Goal: Task Accomplishment & Management: Use online tool/utility

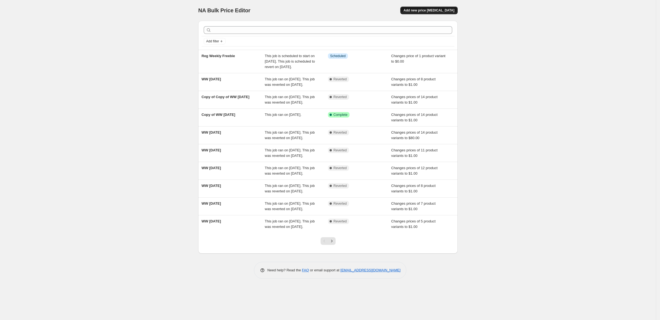
click at [454, 13] on span "Add new price [MEDICAL_DATA]" at bounding box center [429, 10] width 51 height 4
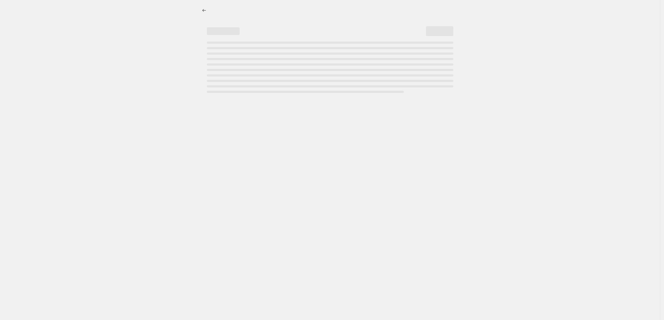
select select "percentage"
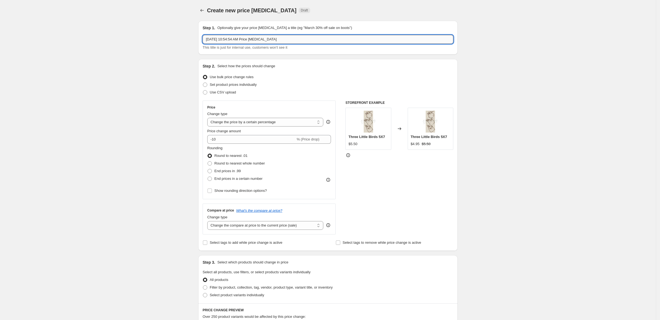
click at [269, 44] on input "[DATE] 10:54:54 AM Price [MEDICAL_DATA]" at bounding box center [328, 39] width 251 height 9
type input "10/3 Freebie"
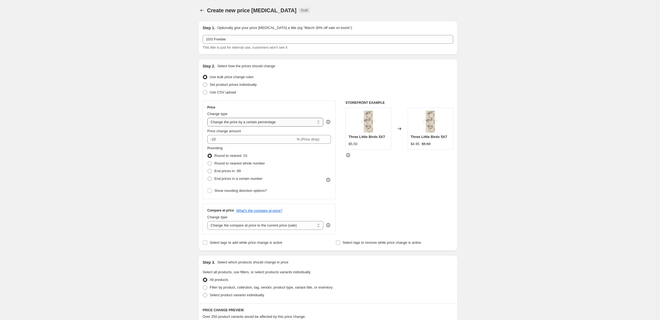
click at [270, 126] on select "Change the price to a certain amount Change the price by a certain amount Chang…" at bounding box center [265, 122] width 116 height 9
select select "to"
click at [207, 126] on select "Change the price to a certain amount Change the price by a certain amount Chang…" at bounding box center [265, 122] width 116 height 9
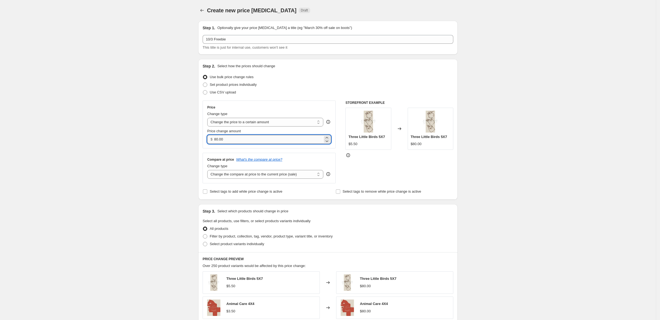
click at [220, 144] on input "80.00" at bounding box center [268, 139] width 108 height 9
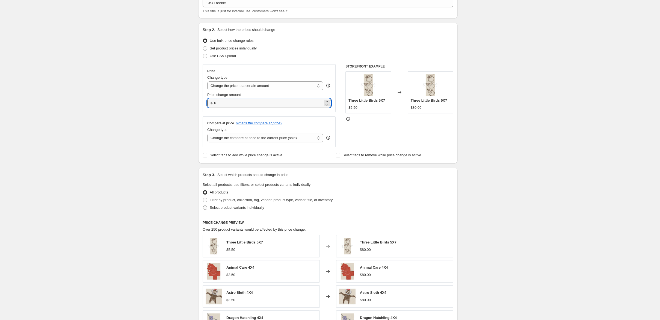
type input "0.00"
click at [215, 209] on span "Select product variants individually" at bounding box center [237, 207] width 54 height 4
click at [203, 206] on input "Select product variants individually" at bounding box center [203, 205] width 0 height 0
radio input "true"
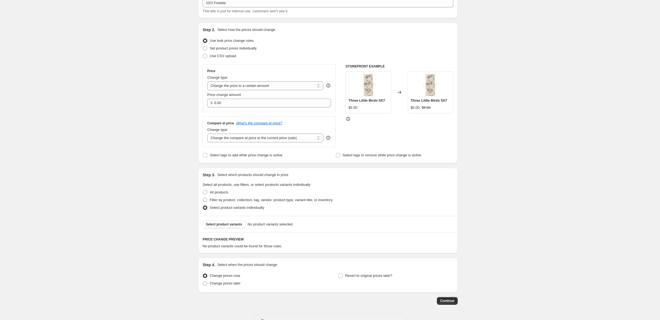
scroll to position [73, 0]
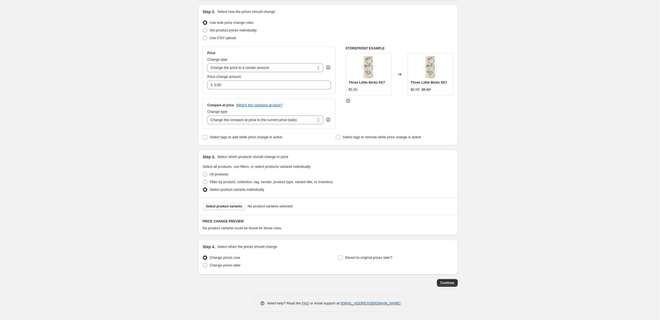
click at [206, 208] on span "Select product variants" at bounding box center [224, 206] width 36 height 4
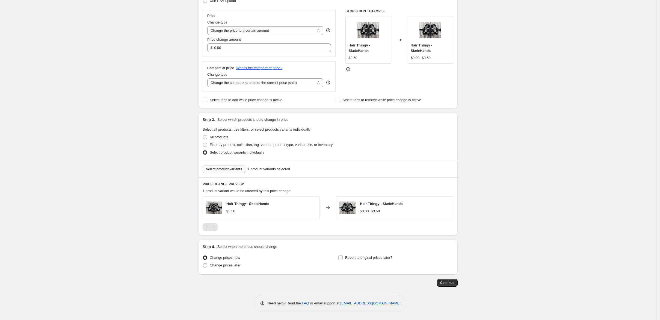
scroll to position [160, 0]
click at [203, 263] on span at bounding box center [205, 265] width 4 height 4
click at [203, 263] on input "Change prices later" at bounding box center [203, 263] width 0 height 0
radio input "true"
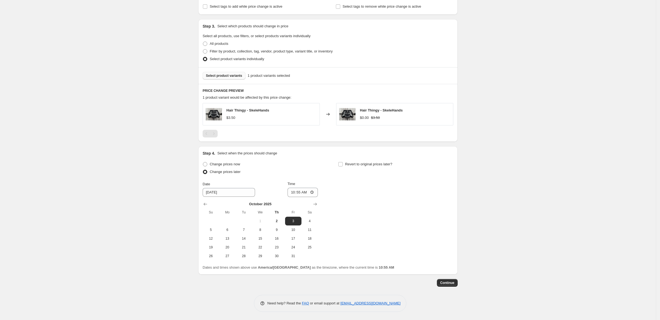
scroll to position [233, 0]
click at [288, 197] on input "10:55" at bounding box center [303, 192] width 31 height 9
type input "05:00"
click at [343, 166] on input "Revert to original prices later?" at bounding box center [340, 164] width 4 height 4
checkbox input "true"
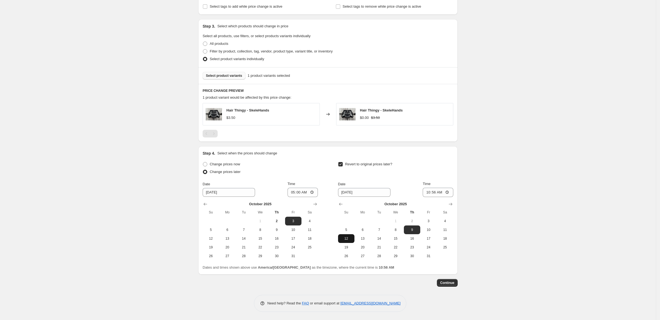
click at [352, 241] on span "12" at bounding box center [346, 238] width 12 height 4
type input "[DATE]"
click at [453, 197] on input "10:56" at bounding box center [438, 192] width 31 height 9
type input "05:00"
click at [453, 197] on input "05:00" at bounding box center [438, 192] width 31 height 9
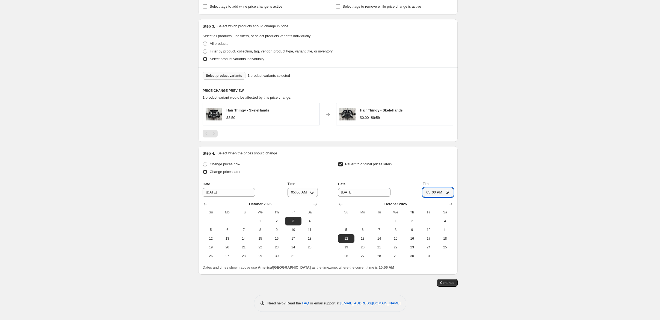
click at [519, 191] on div "Create new price [MEDICAL_DATA]. This page is ready Create new price [MEDICAL_D…" at bounding box center [328, 67] width 656 height 505
click at [453, 197] on input "17:00" at bounding box center [438, 192] width 31 height 9
type input "17:10"
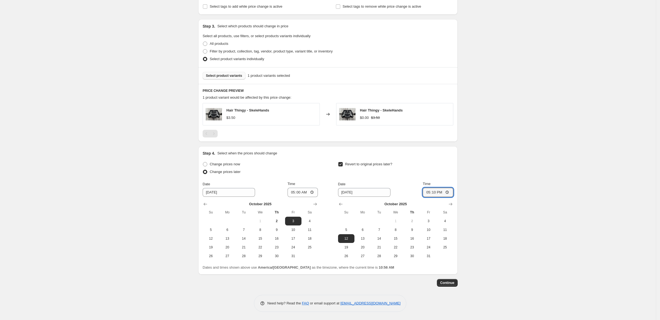
scroll to position [269, 0]
click at [454, 285] on span "Continue" at bounding box center [447, 282] width 14 height 4
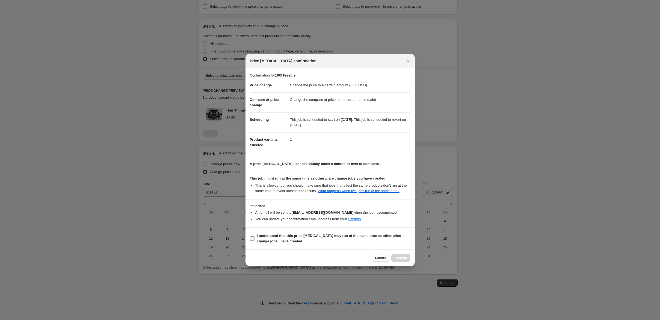
click at [250, 241] on input "I understand that this price [MEDICAL_DATA] may run at the same time as other p…" at bounding box center [252, 238] width 4 height 4
checkbox input "true"
click at [407, 260] on span "Confirm" at bounding box center [401, 258] width 13 height 4
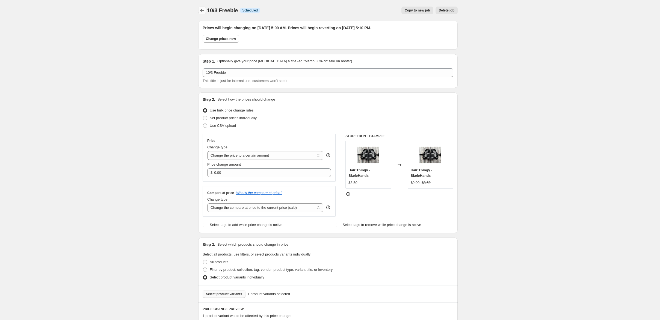
click at [199, 13] on icon "Price change jobs" at bounding box center [201, 10] width 5 height 5
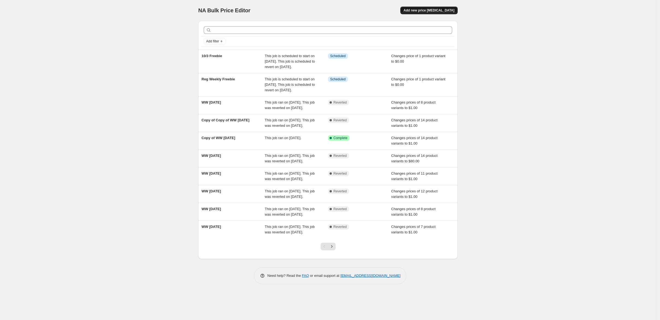
click at [454, 12] on span "Add new price [MEDICAL_DATA]" at bounding box center [429, 10] width 51 height 4
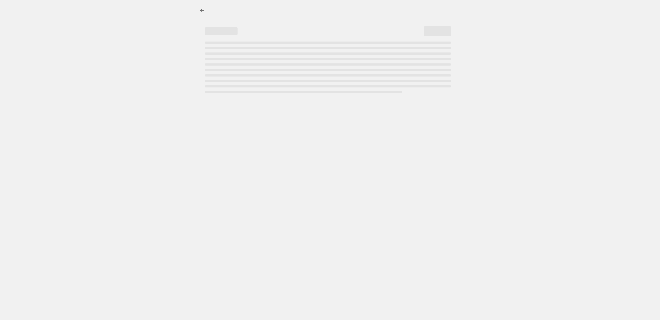
select select "percentage"
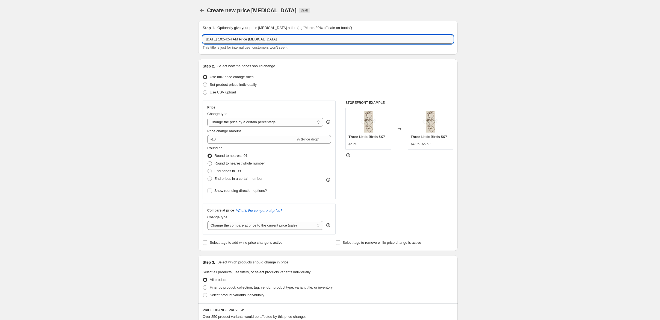
click at [270, 44] on input "[DATE] 10:54:54 AM Price [MEDICAL_DATA]" at bounding box center [328, 39] width 251 height 9
type input "10/4 Freebie"
click at [287, 126] on select "Change the price to a certain amount Change the price by a certain amount Chang…" at bounding box center [265, 122] width 116 height 9
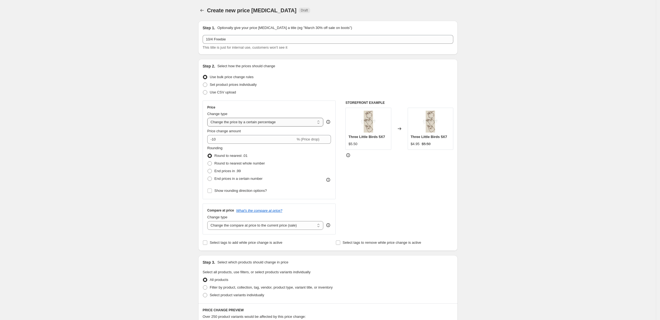
select select "to"
click at [207, 126] on select "Change the price to a certain amount Change the price by a certain amount Chang…" at bounding box center [265, 122] width 116 height 9
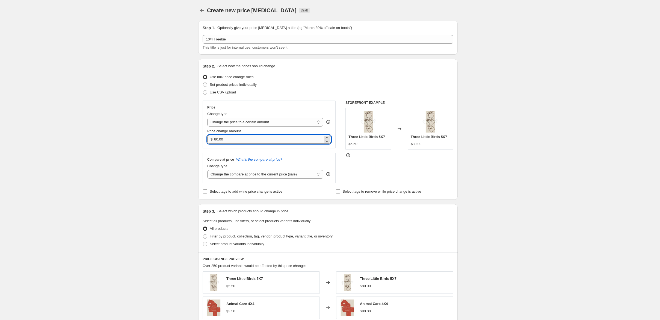
click at [248, 144] on input "80.00" at bounding box center [268, 139] width 108 height 9
drag, startPoint x: 212, startPoint y: 168, endPoint x: 173, endPoint y: 171, distance: 38.8
click at [203, 148] on div "Price Change type Change the price to a certain amount Change the price by a ce…" at bounding box center [269, 124] width 133 height 48
type input "0.00"
click at [300, 195] on div "Select tags to add while price change is active" at bounding box center [262, 192] width 118 height 8
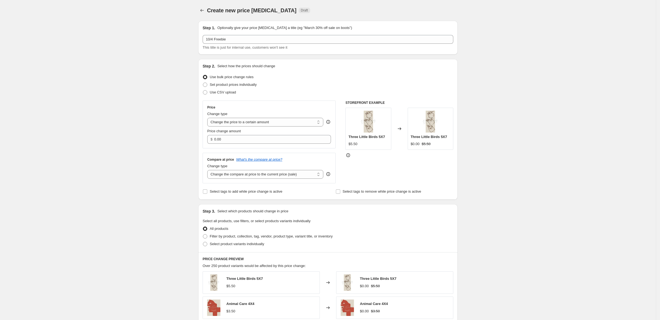
scroll to position [36, 0]
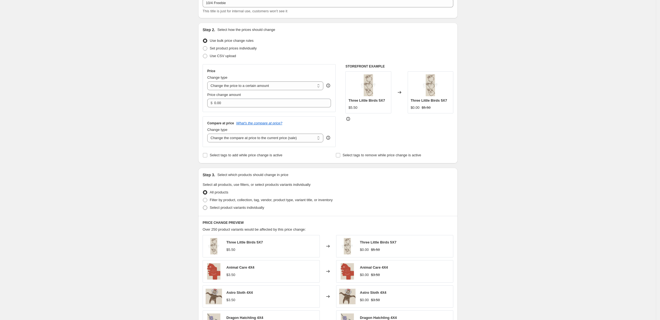
click at [210, 209] on span "Select product variants individually" at bounding box center [237, 207] width 54 height 4
click at [203, 206] on input "Select product variants individually" at bounding box center [203, 205] width 0 height 0
radio input "true"
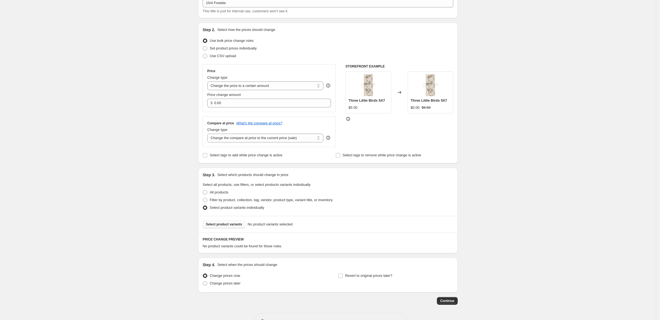
click at [208, 226] on span "Select product variants" at bounding box center [224, 224] width 36 height 4
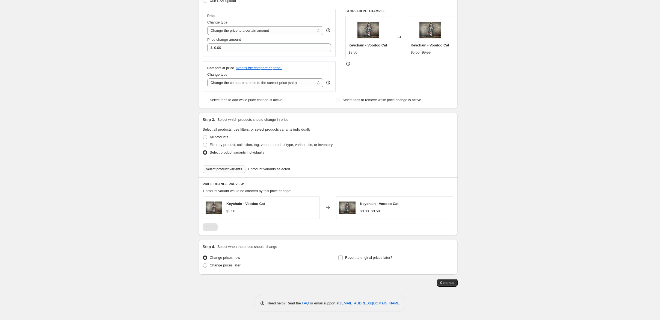
scroll to position [146, 0]
click at [203, 267] on span at bounding box center [205, 265] width 4 height 4
click at [203, 263] on input "Change prices later" at bounding box center [203, 263] width 0 height 0
radio input "true"
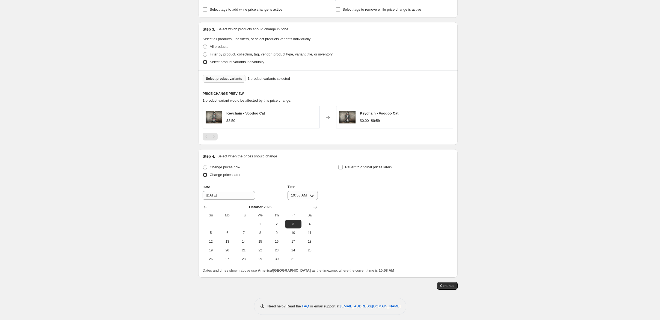
scroll to position [218, 0]
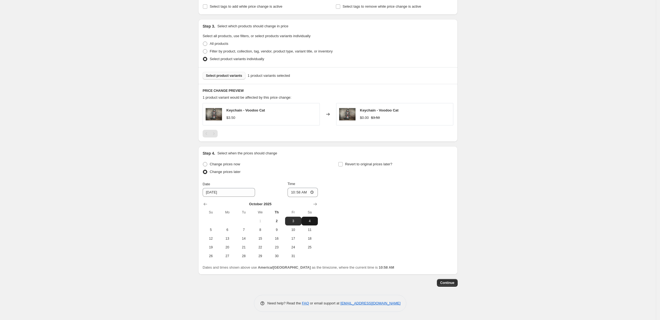
click at [306, 223] on span "4" at bounding box center [310, 221] width 12 height 4
type input "[DATE]"
click at [288, 197] on input "10:58" at bounding box center [303, 192] width 31 height 9
click at [309, 197] on input "10:58" at bounding box center [303, 192] width 31 height 9
type input "00:00"
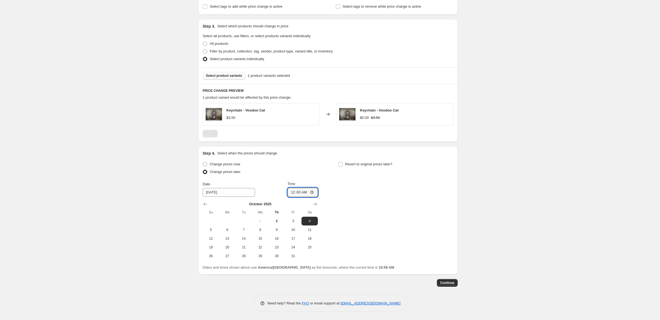
click at [300, 176] on div "Change prices later" at bounding box center [260, 172] width 115 height 8
click at [343, 166] on input "Revert to original prices later?" at bounding box center [340, 164] width 4 height 4
checkbox input "true"
click at [352, 241] on span "12" at bounding box center [346, 238] width 12 height 4
type input "[DATE]"
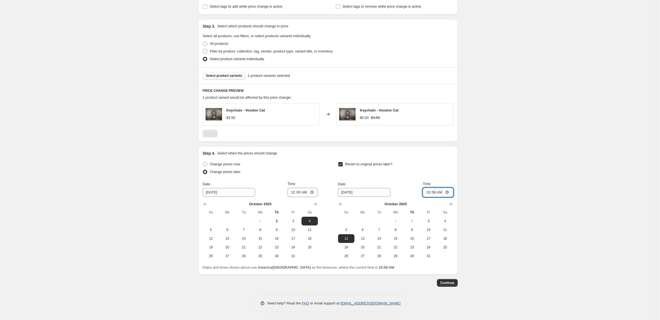
click at [453, 197] on input "10:58" at bounding box center [438, 192] width 31 height 9
type input "17:10"
click at [454, 285] on span "Continue" at bounding box center [447, 282] width 14 height 4
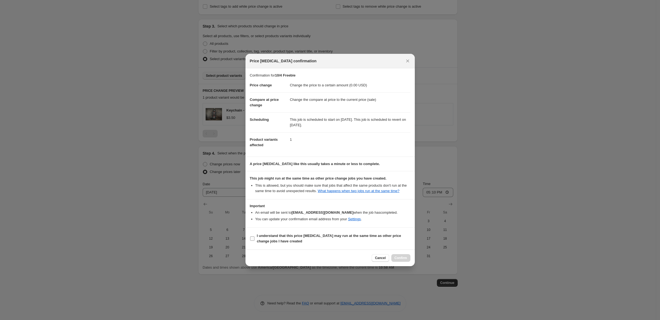
click at [250, 241] on input "I understand that this price [MEDICAL_DATA] may run at the same time as other p…" at bounding box center [252, 238] width 4 height 4
checkbox input "true"
click at [407, 260] on span "Confirm" at bounding box center [401, 258] width 13 height 4
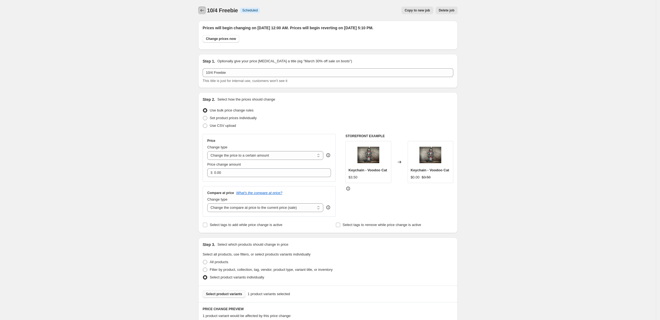
click at [199, 13] on icon "Price change jobs" at bounding box center [201, 10] width 5 height 5
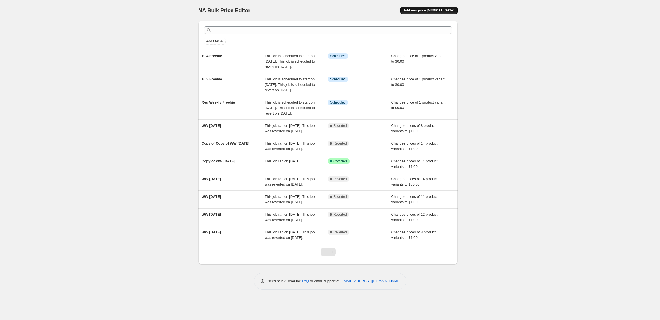
click at [454, 13] on span "Add new price [MEDICAL_DATA]" at bounding box center [429, 10] width 51 height 4
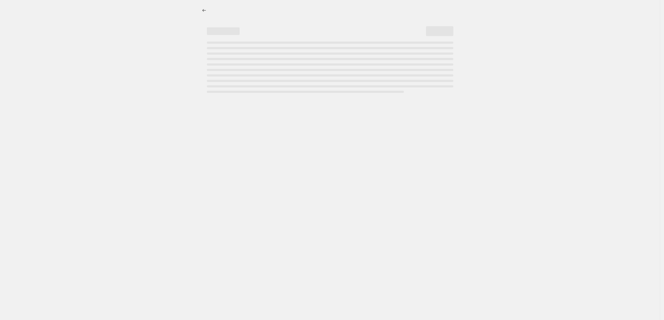
select select "percentage"
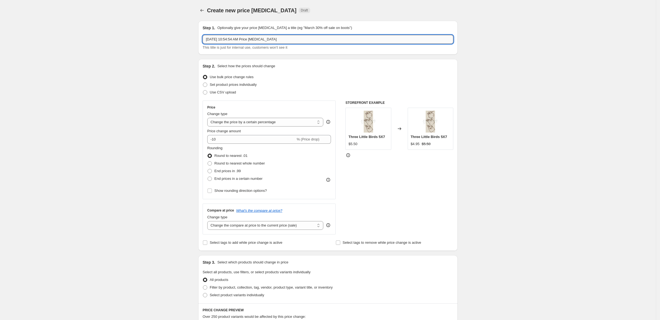
click at [264, 44] on input "[DATE] 10:54:54 AM Price [MEDICAL_DATA]" at bounding box center [328, 39] width 251 height 9
type input "10/5 Freebie"
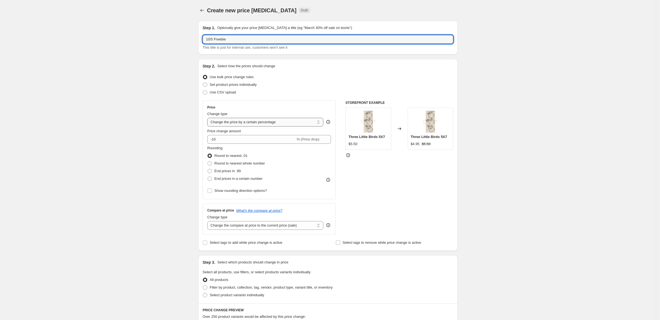
click at [293, 126] on select "Change the price to a certain amount Change the price by a certain amount Chang…" at bounding box center [265, 122] width 116 height 9
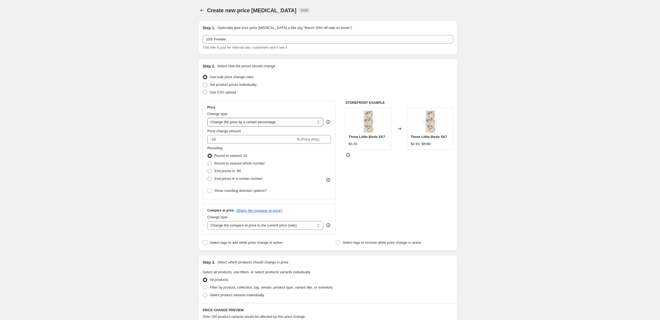
select select "to"
click at [207, 126] on select "Change the price to a certain amount Change the price by a certain amount Chang…" at bounding box center [265, 122] width 116 height 9
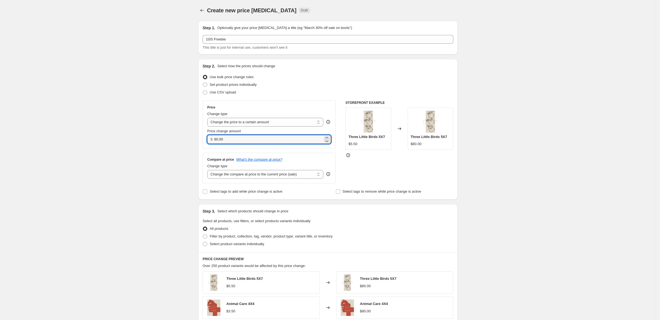
drag, startPoint x: 207, startPoint y: 170, endPoint x: 182, endPoint y: 172, distance: 25.5
click at [207, 144] on div "$ 80.00" at bounding box center [269, 139] width 124 height 9
type input "0.00"
click at [203, 246] on span at bounding box center [205, 244] width 4 height 4
click at [203, 242] on input "Select product variants individually" at bounding box center [203, 242] width 0 height 0
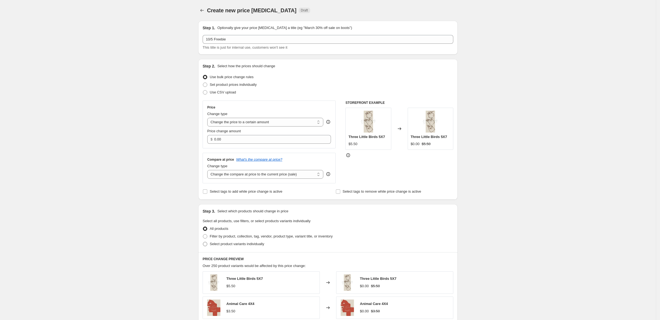
radio input "true"
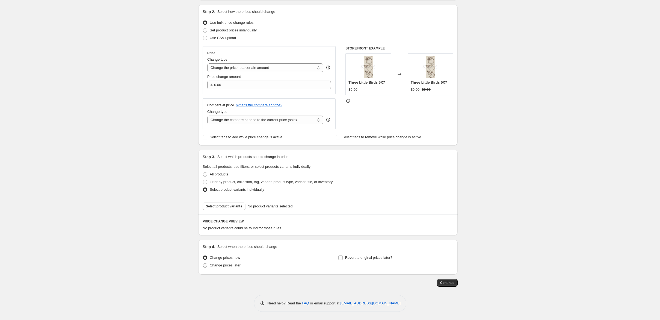
scroll to position [121, 0]
click at [206, 204] on span "Select product variants" at bounding box center [224, 206] width 36 height 4
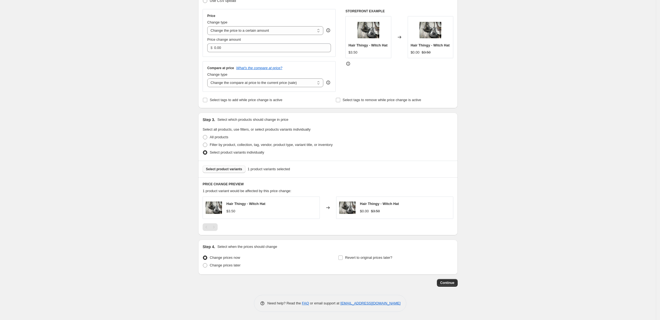
scroll to position [157, 0]
click at [203, 263] on span at bounding box center [205, 265] width 4 height 4
click at [203, 263] on input "Change prices later" at bounding box center [203, 263] width 0 height 0
radio input "true"
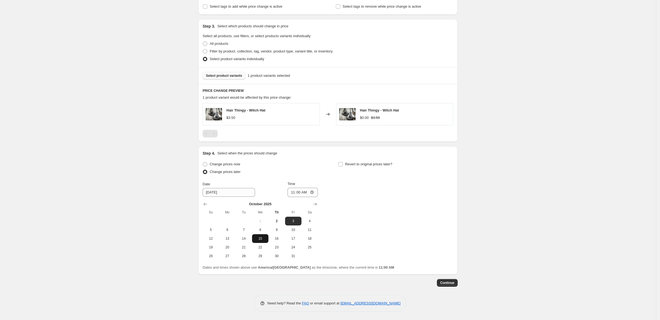
scroll to position [230, 0]
click at [205, 232] on span "5" at bounding box center [211, 229] width 12 height 4
type input "[DATE]"
click at [310, 197] on input "11:00" at bounding box center [303, 192] width 31 height 9
type input "00:00"
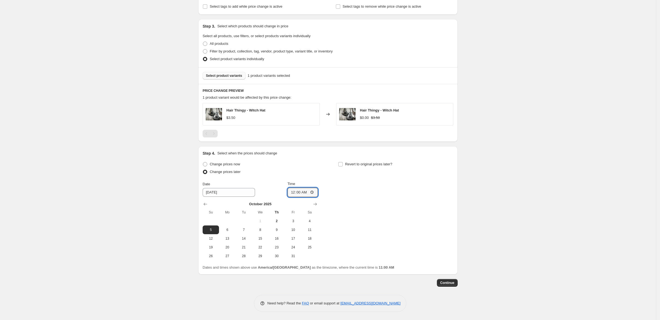
click at [315, 176] on div "Change prices later" at bounding box center [260, 172] width 115 height 8
click at [343, 166] on input "Revert to original prices later?" at bounding box center [340, 164] width 4 height 4
checkbox input "true"
click at [352, 241] on span "12" at bounding box center [346, 238] width 12 height 4
type input "[DATE]"
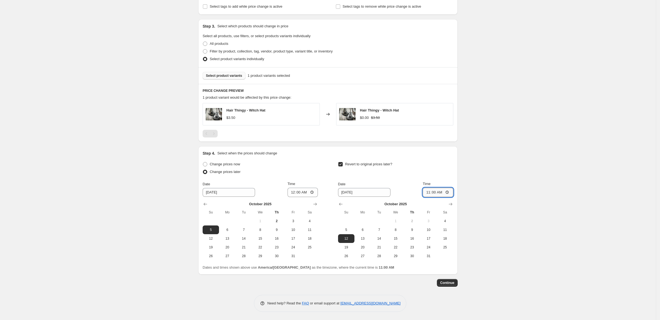
click at [453, 197] on input "11:00" at bounding box center [438, 192] width 31 height 9
type input "17:10"
click at [506, 175] on div "Create new price [MEDICAL_DATA]. This page is ready Create new price [MEDICAL_D…" at bounding box center [328, 67] width 656 height 505
click at [454, 285] on span "Continue" at bounding box center [447, 282] width 14 height 4
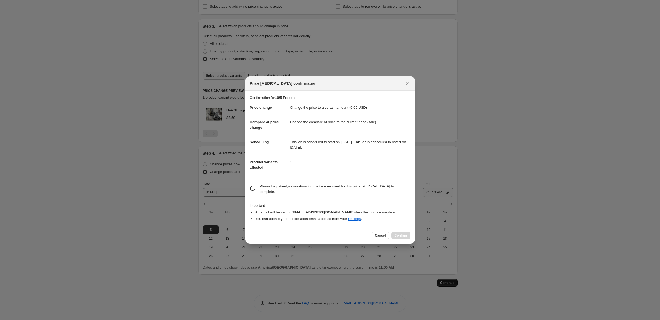
scroll to position [0, 0]
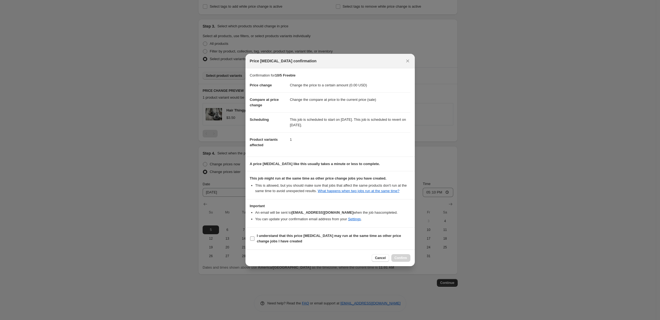
drag, startPoint x: 232, startPoint y: 259, endPoint x: 243, endPoint y: 261, distance: 10.8
click at [250, 241] on input "I understand that this price [MEDICAL_DATA] may run at the same time as other p…" at bounding box center [252, 238] width 4 height 4
checkbox input "true"
click at [407, 260] on span "Confirm" at bounding box center [401, 258] width 13 height 4
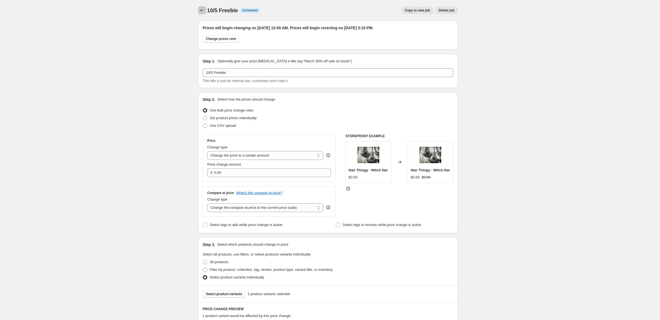
click at [199, 12] on icon "Price change jobs" at bounding box center [201, 10] width 5 height 5
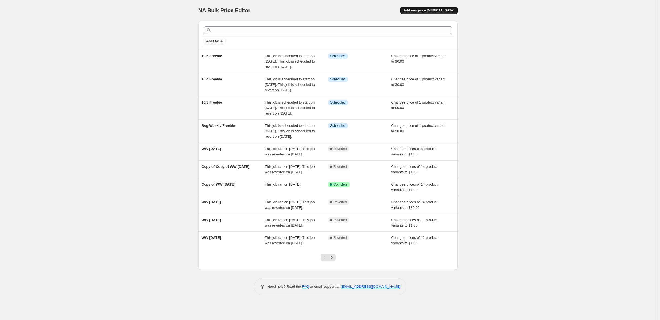
click at [454, 11] on span "Add new price [MEDICAL_DATA]" at bounding box center [429, 10] width 51 height 4
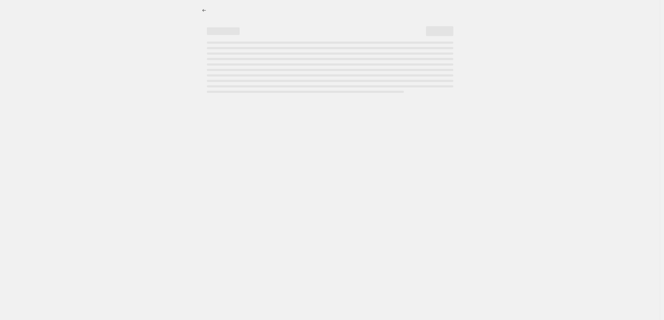
select select "percentage"
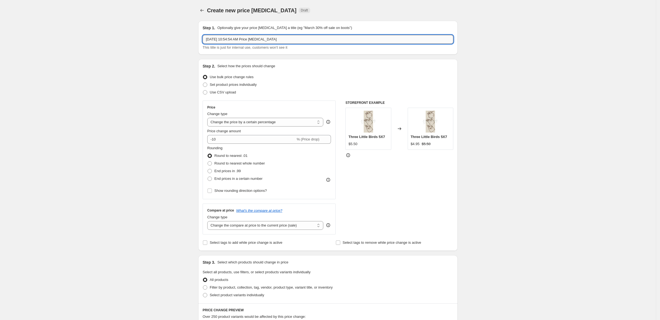
click at [263, 44] on input "[DATE] 10:54:54 AM Price [MEDICAL_DATA]" at bounding box center [328, 39] width 251 height 9
type input "10/6 Freebie"
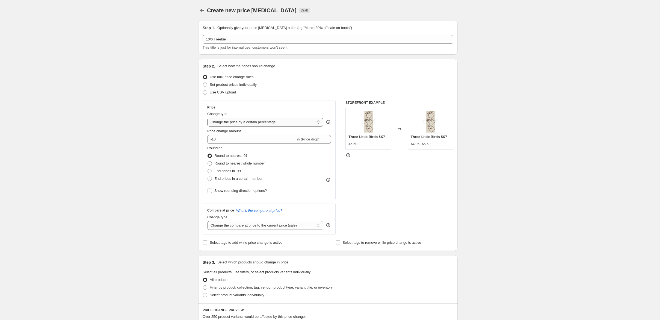
click at [271, 126] on select "Change the price to a certain amount Change the price by a certain amount Chang…" at bounding box center [265, 122] width 116 height 9
select select "to"
click at [207, 126] on select "Change the price to a certain amount Change the price by a certain amount Chang…" at bounding box center [265, 122] width 116 height 9
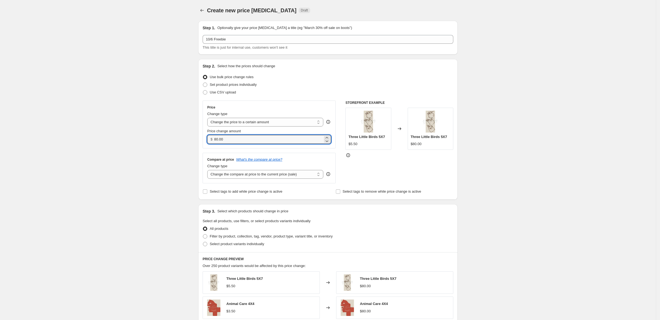
drag, startPoint x: 182, startPoint y: 174, endPoint x: 178, endPoint y: 174, distance: 4.1
click at [207, 144] on div "$ 80.00" at bounding box center [269, 139] width 124 height 9
type input "0.00"
drag, startPoint x: 174, startPoint y: 292, endPoint x: 177, endPoint y: 286, distance: 6.8
click at [203, 246] on span at bounding box center [205, 244] width 4 height 4
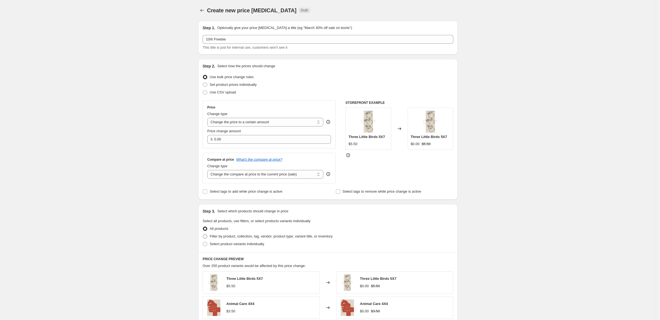
click at [203, 242] on input "Select product variants individually" at bounding box center [203, 242] width 0 height 0
radio input "true"
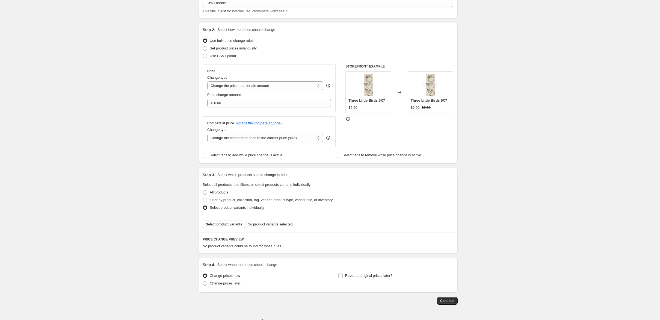
scroll to position [73, 0]
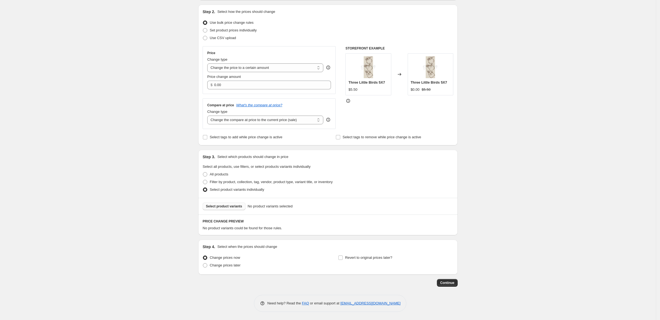
click at [212, 208] on span "Select product variants" at bounding box center [224, 206] width 36 height 4
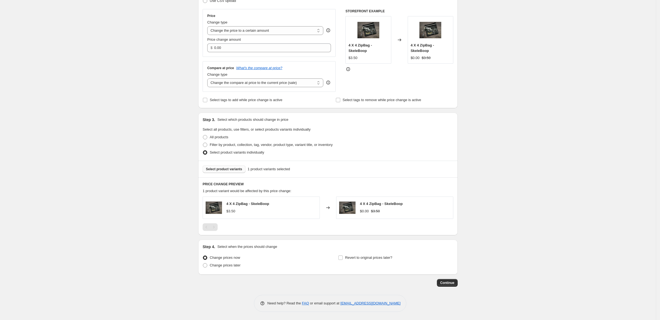
scroll to position [160, 0]
click at [203, 263] on span at bounding box center [205, 265] width 4 height 4
click at [203, 263] on input "Change prices later" at bounding box center [203, 263] width 0 height 0
radio input "true"
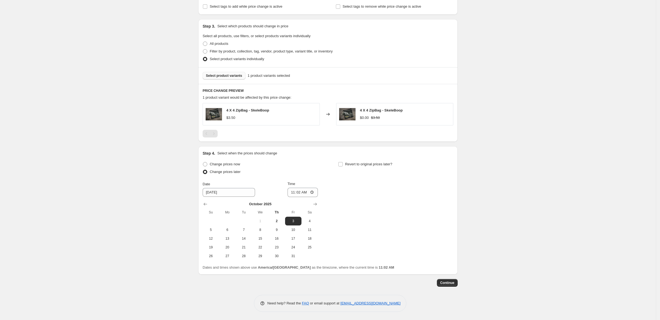
scroll to position [233, 0]
click at [221, 232] on span "6" at bounding box center [227, 229] width 12 height 4
type input "[DATE]"
click at [288, 197] on input "11:02" at bounding box center [303, 192] width 31 height 9
click at [309, 197] on input "11:02" at bounding box center [303, 192] width 31 height 9
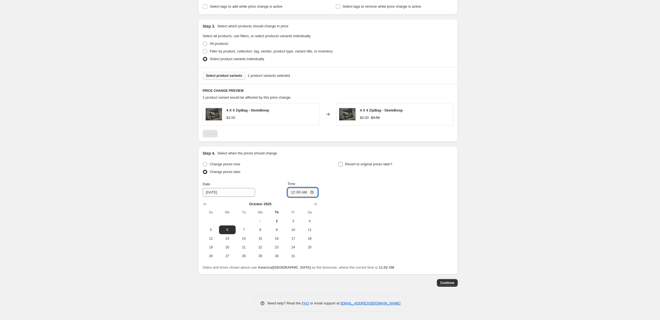
type input "00:00"
click at [343, 166] on input "Revert to original prices later?" at bounding box center [340, 164] width 4 height 4
checkbox input "true"
click at [352, 241] on span "12" at bounding box center [346, 238] width 12 height 4
type input "[DATE]"
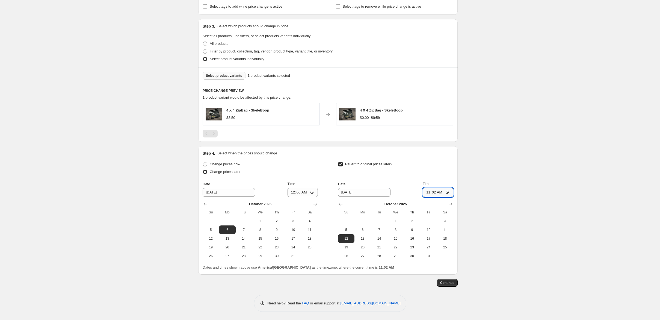
click at [453, 197] on input "11:02" at bounding box center [438, 192] width 31 height 9
type input "17:10"
click at [534, 164] on div "Create new price [MEDICAL_DATA]. This page is ready Create new price [MEDICAL_D…" at bounding box center [328, 67] width 656 height 505
click at [454, 285] on span "Continue" at bounding box center [447, 282] width 14 height 4
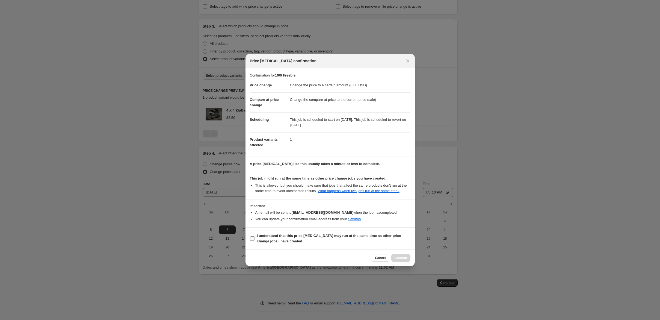
click at [250, 241] on input "I understand that this price [MEDICAL_DATA] may run at the same time as other p…" at bounding box center [252, 238] width 4 height 4
checkbox input "true"
click at [407, 260] on span "Confirm" at bounding box center [401, 258] width 13 height 4
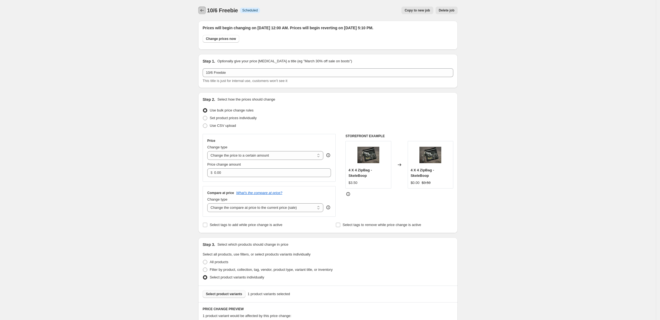
click at [199, 13] on icon "Price change jobs" at bounding box center [201, 10] width 5 height 5
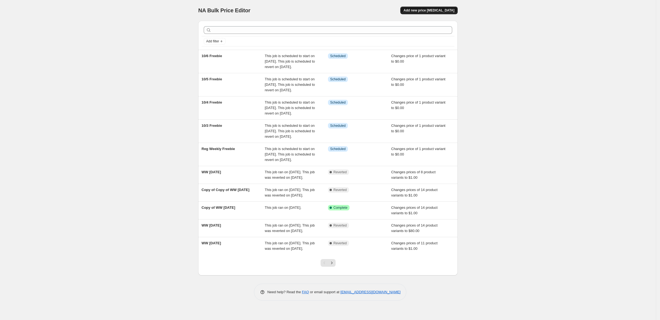
click at [454, 10] on span "Add new price [MEDICAL_DATA]" at bounding box center [429, 10] width 51 height 4
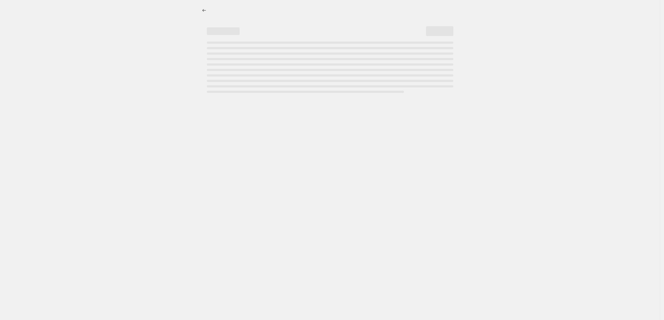
select select "percentage"
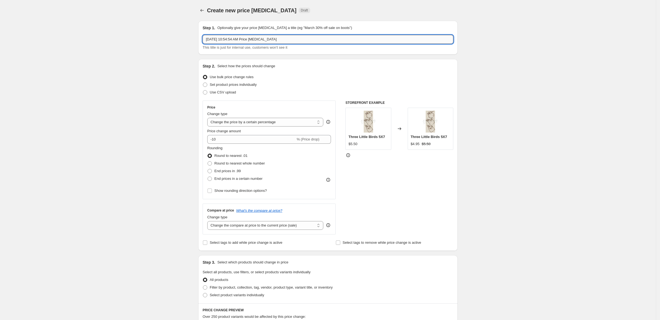
click at [273, 44] on input "[DATE] 10:54:54 AM Price [MEDICAL_DATA]" at bounding box center [328, 39] width 251 height 9
type input "10/7 Freebie"
click at [273, 126] on select "Change the price to a certain amount Change the price by a certain amount Chang…" at bounding box center [265, 122] width 116 height 9
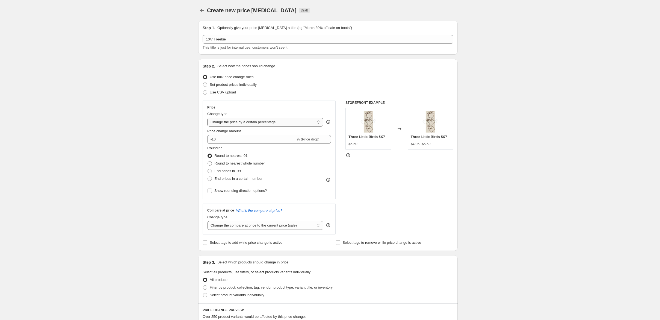
select select "to"
click at [207, 126] on select "Change the price to a certain amount Change the price by a certain amount Chang…" at bounding box center [265, 122] width 116 height 9
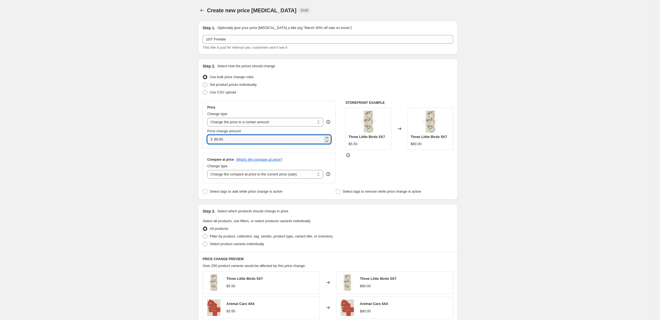
drag, startPoint x: 240, startPoint y: 170, endPoint x: 180, endPoint y: 174, distance: 60.0
click at [207, 144] on div "$ 80.00" at bounding box center [269, 139] width 124 height 9
type input "0.00"
click at [203, 246] on span at bounding box center [205, 244] width 4 height 4
click at [203, 242] on input "Select product variants individually" at bounding box center [203, 242] width 0 height 0
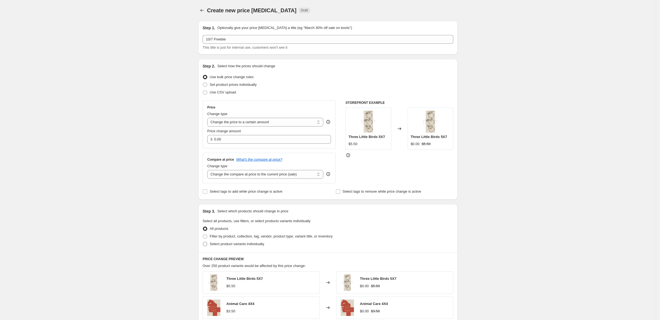
radio input "true"
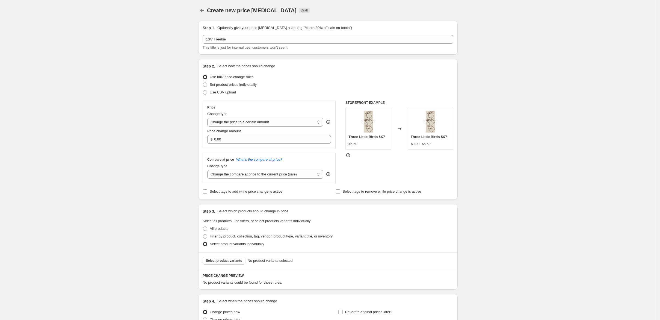
scroll to position [36, 0]
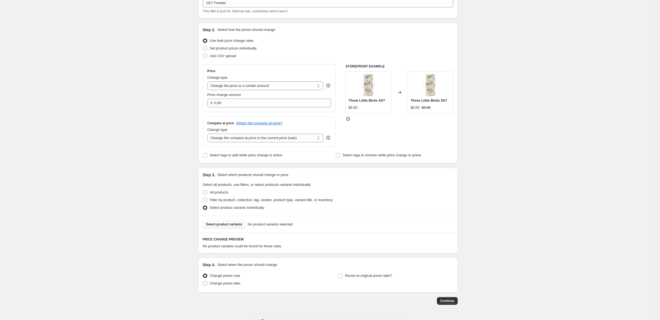
click at [206, 226] on span "Select product variants" at bounding box center [224, 224] width 36 height 4
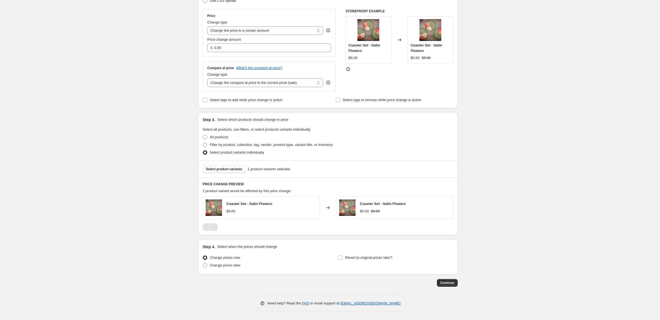
scroll to position [160, 0]
click at [203, 263] on span at bounding box center [205, 265] width 4 height 4
click at [203, 263] on input "Change prices later" at bounding box center [203, 263] width 0 height 0
radio input "true"
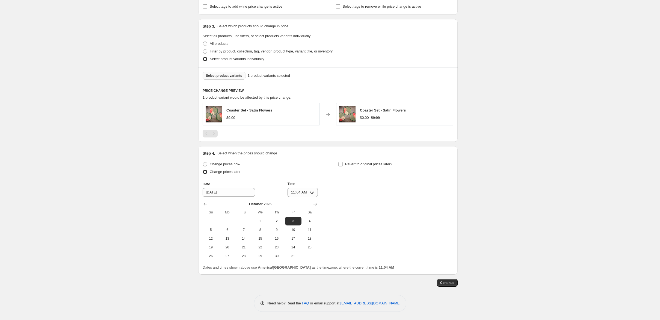
scroll to position [269, 0]
click at [238, 227] on span "7" at bounding box center [244, 229] width 12 height 4
type input "[DATE]"
click at [311, 188] on input "11:04" at bounding box center [303, 192] width 31 height 9
type input "00:00"
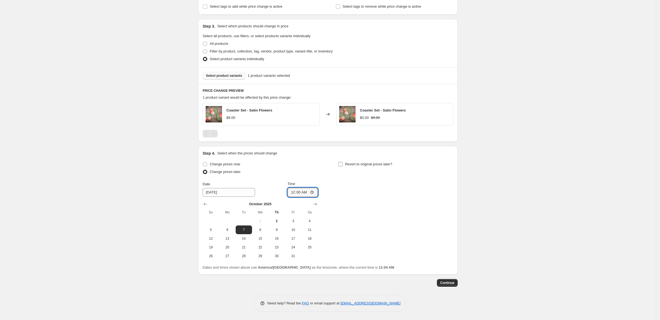
click at [343, 162] on input "Revert to original prices later?" at bounding box center [340, 164] width 4 height 4
checkbox input "true"
click at [352, 236] on span "12" at bounding box center [346, 238] width 12 height 4
type input "[DATE]"
click at [453, 188] on input "11:04" at bounding box center [438, 192] width 31 height 9
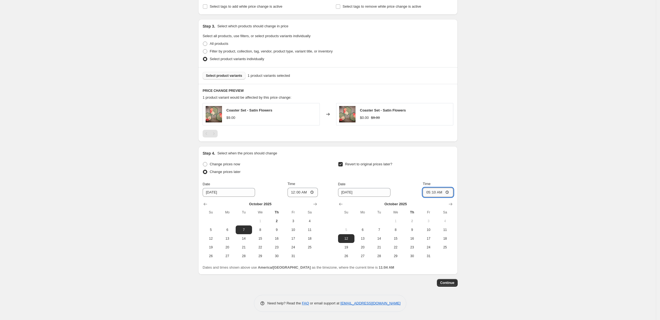
type input "17:10"
click at [535, 206] on div "Create new price [MEDICAL_DATA]. This page is ready Create new price [MEDICAL_D…" at bounding box center [328, 67] width 656 height 505
click at [454, 284] on span "Continue" at bounding box center [447, 282] width 14 height 4
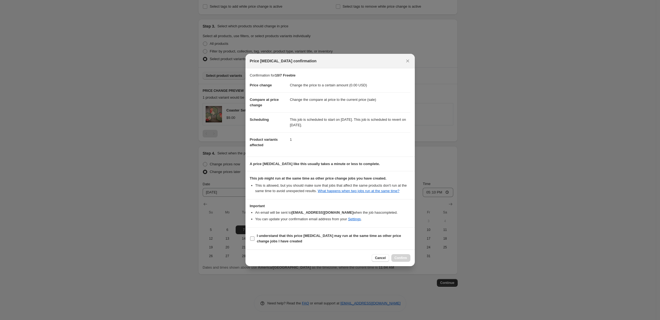
click at [250, 241] on input "I understand that this price [MEDICAL_DATA] may run at the same time as other p…" at bounding box center [252, 238] width 4 height 4
checkbox input "true"
click at [407, 260] on span "Confirm" at bounding box center [401, 258] width 13 height 4
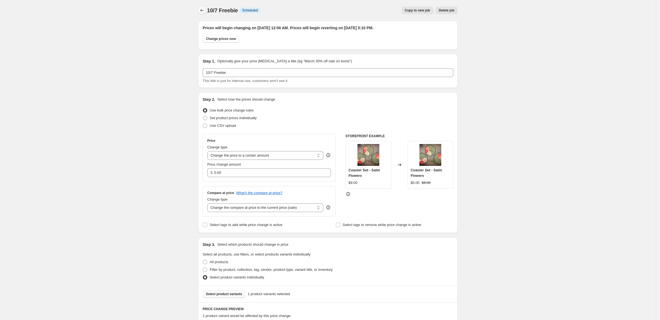
click at [198, 9] on button "Price change jobs" at bounding box center [202, 11] width 8 height 8
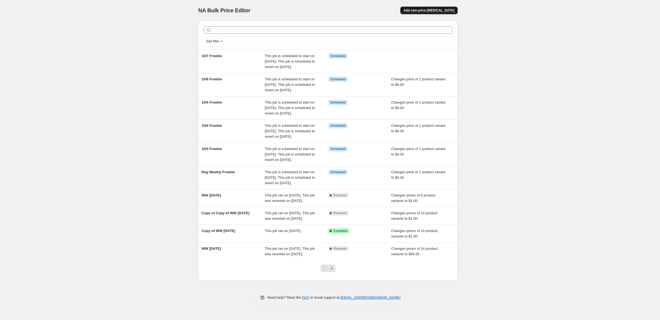
click at [454, 13] on span "Add new price [MEDICAL_DATA]" at bounding box center [429, 10] width 51 height 4
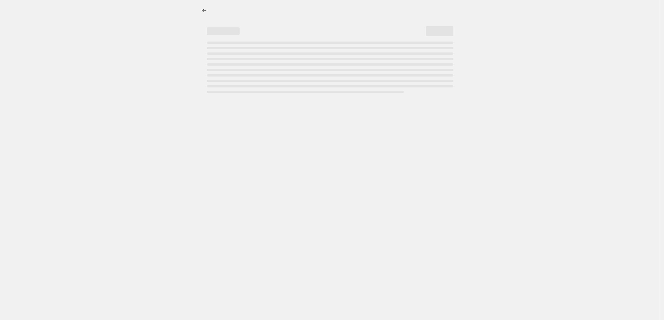
select select "percentage"
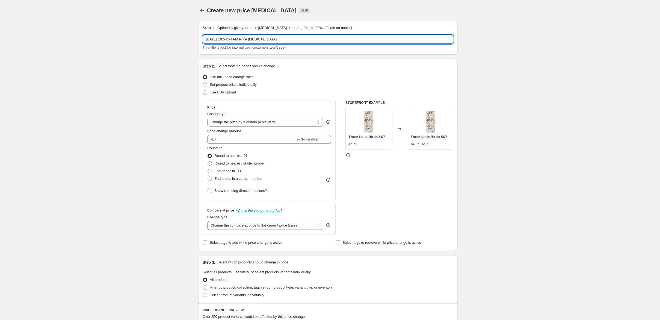
click at [274, 44] on input "[DATE] 10:54:54 AM Price [MEDICAL_DATA]" at bounding box center [328, 39] width 251 height 9
type input "10/8 Freebie"
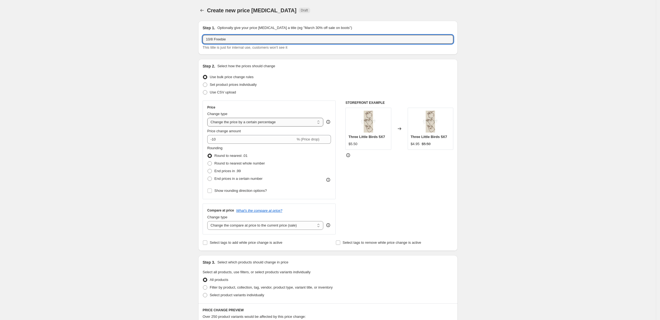
click at [287, 126] on select "Change the price to a certain amount Change the price by a certain amount Chang…" at bounding box center [265, 122] width 116 height 9
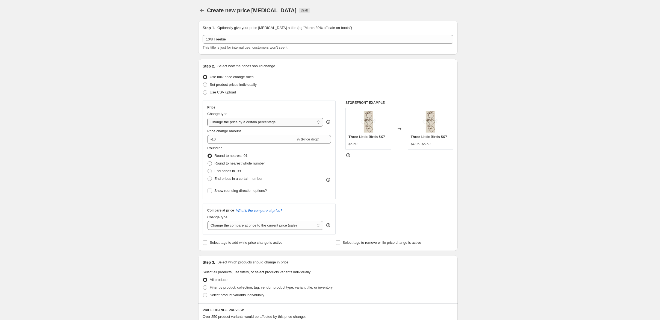
select select "to"
click at [207, 126] on select "Change the price to a certain amount Change the price by a certain amount Chang…" at bounding box center [265, 122] width 116 height 9
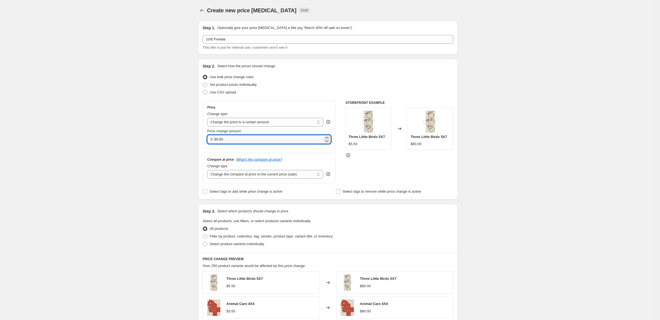
drag, startPoint x: 212, startPoint y: 171, endPoint x: 184, endPoint y: 173, distance: 27.9
click at [207, 144] on div "$ 80.00" at bounding box center [269, 139] width 124 height 9
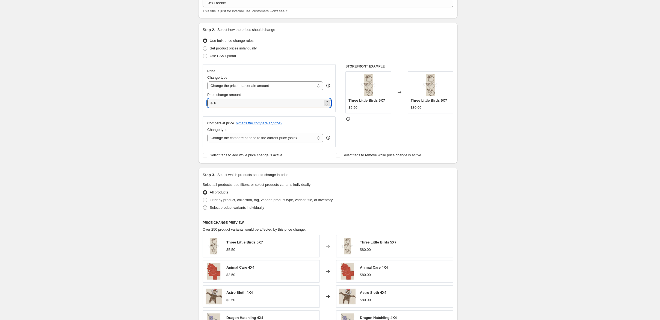
type input "0.00"
click at [203, 210] on span at bounding box center [205, 207] width 4 height 4
click at [203, 206] on input "Select product variants individually" at bounding box center [203, 205] width 0 height 0
radio input "true"
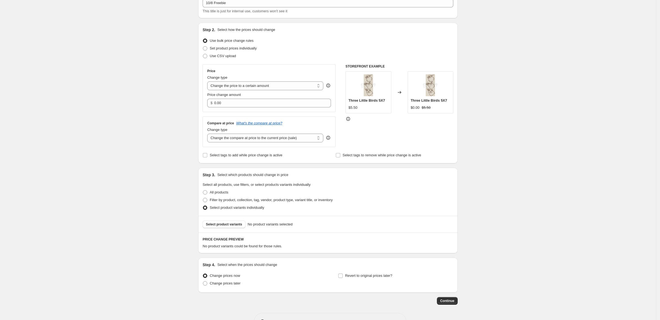
scroll to position [109, 0]
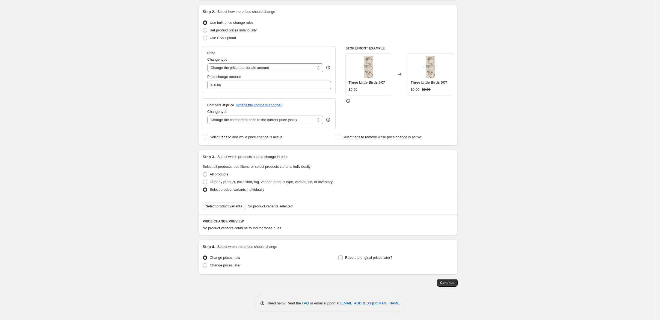
click at [209, 202] on button "Select product variants" at bounding box center [224, 206] width 43 height 8
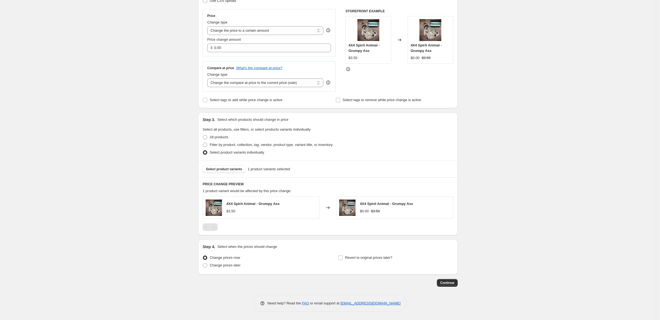
scroll to position [160, 0]
click at [203, 263] on span at bounding box center [205, 265] width 4 height 4
click at [203, 263] on input "Change prices later" at bounding box center [203, 263] width 0 height 0
radio input "true"
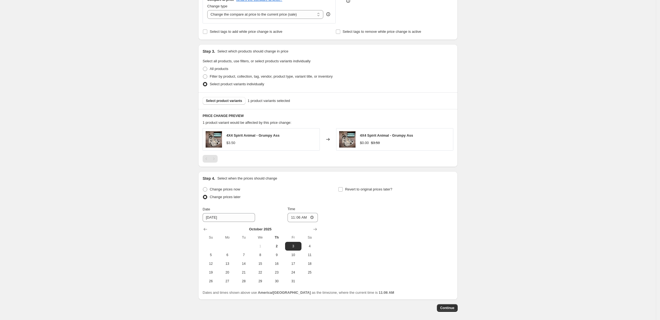
scroll to position [233, 0]
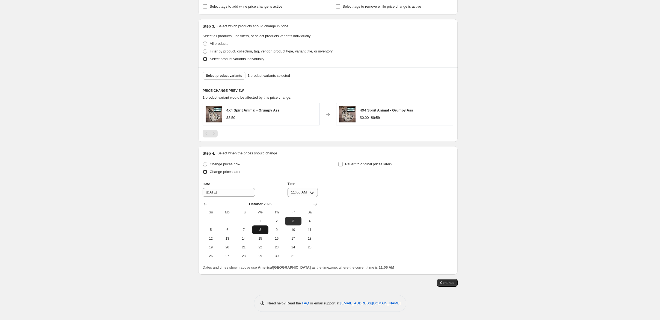
click at [254, 232] on span "8" at bounding box center [260, 229] width 12 height 4
type input "[DATE]"
click at [288, 197] on input "11:06" at bounding box center [303, 192] width 31 height 9
type input "00:00"
click at [343, 166] on input "Revert to original prices later?" at bounding box center [340, 164] width 4 height 4
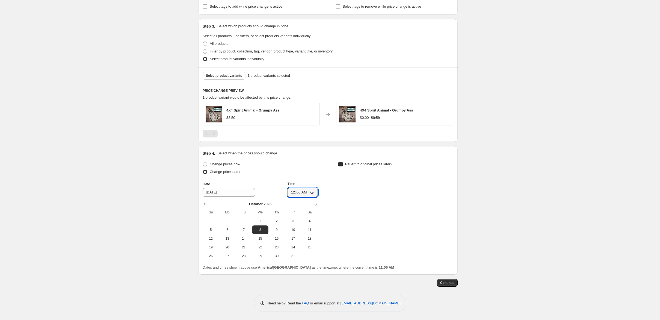
checkbox input "true"
drag, startPoint x: 356, startPoint y: 262, endPoint x: 374, endPoint y: 253, distance: 20.1
click at [352, 241] on span "12" at bounding box center [346, 238] width 12 height 4
type input "[DATE]"
click at [453, 197] on input "11:06" at bounding box center [438, 192] width 31 height 9
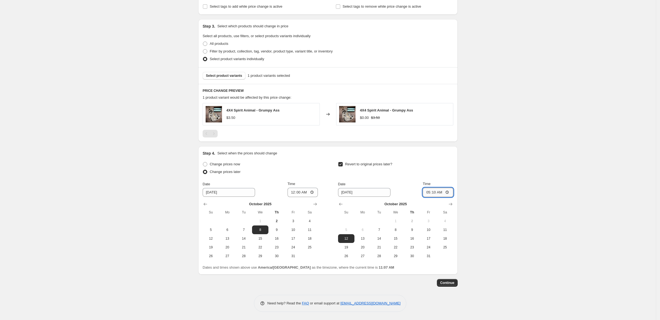
type input "17:10"
click at [537, 153] on div "Create new price [MEDICAL_DATA]. This page is ready Create new price [MEDICAL_D…" at bounding box center [328, 67] width 656 height 505
click at [454, 285] on span "Continue" at bounding box center [447, 282] width 14 height 4
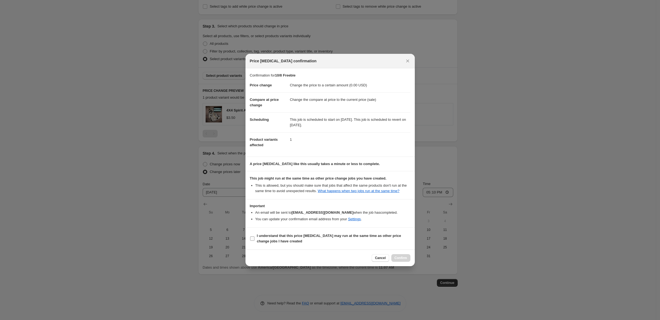
drag, startPoint x: 232, startPoint y: 256, endPoint x: 252, endPoint y: 261, distance: 20.5
click at [250, 241] on input "I understand that this price [MEDICAL_DATA] may run at the same time as other p…" at bounding box center [252, 238] width 4 height 4
checkbox input "true"
drag, startPoint x: 421, startPoint y: 282, endPoint x: 422, endPoint y: 278, distance: 4.4
click at [407, 260] on span "Confirm" at bounding box center [401, 258] width 13 height 4
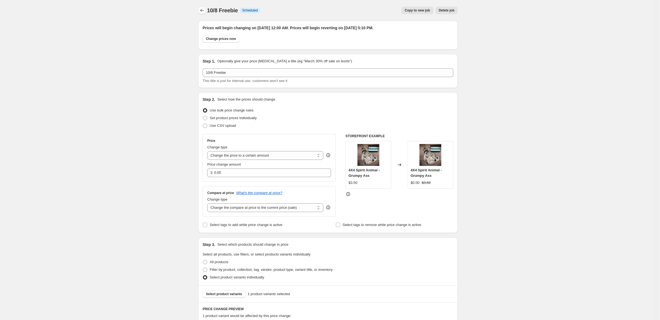
click at [200, 12] on icon "Price change jobs" at bounding box center [202, 10] width 4 height 3
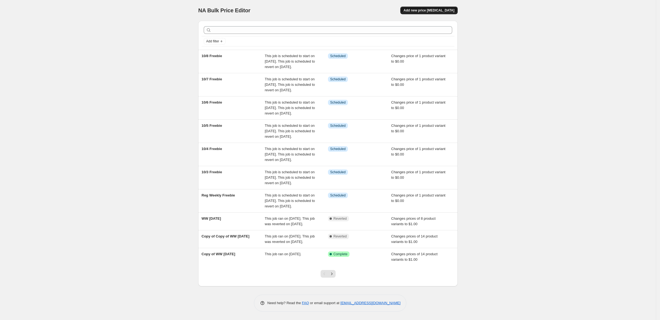
click at [454, 10] on span "Add new price [MEDICAL_DATA]" at bounding box center [429, 10] width 51 height 4
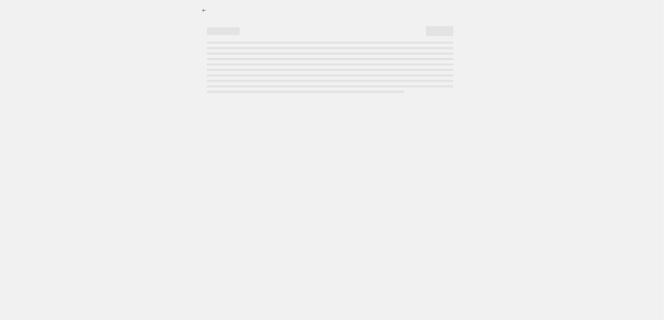
select select "percentage"
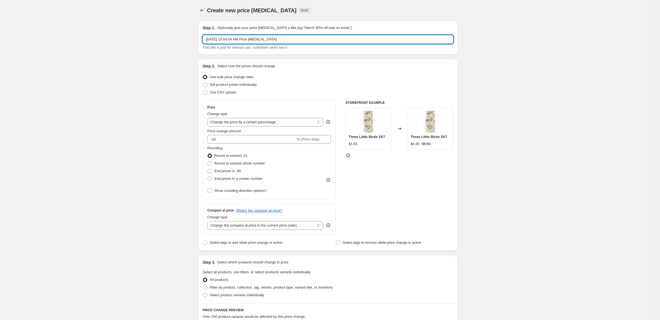
click at [269, 44] on input "[DATE] 10:54:54 AM Price [MEDICAL_DATA]" at bounding box center [328, 39] width 251 height 9
type input "10/9 Freebie"
click at [279, 126] on select "Change the price to a certain amount Change the price by a certain amount Chang…" at bounding box center [265, 122] width 116 height 9
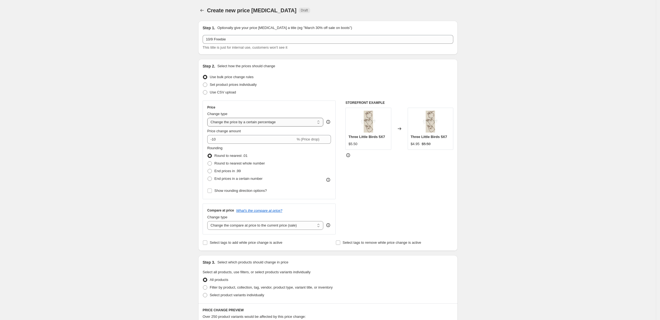
select select "to"
click at [207, 126] on select "Change the price to a certain amount Change the price by a certain amount Chang…" at bounding box center [265, 122] width 116 height 9
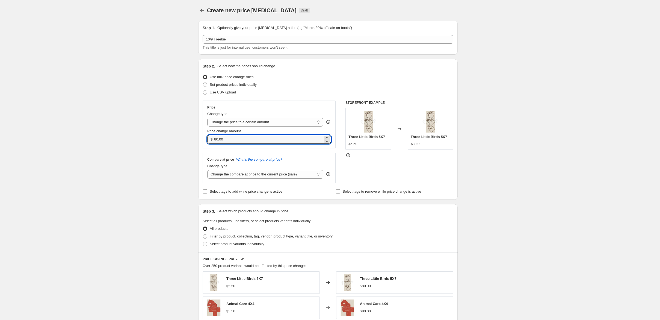
drag, startPoint x: 216, startPoint y: 170, endPoint x: 162, endPoint y: 174, distance: 53.4
click at [194, 174] on div "Step 1. Optionally give your price [MEDICAL_DATA] a title (eg "March 30% off sa…" at bounding box center [326, 238] width 264 height 445
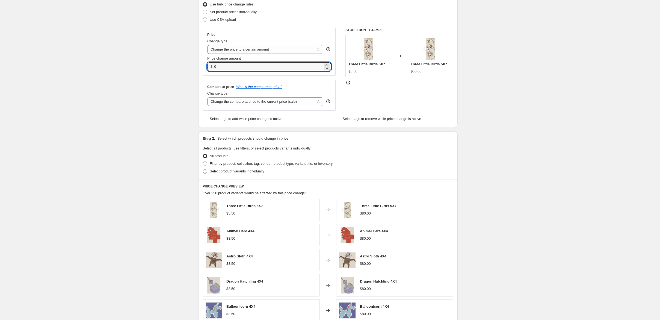
type input "0.00"
click at [203, 173] on span at bounding box center [205, 171] width 4 height 4
click at [203, 169] on input "Select product variants individually" at bounding box center [203, 169] width 0 height 0
radio input "true"
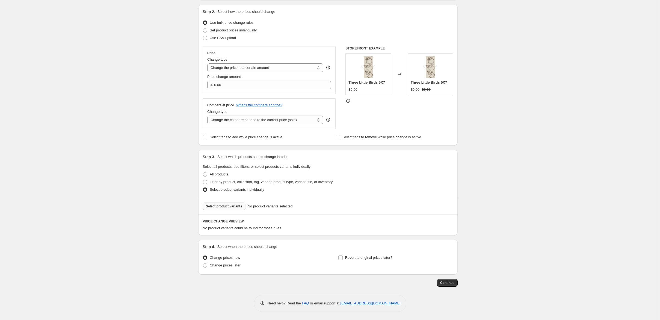
click at [206, 208] on span "Select product variants" at bounding box center [224, 206] width 36 height 4
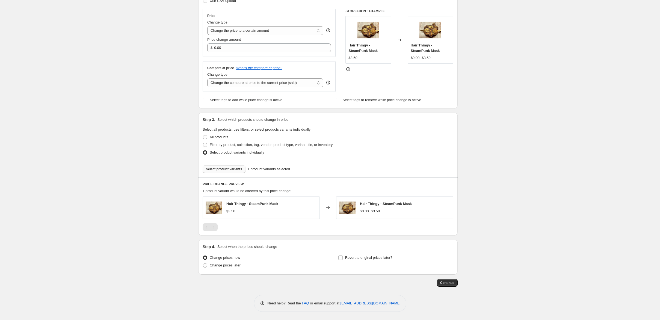
scroll to position [160, 0]
click at [203, 263] on span at bounding box center [205, 265] width 4 height 4
click at [203, 263] on input "Change prices later" at bounding box center [203, 263] width 0 height 0
radio input "true"
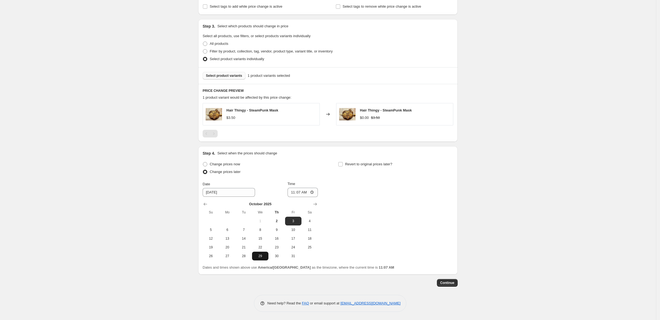
scroll to position [269, 0]
click at [271, 227] on span "9" at bounding box center [277, 229] width 12 height 4
type input "[DATE]"
click at [288, 188] on input "11:07" at bounding box center [303, 192] width 31 height 9
type input "00:00"
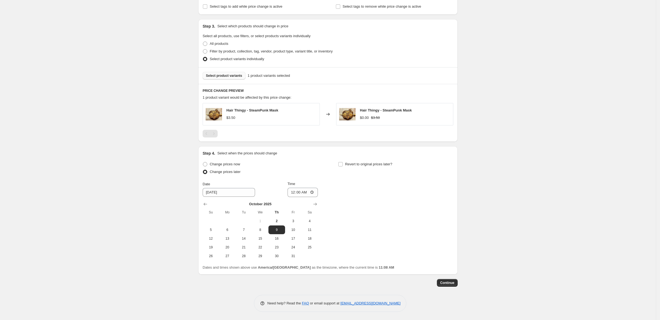
drag, startPoint x: 345, startPoint y: 139, endPoint x: 357, endPoint y: 148, distance: 14.0
click at [343, 162] on input "Revert to original prices later?" at bounding box center [340, 164] width 4 height 4
checkbox input "true"
click at [352, 236] on span "12" at bounding box center [346, 238] width 12 height 4
type input "[DATE]"
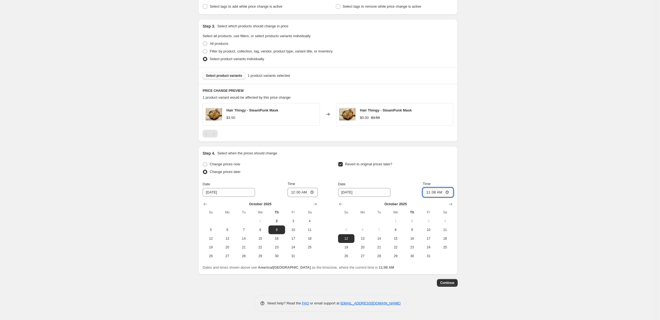
click at [453, 188] on input "11:08" at bounding box center [438, 192] width 31 height 9
type input "17:10"
click at [454, 283] on span "Continue" at bounding box center [447, 282] width 14 height 4
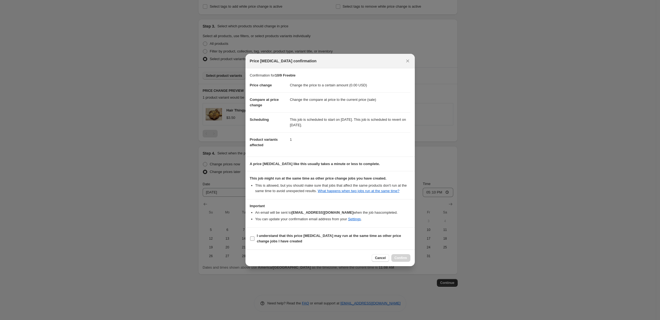
click at [250, 241] on input "I understand that this price [MEDICAL_DATA] may run at the same time as other p…" at bounding box center [252, 238] width 4 height 4
checkbox input "true"
click at [407, 260] on span "Confirm" at bounding box center [401, 258] width 13 height 4
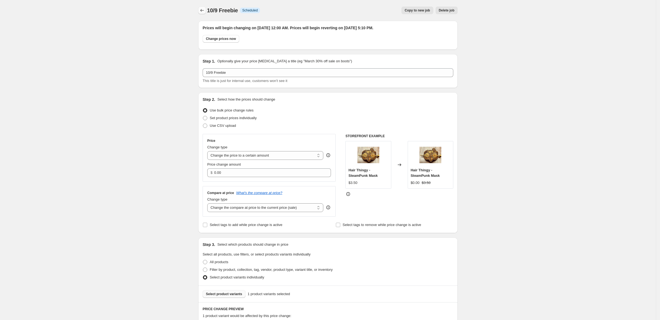
click at [199, 13] on icon "Price change jobs" at bounding box center [201, 10] width 5 height 5
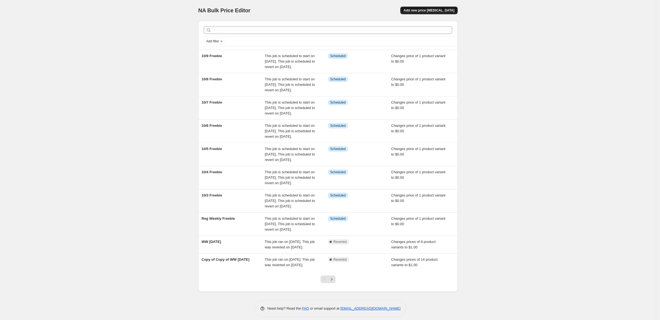
click at [454, 13] on span "Add new price [MEDICAL_DATA]" at bounding box center [429, 10] width 51 height 4
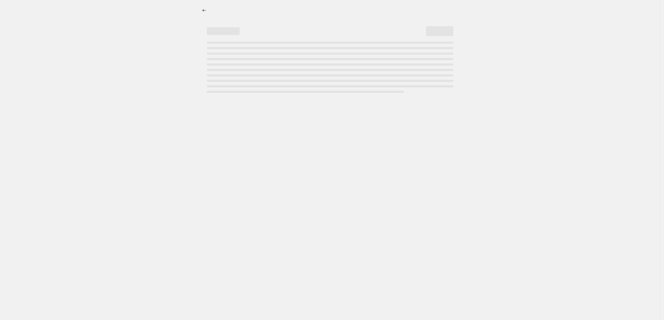
select select "percentage"
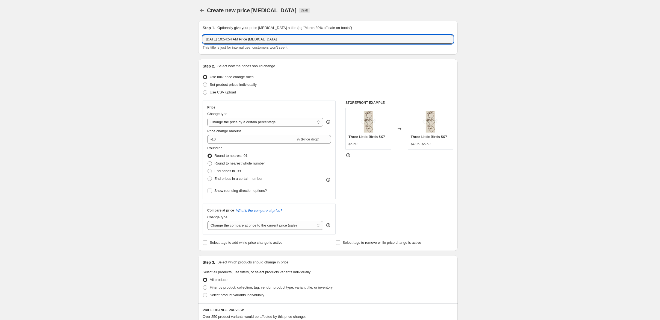
drag, startPoint x: 266, startPoint y: 48, endPoint x: 164, endPoint y: 48, distance: 101.6
click at [194, 48] on div "Step 1. Optionally give your price [MEDICAL_DATA] a title (eg "March 30% off sa…" at bounding box center [326, 264] width 264 height 496
type input "10/10 Freebies"
click at [276, 126] on select "Change the price to a certain amount Change the price by a certain amount Chang…" at bounding box center [265, 122] width 116 height 9
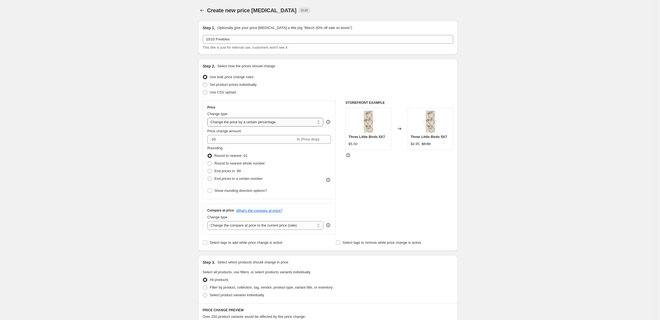
select select "to"
click at [207, 126] on select "Change the price to a certain amount Change the price by a certain amount Chang…" at bounding box center [265, 122] width 116 height 9
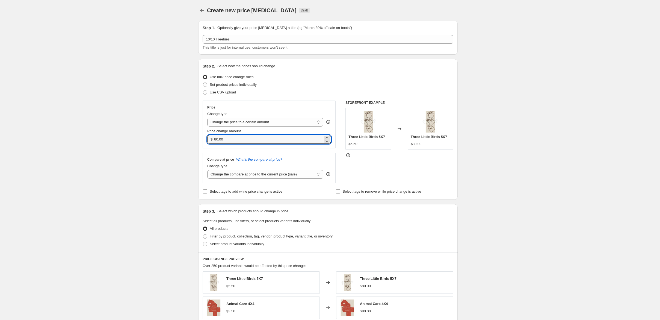
drag, startPoint x: 212, startPoint y: 168, endPoint x: 172, endPoint y: 172, distance: 39.8
click at [198, 172] on div "Step 2. Select how the prices should change Use bulk price change rules Set pro…" at bounding box center [327, 129] width 259 height 141
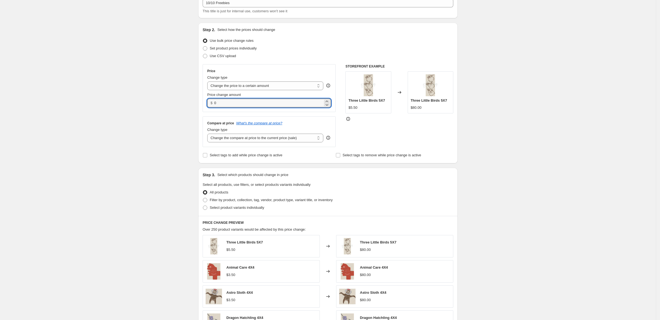
scroll to position [73, 0]
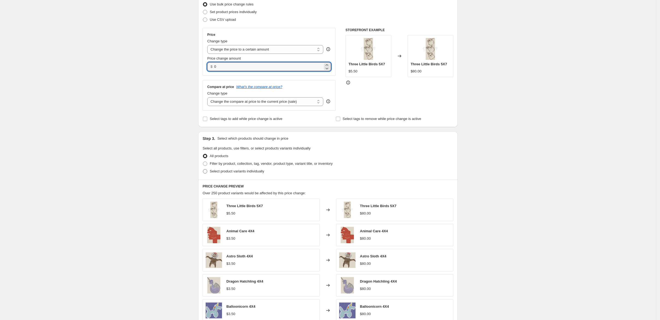
type input "0.00"
click at [203, 173] on span at bounding box center [205, 171] width 4 height 4
click at [203, 169] on input "Select product variants individually" at bounding box center [203, 169] width 0 height 0
radio input "true"
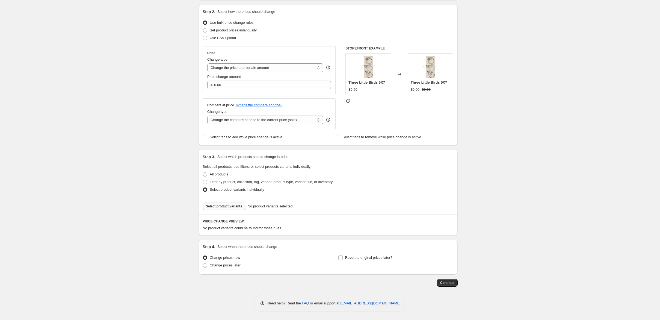
click at [206, 208] on span "Select product variants" at bounding box center [224, 206] width 36 height 4
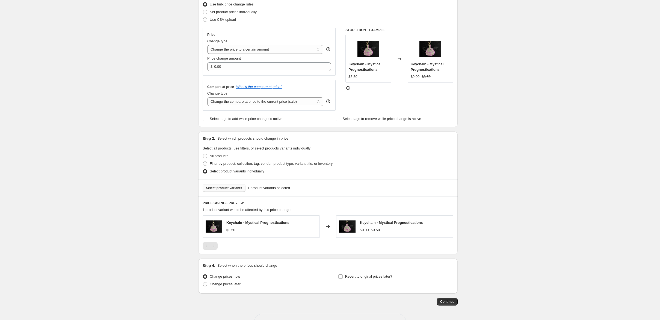
click at [208, 190] on span "Select product variants" at bounding box center [224, 188] width 36 height 4
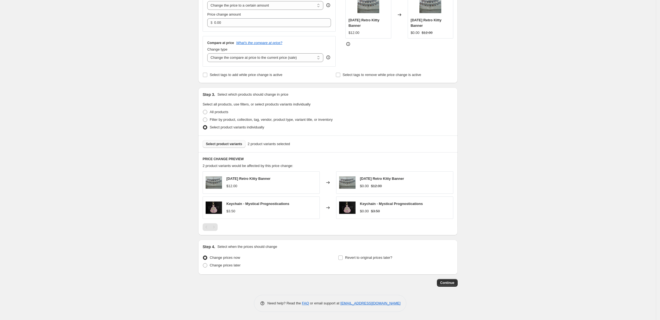
scroll to position [185, 0]
click at [203, 263] on span at bounding box center [205, 265] width 4 height 4
click at [203, 263] on input "Change prices later" at bounding box center [203, 263] width 0 height 0
radio input "true"
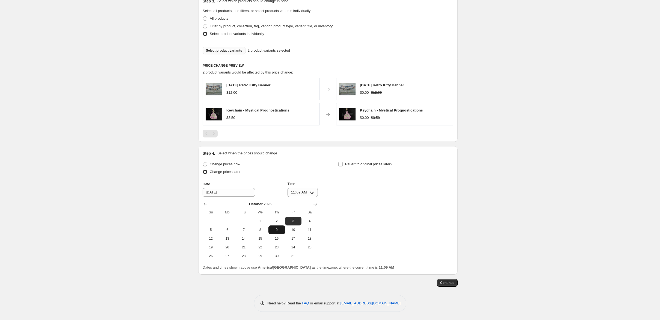
scroll to position [294, 0]
click at [287, 227] on span "10" at bounding box center [293, 229] width 12 height 4
type input "[DATE]"
click at [288, 188] on input "11:09" at bounding box center [303, 192] width 31 height 9
type input "00:00"
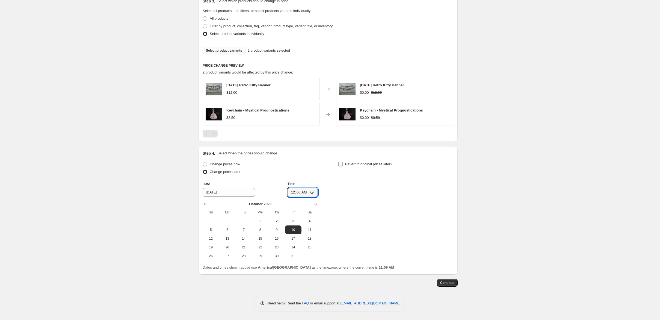
click at [343, 162] on input "Revert to original prices later?" at bounding box center [340, 164] width 4 height 4
checkbox input "true"
click at [352, 236] on span "12" at bounding box center [346, 238] width 12 height 4
type input "[DATE]"
click at [453, 188] on input "11:09" at bounding box center [438, 192] width 31 height 9
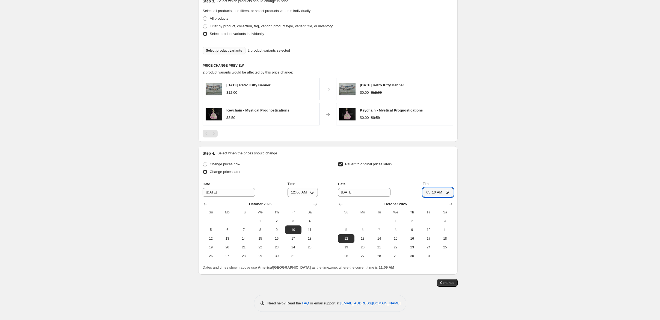
type input "17:10"
click at [454, 284] on span "Continue" at bounding box center [447, 282] width 14 height 4
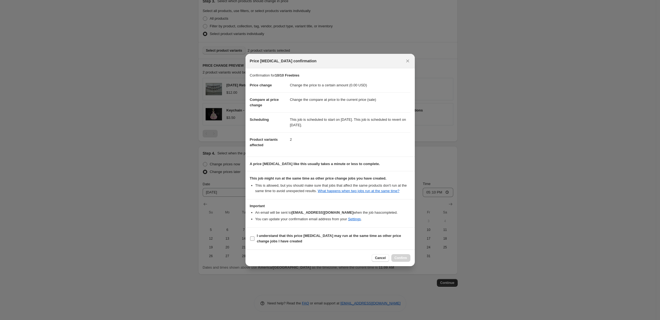
click at [250, 241] on input "I understand that this price [MEDICAL_DATA] may run at the same time as other p…" at bounding box center [252, 238] width 4 height 4
checkbox input "true"
click at [407, 260] on span "Confirm" at bounding box center [401, 258] width 13 height 4
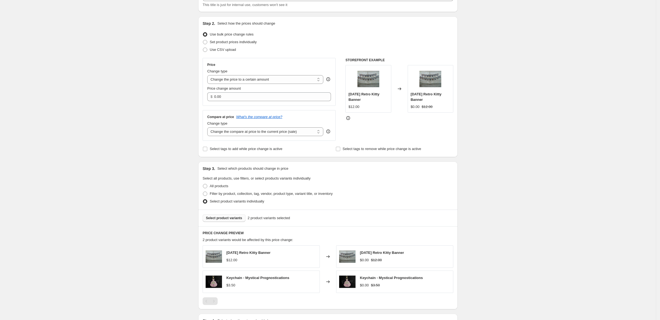
scroll to position [3, 0]
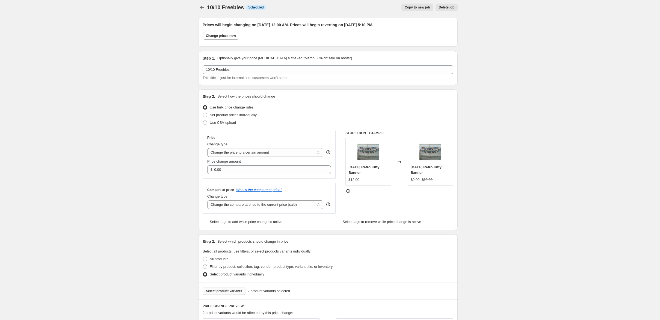
click at [351, 194] on icon at bounding box center [347, 190] width 5 height 5
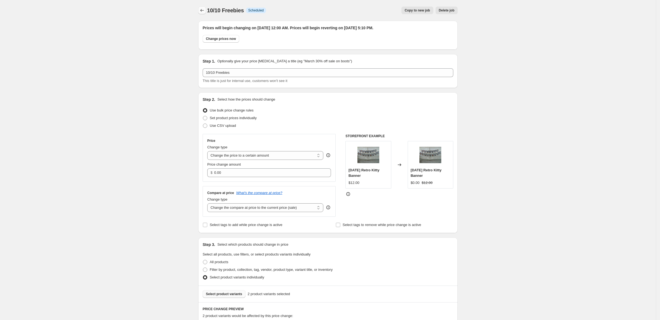
click at [199, 13] on icon "Price change jobs" at bounding box center [201, 10] width 5 height 5
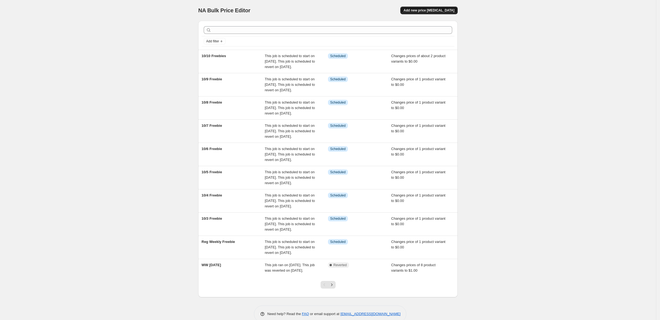
click at [454, 13] on span "Add new price [MEDICAL_DATA]" at bounding box center [429, 10] width 51 height 4
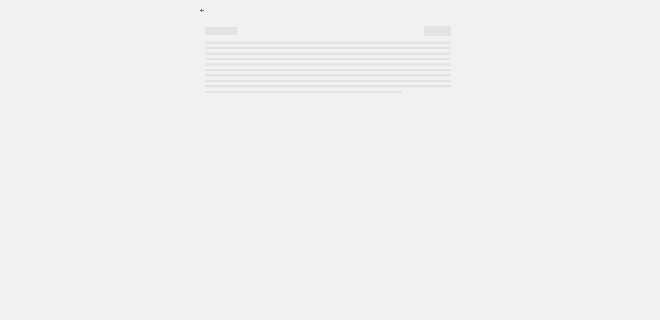
select select "percentage"
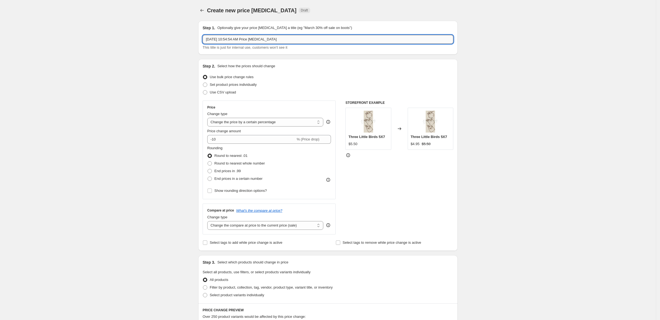
click at [267, 44] on input "[DATE] 10:54:54 AM Price [MEDICAL_DATA]" at bounding box center [328, 39] width 251 height 9
type input "10/11 Freebie"
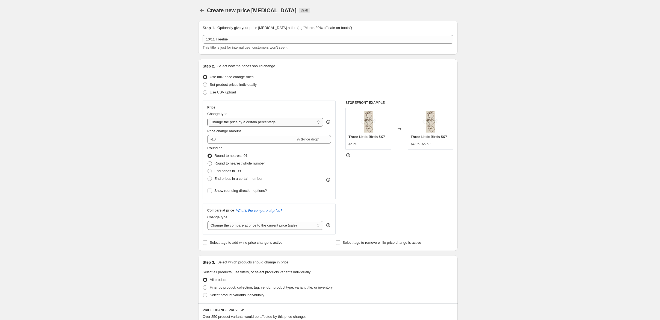
click at [226, 126] on select "Change the price to a certain amount Change the price by a certain amount Chang…" at bounding box center [265, 122] width 116 height 9
select select "to"
click at [207, 126] on select "Change the price to a certain amount Change the price by a certain amount Chang…" at bounding box center [265, 122] width 116 height 9
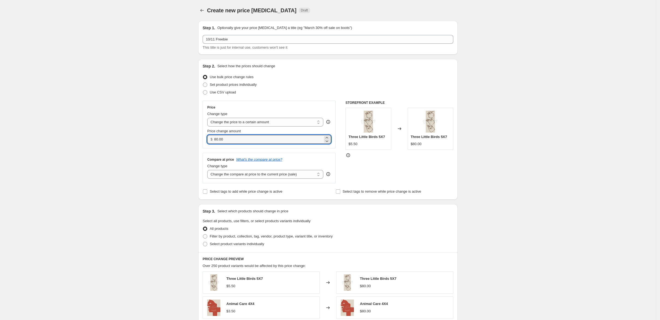
drag, startPoint x: 199, startPoint y: 171, endPoint x: 177, endPoint y: 174, distance: 23.0
click at [207, 144] on div "$ 80.00" at bounding box center [269, 139] width 124 height 9
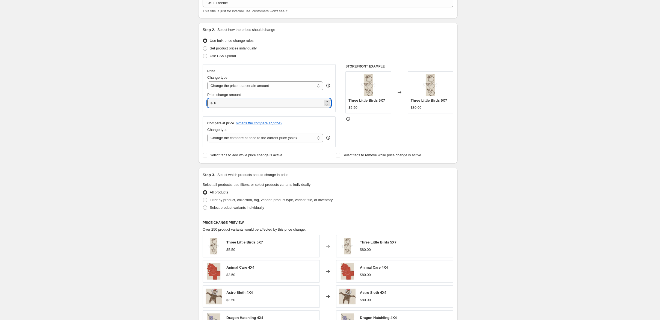
scroll to position [73, 0]
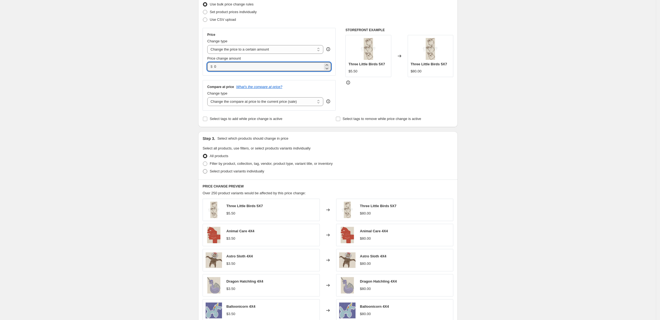
type input "0.00"
click at [203, 173] on span at bounding box center [205, 171] width 4 height 4
click at [203, 169] on input "Select product variants individually" at bounding box center [203, 169] width 0 height 0
radio input "true"
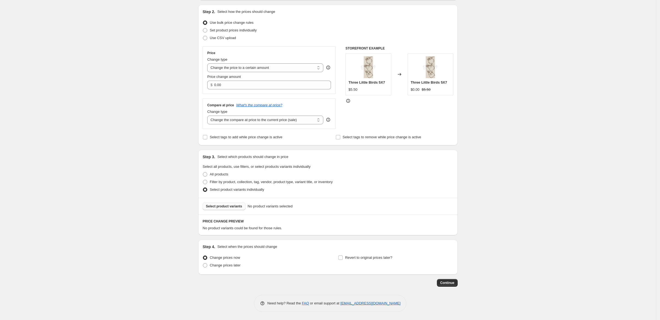
click at [206, 208] on span "Select product variants" at bounding box center [224, 206] width 36 height 4
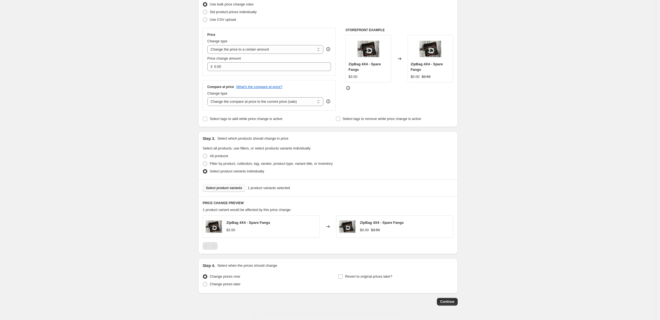
scroll to position [160, 0]
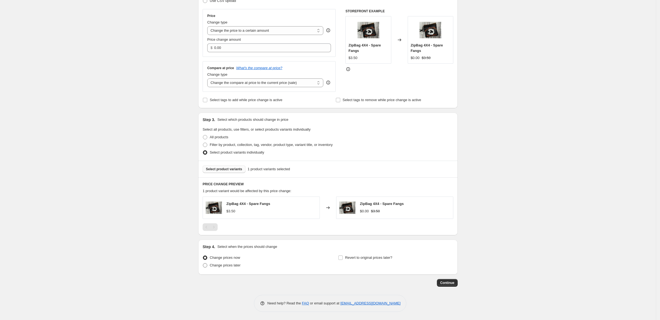
click at [203, 261] on label "Change prices later" at bounding box center [222, 265] width 38 height 8
click at [203, 263] on input "Change prices later" at bounding box center [203, 263] width 0 height 0
radio input "true"
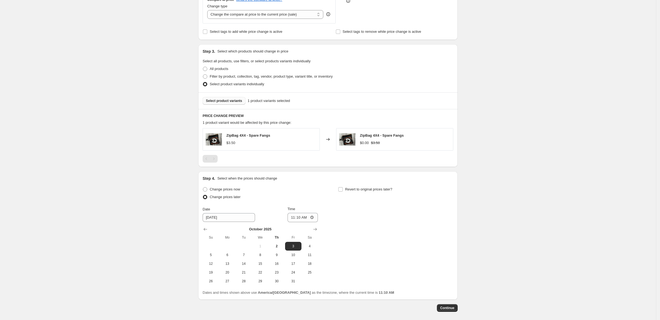
scroll to position [233, 0]
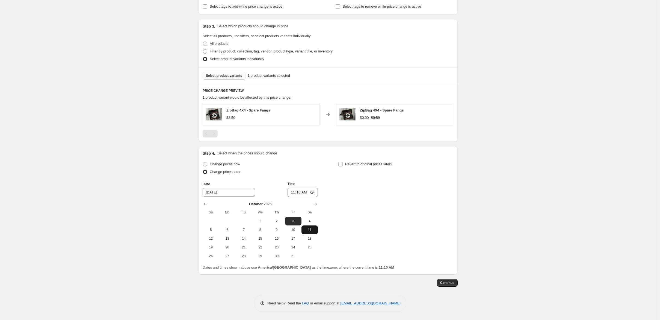
click at [307, 232] on span "11" at bounding box center [310, 229] width 12 height 4
type input "[DATE]"
click at [288, 197] on input "11:10" at bounding box center [303, 192] width 31 height 9
type input "00:00"
click at [343, 166] on input "Revert to original prices later?" at bounding box center [340, 164] width 4 height 4
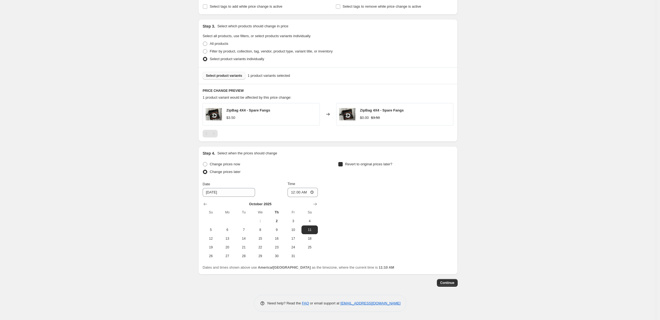
checkbox input "true"
click at [352, 241] on span "12" at bounding box center [346, 238] width 12 height 4
type input "[DATE]"
click at [453, 197] on input "11:10" at bounding box center [438, 192] width 31 height 9
click at [453, 197] on input "05:10" at bounding box center [438, 192] width 31 height 9
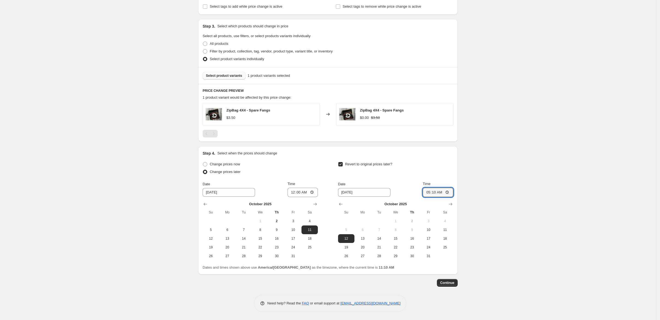
type input "17:10"
click at [454, 280] on span "Continue" at bounding box center [447, 282] width 14 height 4
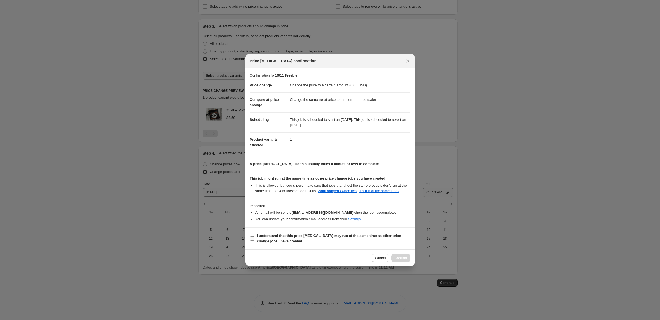
click at [250, 241] on input "I understand that this price [MEDICAL_DATA] may run at the same time as other p…" at bounding box center [252, 238] width 4 height 4
checkbox input "true"
click at [407, 260] on span "Confirm" at bounding box center [401, 258] width 13 height 4
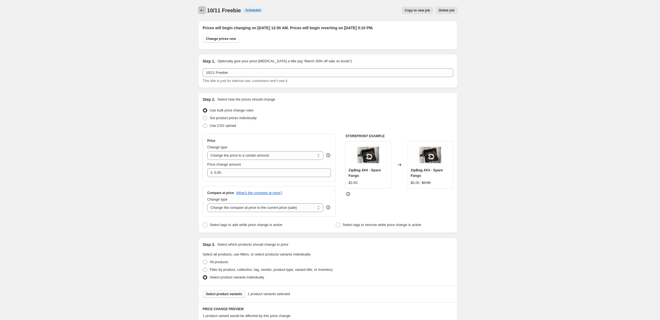
click at [199, 11] on icon "Price change jobs" at bounding box center [201, 10] width 5 height 5
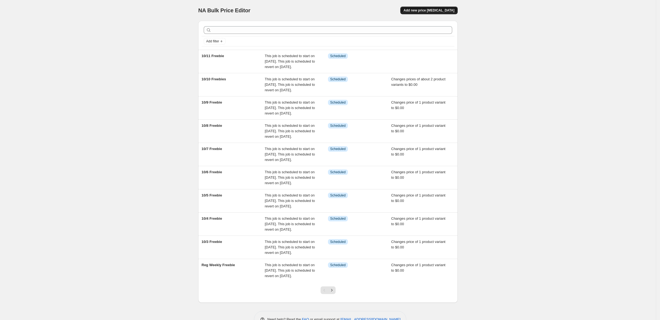
click at [454, 14] on button "Add new price [MEDICAL_DATA]" at bounding box center [428, 11] width 57 height 8
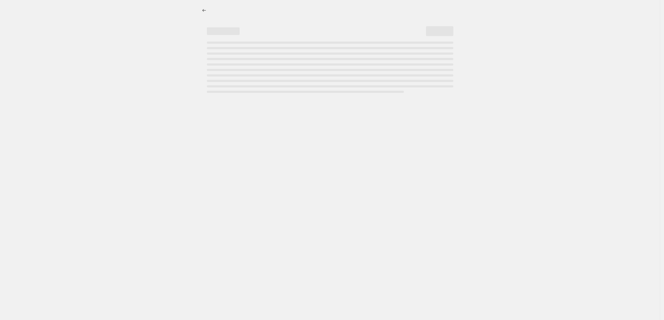
select select "percentage"
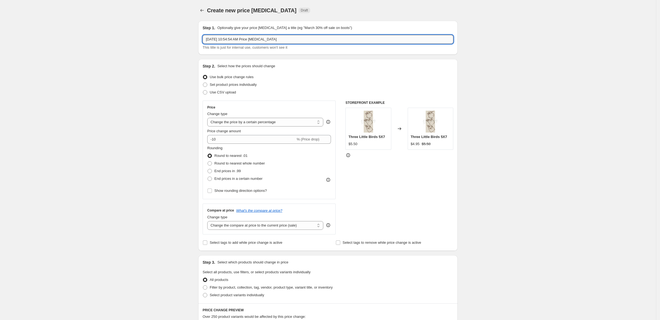
click at [262, 44] on input "[DATE] 10:54:54 AM Price [MEDICAL_DATA]" at bounding box center [328, 39] width 251 height 9
type input "10/12 Freebies"
click at [282, 126] on select "Change the price to a certain amount Change the price by a certain amount Chang…" at bounding box center [265, 122] width 116 height 9
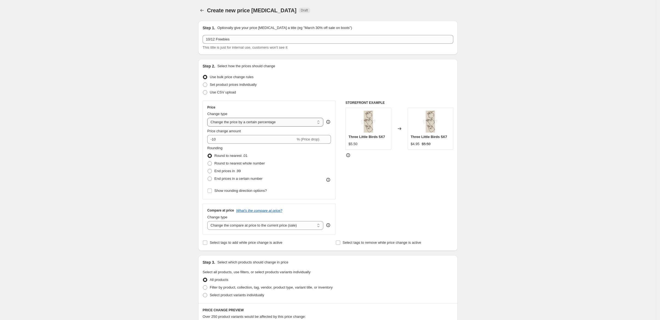
select select "to"
click at [207, 126] on select "Change the price to a certain amount Change the price by a certain amount Chang…" at bounding box center [265, 122] width 116 height 9
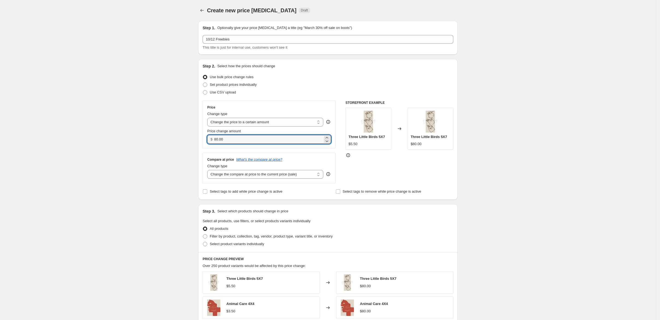
drag, startPoint x: 203, startPoint y: 172, endPoint x: 168, endPoint y: 174, distance: 35.0
click at [198, 174] on div "Step 2. Select how the prices should change Use bulk price change rules Set pro…" at bounding box center [327, 129] width 259 height 141
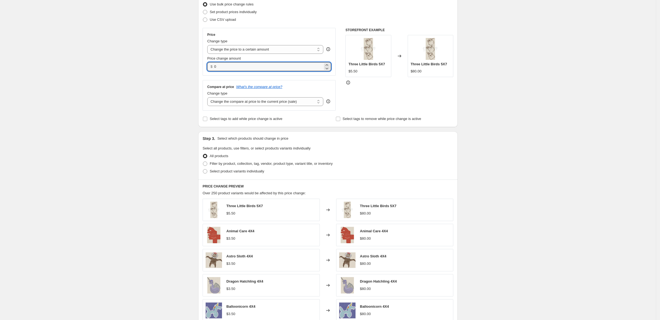
scroll to position [109, 0]
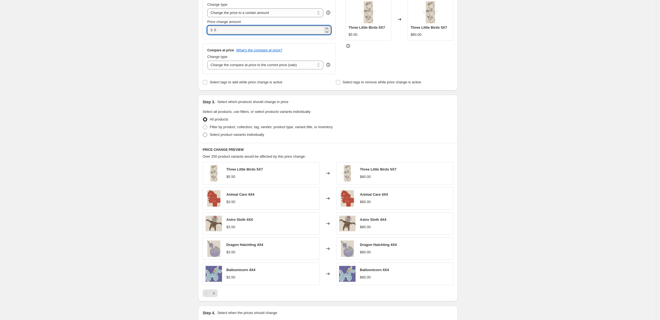
type input "0.00"
click at [203, 137] on span at bounding box center [205, 134] width 4 height 4
click at [203, 133] on input "Select product variants individually" at bounding box center [203, 132] width 0 height 0
radio input "true"
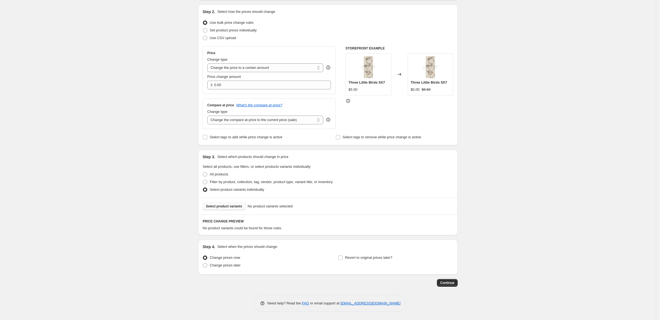
click at [206, 204] on span "Select product variants" at bounding box center [224, 206] width 36 height 4
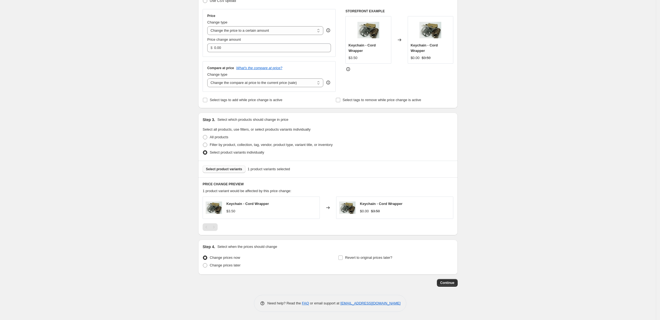
scroll to position [146, 0]
click at [206, 167] on span "Select product variants" at bounding box center [224, 169] width 36 height 4
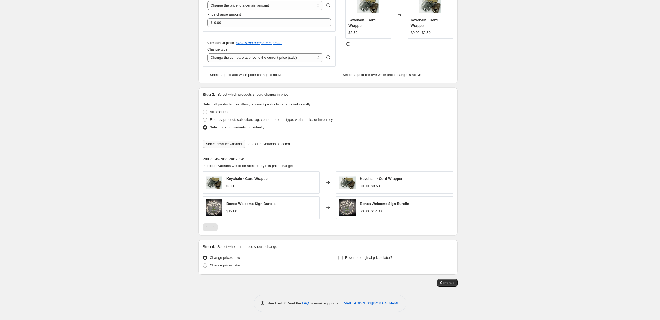
scroll to position [185, 0]
click at [203, 263] on span at bounding box center [205, 265] width 4 height 4
click at [203, 263] on input "Change prices later" at bounding box center [203, 263] width 0 height 0
radio input "true"
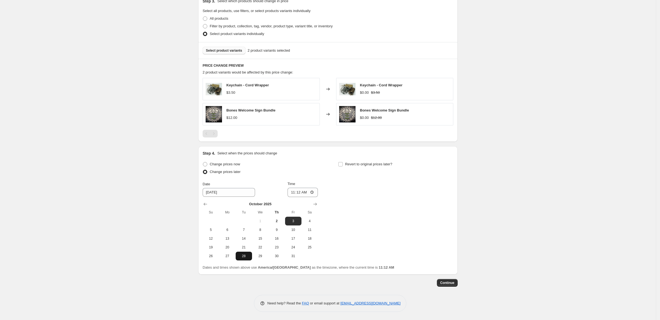
scroll to position [294, 0]
click at [203, 234] on button "12" at bounding box center [211, 238] width 16 height 9
type input "[DATE]"
click at [288, 188] on input "11:12" at bounding box center [303, 192] width 31 height 9
type input "00:00"
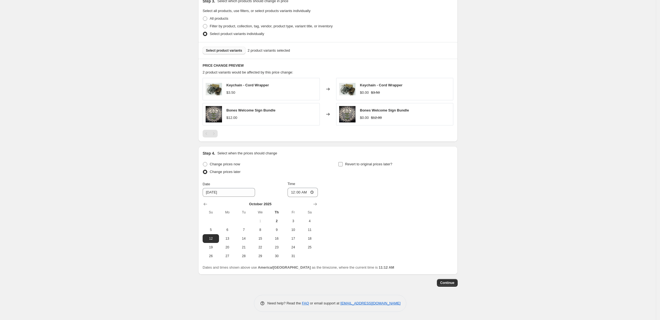
click at [343, 162] on input "Revert to original prices later?" at bounding box center [340, 164] width 4 height 4
checkbox input "true"
click at [369, 236] on span "13" at bounding box center [363, 238] width 12 height 4
type input "[DATE]"
click at [453, 188] on input "11:12" at bounding box center [438, 192] width 31 height 9
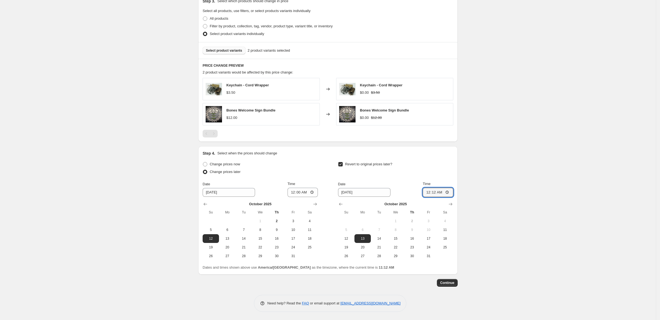
type input "00:00"
click at [454, 284] on span "Continue" at bounding box center [447, 282] width 14 height 4
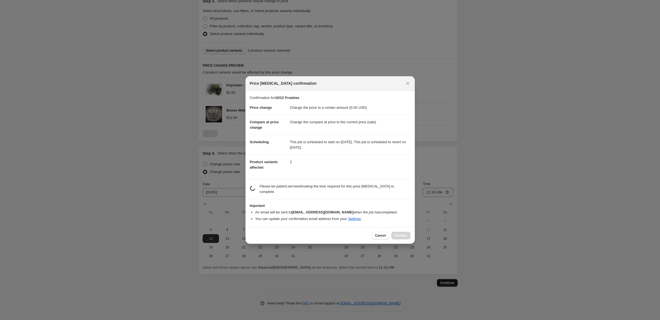
scroll to position [0, 0]
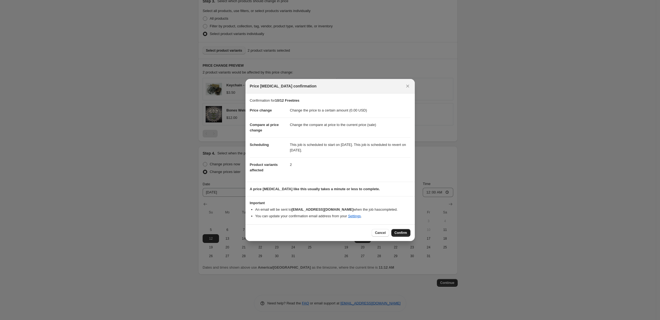
click at [407, 235] on span "Confirm" at bounding box center [401, 232] width 13 height 4
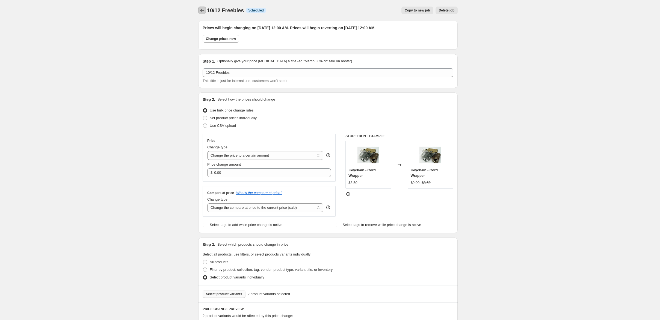
click at [199, 13] on icon "Price change jobs" at bounding box center [201, 10] width 5 height 5
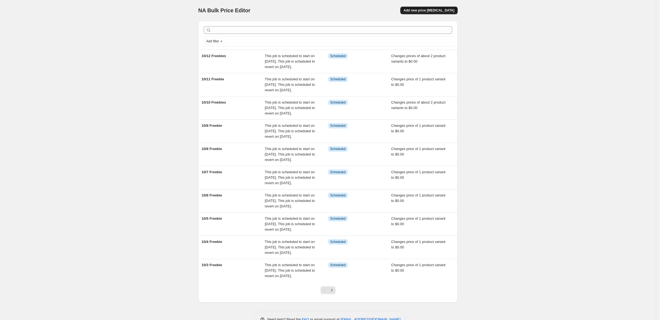
click at [454, 13] on span "Add new price [MEDICAL_DATA]" at bounding box center [429, 10] width 51 height 4
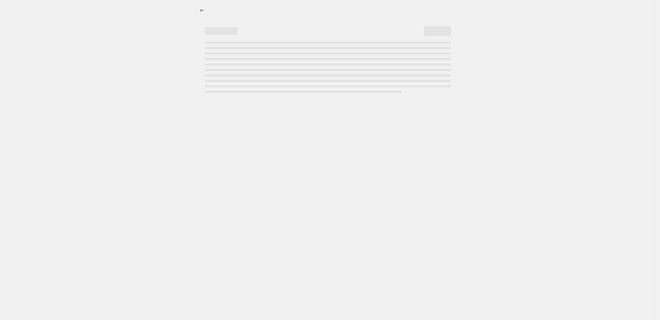
select select "percentage"
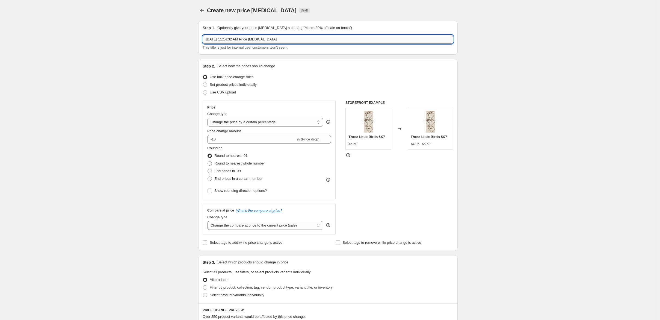
click at [263, 44] on input "Oct 2, 2025, 11:14:32 AM Price change job" at bounding box center [328, 39] width 251 height 9
click at [223, 44] on input "Haunted Bday Sale Bag Freebie" at bounding box center [328, 39] width 251 height 9
type input "Haunted Bday Sale Bag Weekend Freebie"
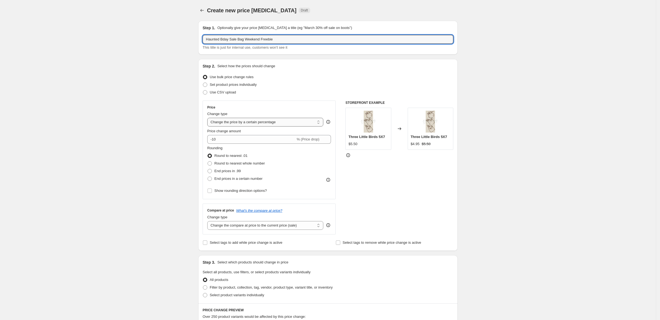
click at [286, 126] on select "Change the price to a certain amount Change the price by a certain amount Chang…" at bounding box center [265, 122] width 116 height 9
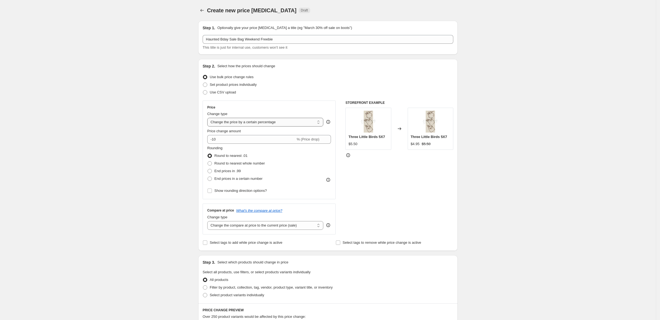
select select "to"
click at [207, 126] on select "Change the price to a certain amount Change the price by a certain amount Chang…" at bounding box center [265, 122] width 116 height 9
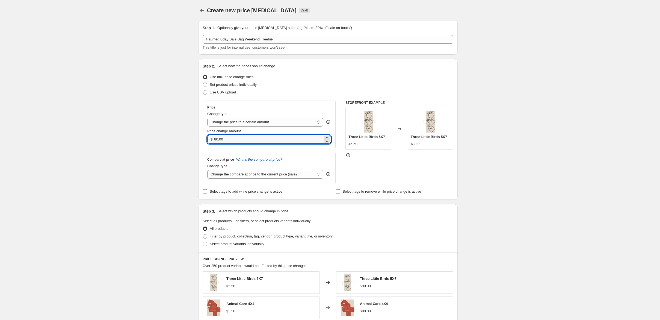
drag, startPoint x: 212, startPoint y: 170, endPoint x: 184, endPoint y: 171, distance: 28.4
click at [207, 144] on div "$ 80.00" at bounding box center [269, 139] width 124 height 9
type input "0.00"
click at [203, 246] on span at bounding box center [205, 244] width 4 height 4
click at [203, 242] on input "Select product variants individually" at bounding box center [203, 242] width 0 height 0
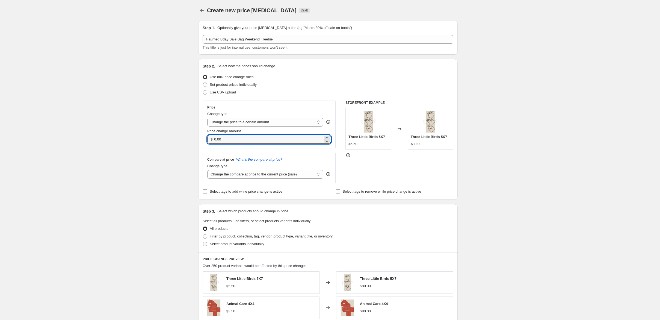
radio input "true"
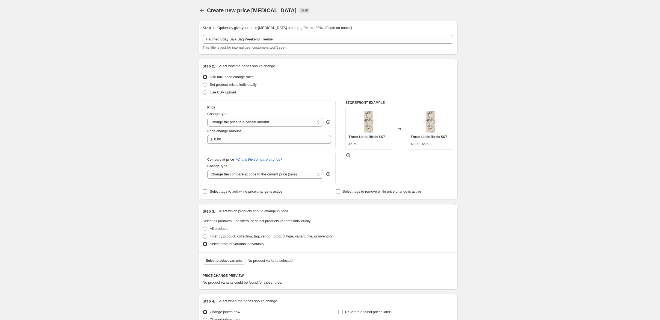
scroll to position [73, 0]
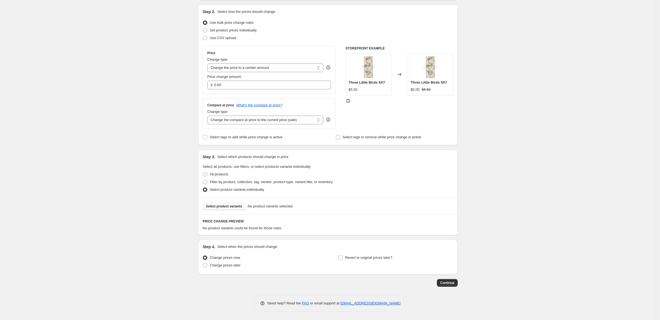
click at [209, 208] on span "Select product variants" at bounding box center [224, 206] width 36 height 4
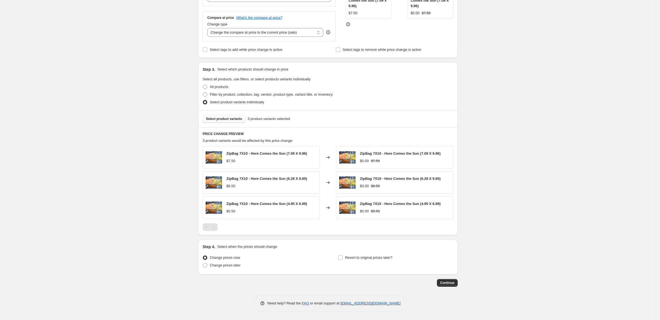
scroll to position [210, 0]
click at [203, 263] on span at bounding box center [205, 265] width 4 height 4
click at [203, 263] on input "Change prices later" at bounding box center [203, 263] width 0 height 0
radio input "true"
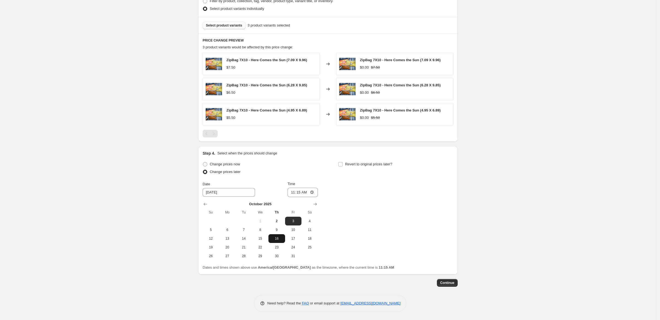
scroll to position [319, 0]
click at [288, 227] on span "10" at bounding box center [293, 229] width 12 height 4
type input "[DATE]"
click at [288, 188] on input "11:15" at bounding box center [303, 192] width 31 height 9
type input "05:00"
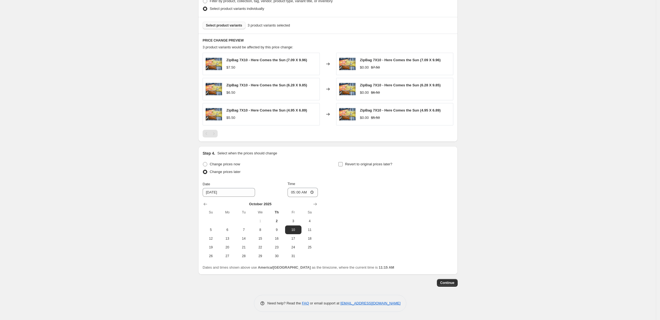
click at [343, 162] on input "Revert to original prices later?" at bounding box center [340, 164] width 4 height 4
checkbox input "true"
click at [352, 236] on span "12" at bounding box center [346, 238] width 12 height 4
type input "[DATE]"
click at [453, 188] on input "11:15" at bounding box center [438, 192] width 31 height 9
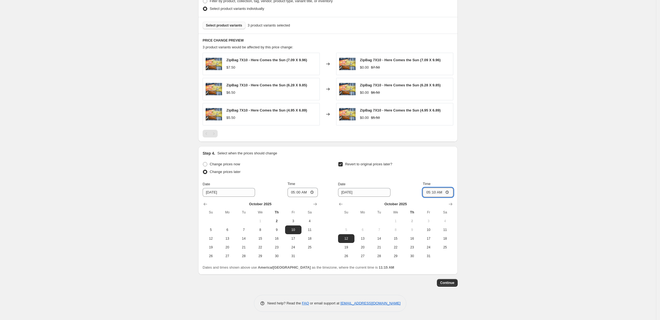
type input "17:10"
click at [454, 282] on span "Continue" at bounding box center [447, 282] width 14 height 4
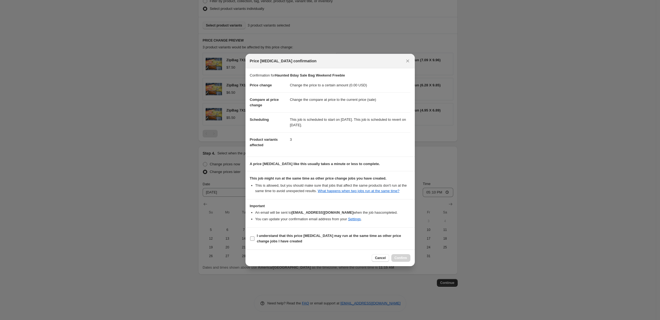
click at [250, 241] on input "I understand that this price [MEDICAL_DATA] may run at the same time as other p…" at bounding box center [252, 238] width 4 height 4
checkbox input "true"
click at [407, 260] on span "Confirm" at bounding box center [401, 258] width 13 height 4
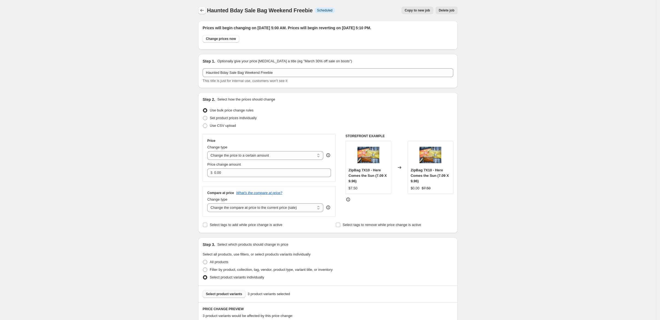
click at [199, 10] on icon "Price change jobs" at bounding box center [201, 10] width 5 height 5
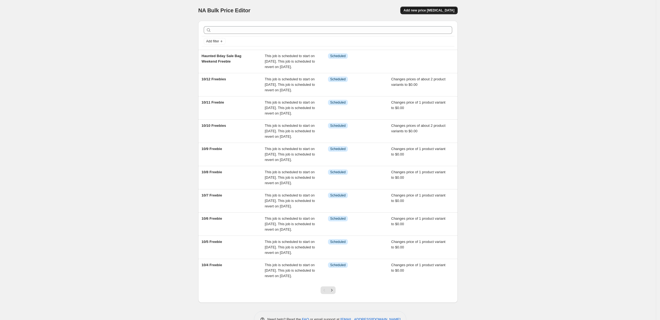
click at [454, 11] on span "Add new price [MEDICAL_DATA]" at bounding box center [429, 10] width 51 height 4
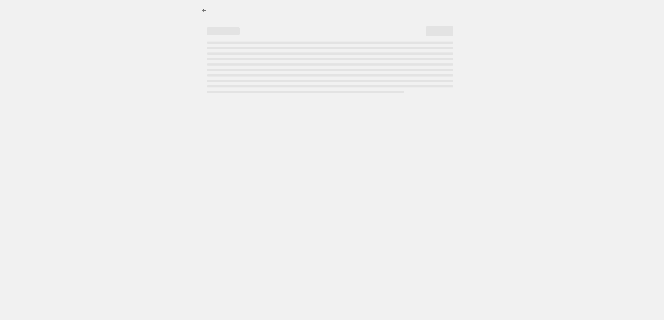
select select "percentage"
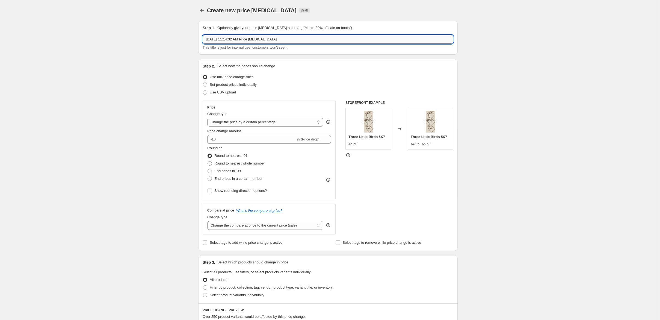
click at [267, 44] on input "Oct 2, 2025, 11:14:32 AM Price change job" at bounding box center [328, 39] width 251 height 9
click at [268, 44] on input "Oct 2, 2025, 11:14:32 AM Price change job" at bounding box center [328, 39] width 251 height 9
drag, startPoint x: 271, startPoint y: 46, endPoint x: 172, endPoint y: 47, distance: 99.1
click at [198, 47] on div "Step 1. Optionally give your price change job a title (eg "March 30% off sale o…" at bounding box center [327, 38] width 259 height 34
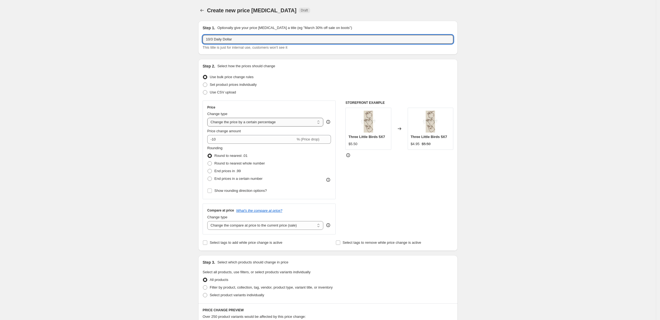
type input "10/3 Daily Dollar"
click at [283, 126] on select "Change the price to a certain amount Change the price by a certain amount Chang…" at bounding box center [265, 122] width 116 height 9
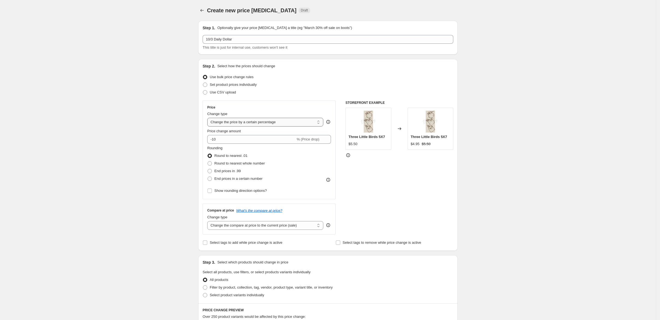
select select "to"
click at [207, 126] on select "Change the price to a certain amount Change the price by a certain amount Chang…" at bounding box center [265, 122] width 116 height 9
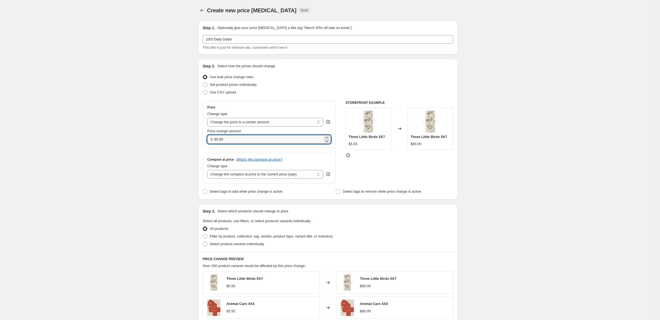
drag, startPoint x: 206, startPoint y: 170, endPoint x: 185, endPoint y: 171, distance: 21.1
click at [207, 144] on div "$ 80.00" at bounding box center [269, 139] width 124 height 9
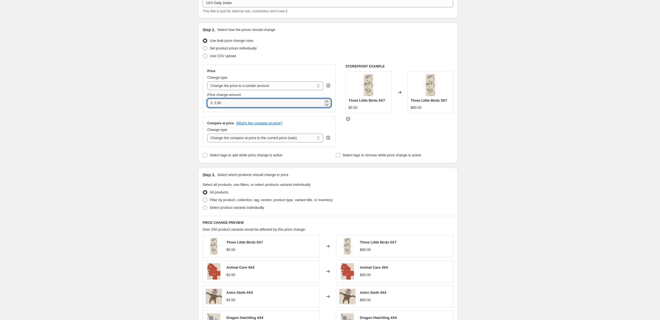
scroll to position [73, 0]
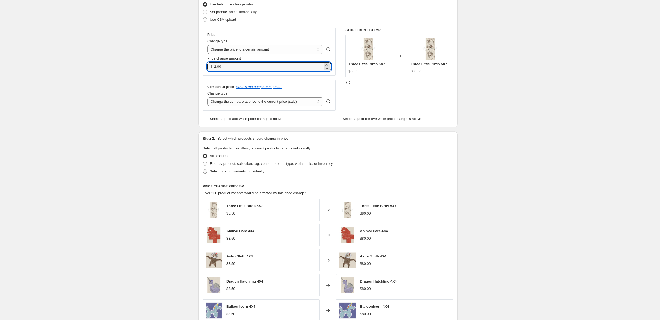
type input "2.00"
click at [203, 173] on span at bounding box center [205, 171] width 4 height 4
click at [203, 169] on input "Select product variants individually" at bounding box center [203, 169] width 0 height 0
radio input "true"
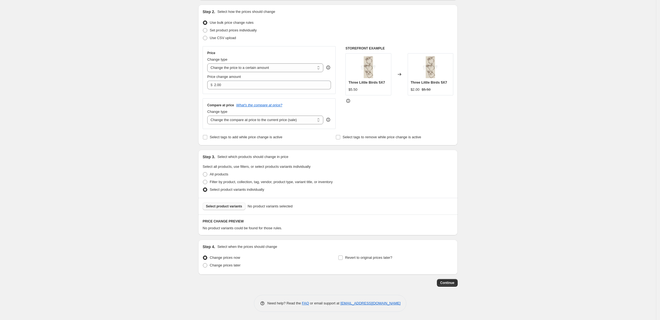
click at [207, 208] on span "Select product variants" at bounding box center [224, 206] width 36 height 4
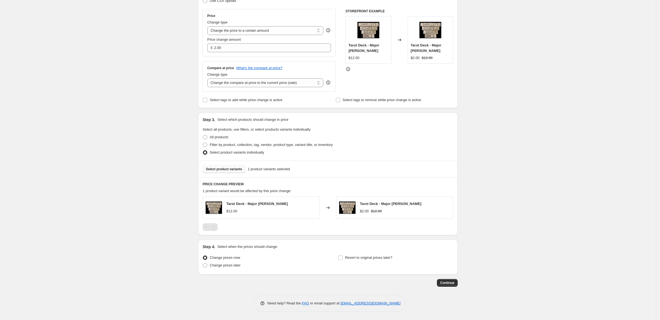
scroll to position [160, 0]
click at [203, 263] on span at bounding box center [205, 265] width 4 height 4
click at [203, 263] on input "Change prices later" at bounding box center [203, 263] width 0 height 0
radio input "true"
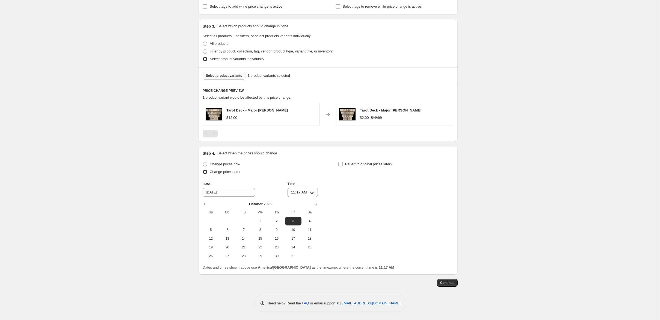
scroll to position [233, 0]
click at [288, 197] on input "11:17" at bounding box center [303, 192] width 31 height 9
type input "05:00"
click at [343, 166] on input "Revert to original prices later?" at bounding box center [340, 164] width 4 height 4
checkbox input "true"
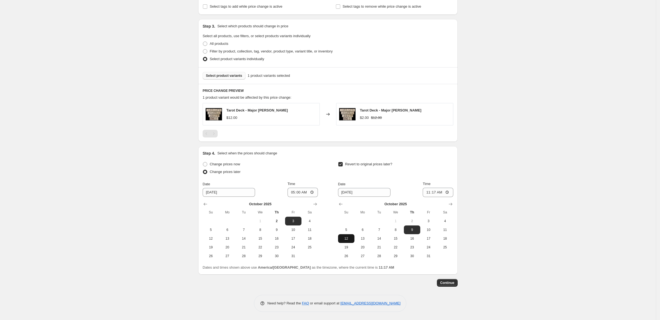
click at [352, 241] on span "12" at bounding box center [346, 238] width 12 height 4
click at [451, 223] on span "4" at bounding box center [445, 221] width 12 height 4
type input "[DATE]"
click at [453, 197] on input "11:17" at bounding box center [438, 192] width 31 height 9
type input "00:00"
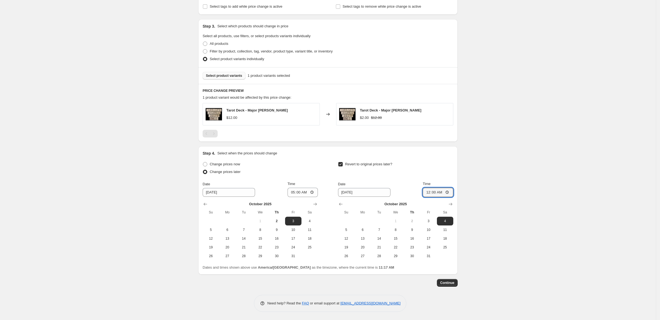
scroll to position [269, 0]
click at [454, 283] on span "Continue" at bounding box center [447, 282] width 14 height 4
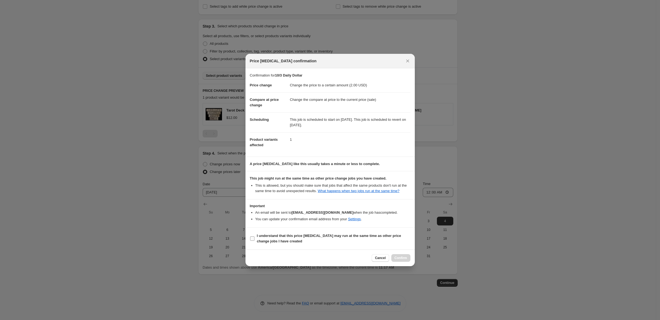
drag, startPoint x: 234, startPoint y: 256, endPoint x: 264, endPoint y: 262, distance: 30.0
click at [250, 241] on input "I understand that this price [MEDICAL_DATA] may run at the same time as other p…" at bounding box center [252, 238] width 4 height 4
checkbox input "true"
click at [407, 260] on span "Confirm" at bounding box center [401, 258] width 13 height 4
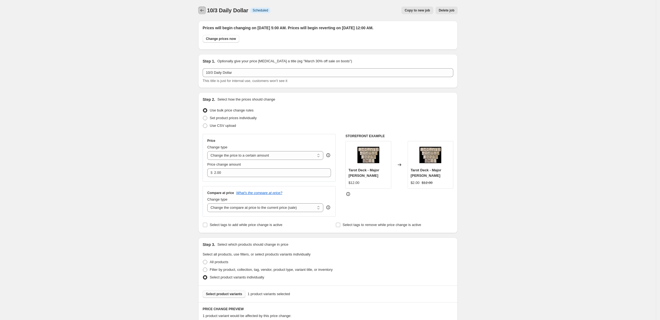
click at [199, 13] on icon "Price change jobs" at bounding box center [201, 10] width 5 height 5
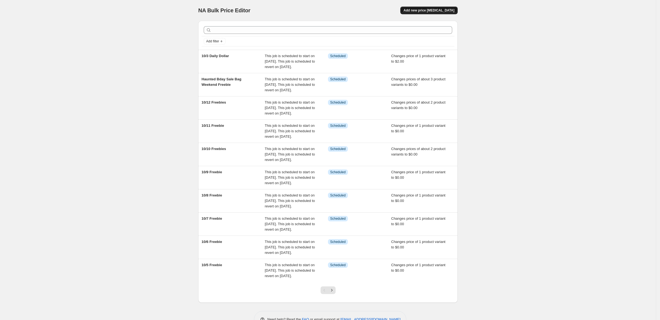
click at [454, 12] on span "Add new price [MEDICAL_DATA]" at bounding box center [429, 10] width 51 height 4
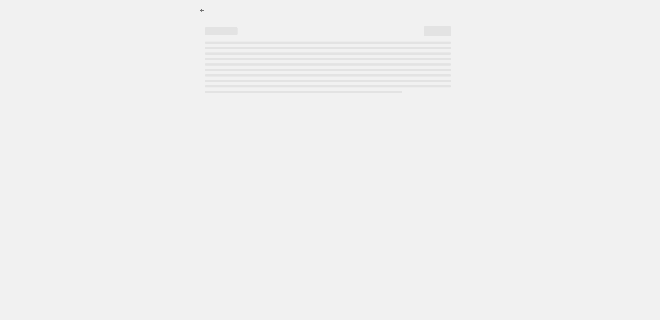
select select "percentage"
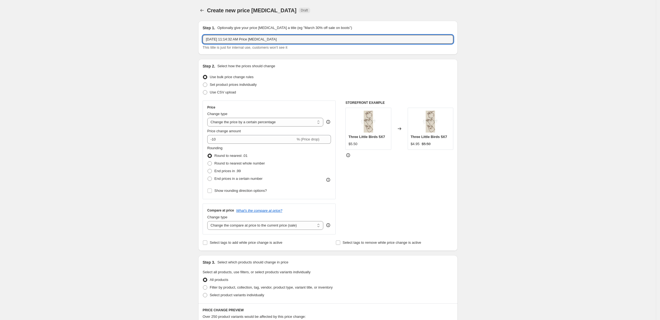
drag, startPoint x: 270, startPoint y: 46, endPoint x: 159, endPoint y: 53, distance: 111.3
click at [159, 53] on div "Create new price change job. This page is ready Create new price change job Dra…" at bounding box center [328, 273] width 656 height 546
type input "10/4 Daily Dollar"
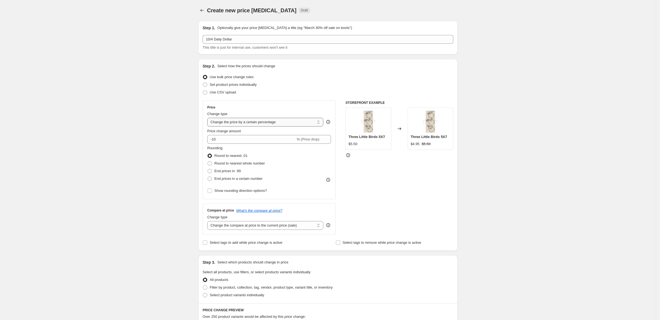
click at [250, 126] on select "Change the price to a certain amount Change the price by a certain amount Chang…" at bounding box center [265, 122] width 116 height 9
select select "to"
click at [207, 126] on select "Change the price to a certain amount Change the price by a certain amount Chang…" at bounding box center [265, 122] width 116 height 9
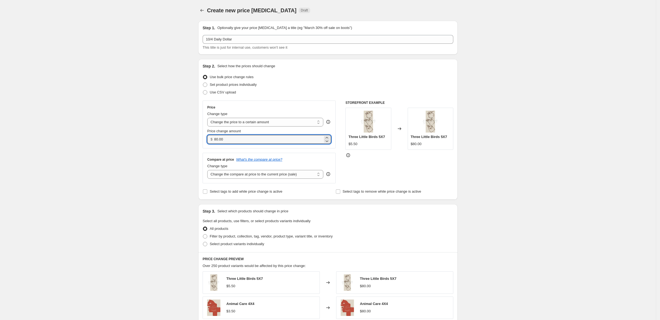
drag, startPoint x: 201, startPoint y: 170, endPoint x: 177, endPoint y: 170, distance: 24.3
click at [203, 148] on div "Price Change type Change the price to a certain amount Change the price by a ce…" at bounding box center [269, 124] width 133 height 48
type input "2.00"
click at [203, 246] on span at bounding box center [205, 244] width 4 height 4
click at [203, 242] on input "Select product variants individually" at bounding box center [203, 242] width 0 height 0
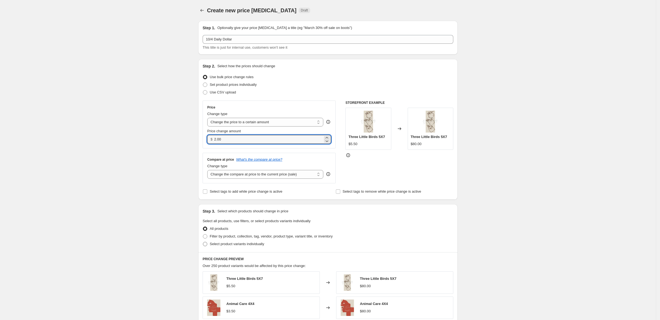
radio input "true"
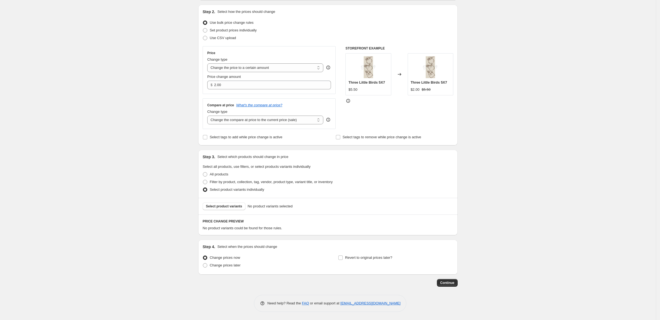
scroll to position [121, 0]
click at [212, 204] on span "Select product variants" at bounding box center [224, 206] width 36 height 4
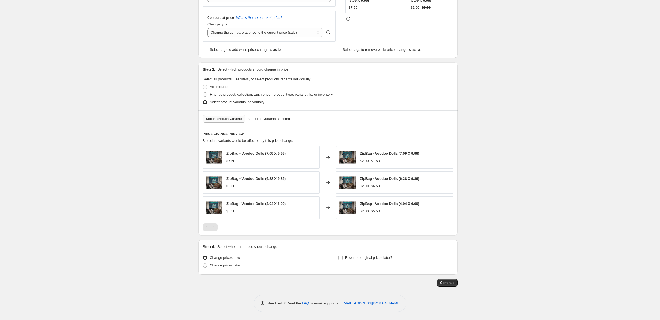
scroll to position [210, 0]
click at [203, 263] on span at bounding box center [205, 265] width 4 height 4
click at [203, 263] on input "Change prices later" at bounding box center [203, 263] width 0 height 0
radio input "true"
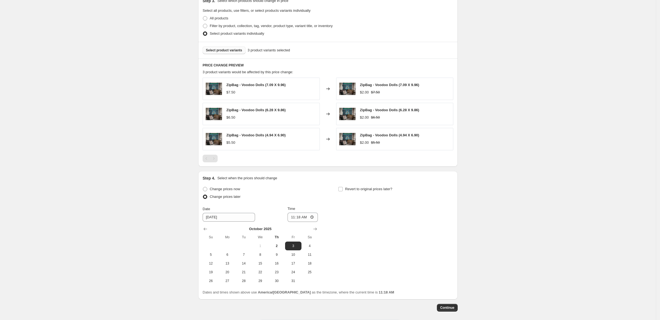
scroll to position [247, 0]
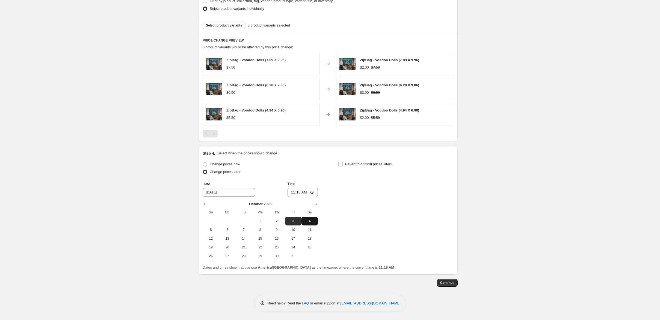
click at [307, 223] on span "4" at bounding box center [310, 221] width 12 height 4
type input "[DATE]"
click at [288, 197] on input "11:18" at bounding box center [303, 192] width 31 height 9
type input "00:00"
click at [343, 166] on input "Revert to original prices later?" at bounding box center [340, 164] width 4 height 4
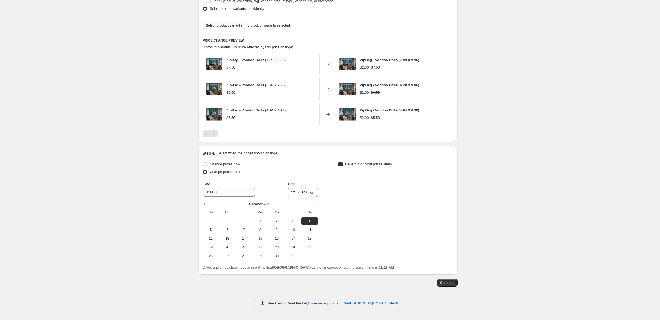
checkbox input "true"
click at [352, 232] on span "5" at bounding box center [346, 229] width 12 height 4
type input "[DATE]"
click at [453, 197] on input "11:18" at bounding box center [438, 192] width 31 height 9
type input "00:00"
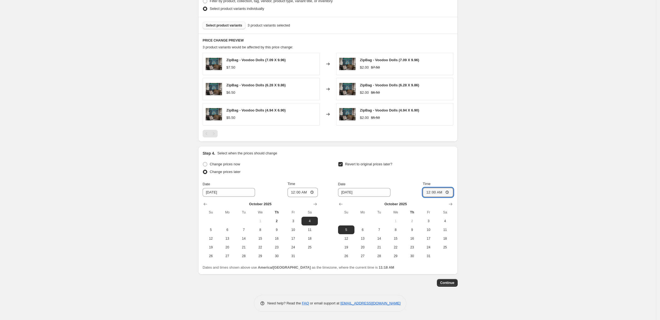
scroll to position [324, 0]
click at [454, 280] on span "Continue" at bounding box center [447, 282] width 14 height 4
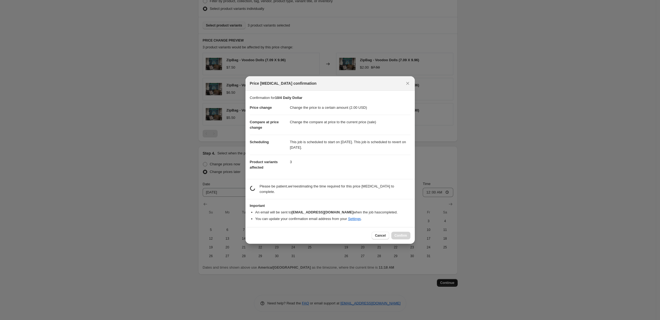
scroll to position [0, 0]
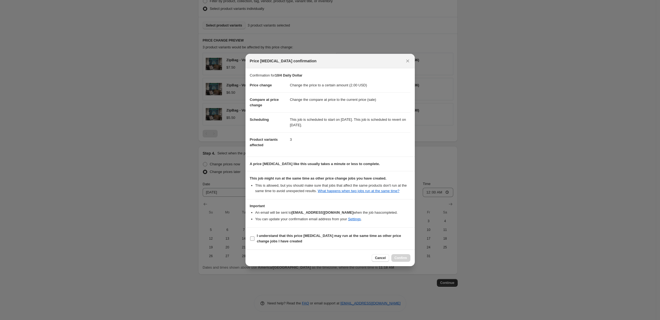
drag, startPoint x: 233, startPoint y: 257, endPoint x: 241, endPoint y: 261, distance: 8.8
click at [250, 241] on input "I understand that this price [MEDICAL_DATA] may run at the same time as other p…" at bounding box center [252, 238] width 4 height 4
checkbox input "true"
click at [407, 260] on span "Confirm" at bounding box center [401, 258] width 13 height 4
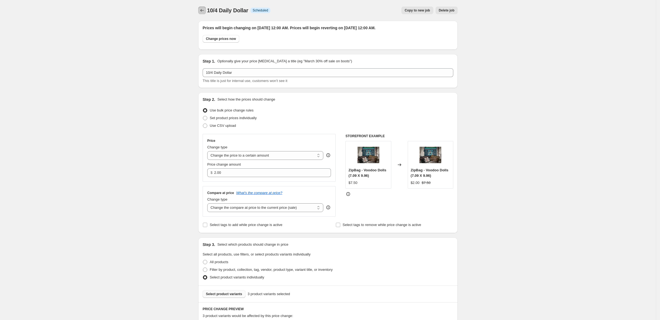
click at [199, 11] on icon "Price change jobs" at bounding box center [201, 10] width 5 height 5
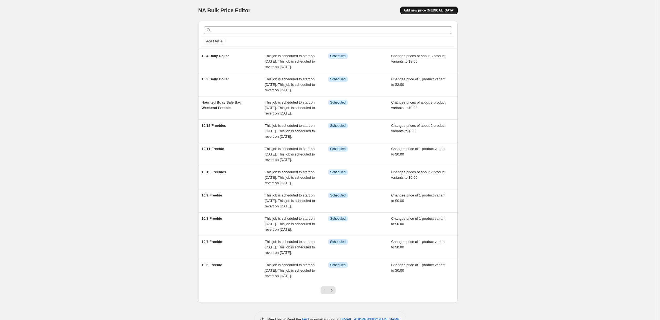
click at [454, 11] on span "Add new price [MEDICAL_DATA]" at bounding box center [429, 10] width 51 height 4
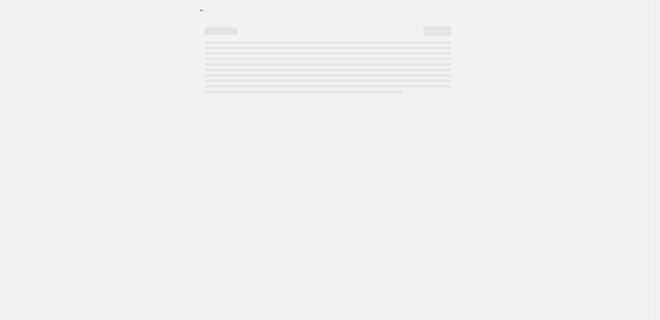
select select "percentage"
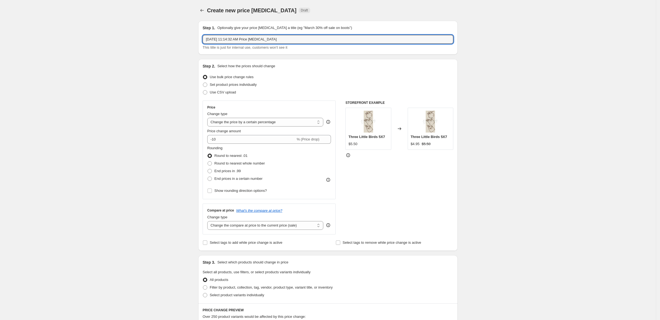
drag, startPoint x: 276, startPoint y: 47, endPoint x: 134, endPoint y: 51, distance: 141.8
click at [134, 51] on div "Create new price change job. This page is ready Create new price change job Dra…" at bounding box center [328, 273] width 656 height 546
type input "10/5 DD"
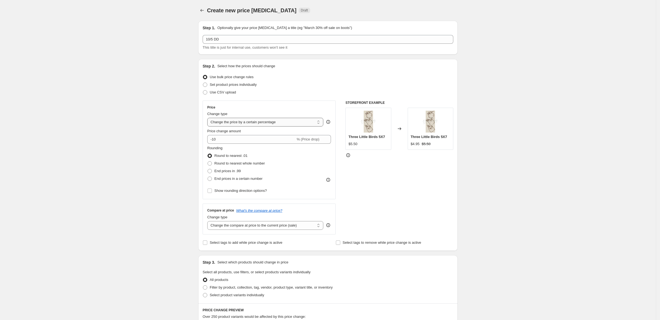
click at [305, 126] on select "Change the price to a certain amount Change the price by a certain amount Chang…" at bounding box center [265, 122] width 116 height 9
select select "to"
click at [207, 126] on select "Change the price to a certain amount Change the price by a certain amount Chang…" at bounding box center [265, 122] width 116 height 9
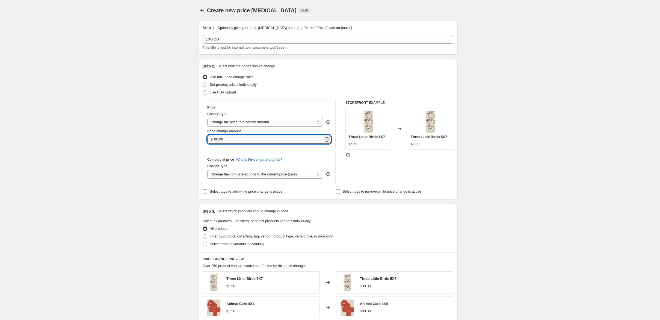
drag, startPoint x: 179, startPoint y: 170, endPoint x: 166, endPoint y: 172, distance: 13.8
click at [194, 172] on div "Step 1. Optionally give your price change job a title (eg "March 30% off sale o…" at bounding box center [326, 238] width 264 height 445
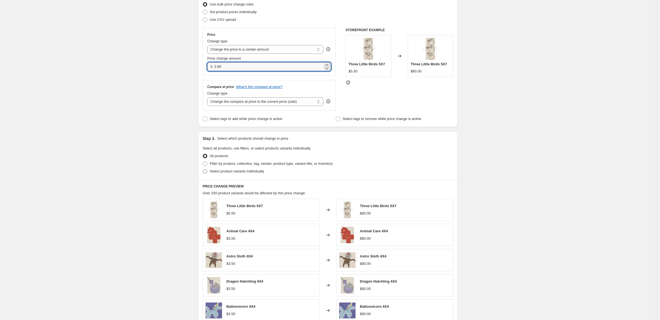
type input "2.00"
click at [210, 173] on span "Select product variants individually" at bounding box center [237, 171] width 54 height 4
click at [203, 169] on input "Select product variants individually" at bounding box center [203, 169] width 0 height 0
radio input "true"
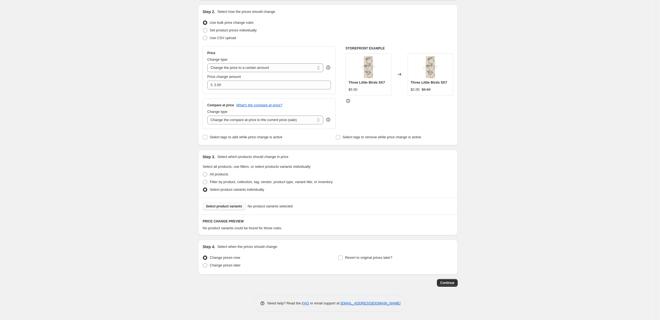
click at [206, 208] on span "Select product variants" at bounding box center [224, 206] width 36 height 4
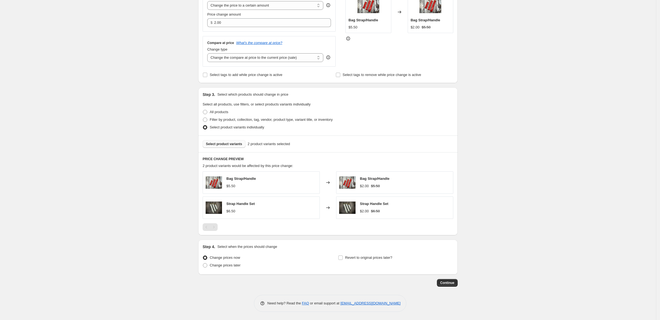
scroll to position [182, 0]
click at [203, 263] on span at bounding box center [205, 265] width 4 height 4
click at [203, 263] on input "Change prices later" at bounding box center [203, 263] width 0 height 0
radio input "true"
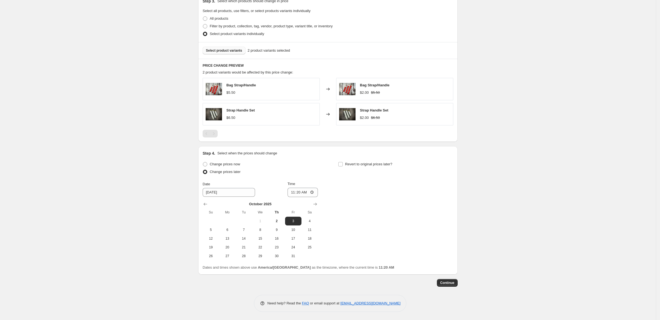
scroll to position [255, 0]
click at [205, 232] on span "5" at bounding box center [211, 229] width 12 height 4
type input "[DATE]"
click at [288, 197] on input "11:20" at bounding box center [303, 192] width 31 height 9
type input "00:00"
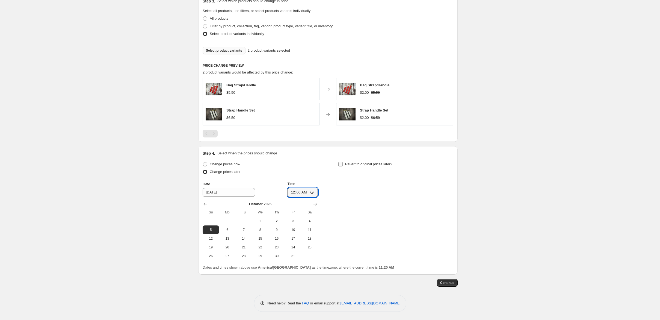
click at [343, 166] on input "Revert to original prices later?" at bounding box center [340, 164] width 4 height 4
checkbox input "true"
click at [369, 232] on span "6" at bounding box center [363, 229] width 12 height 4
type input "[DATE]"
click at [453, 197] on input "11:20" at bounding box center [438, 192] width 31 height 9
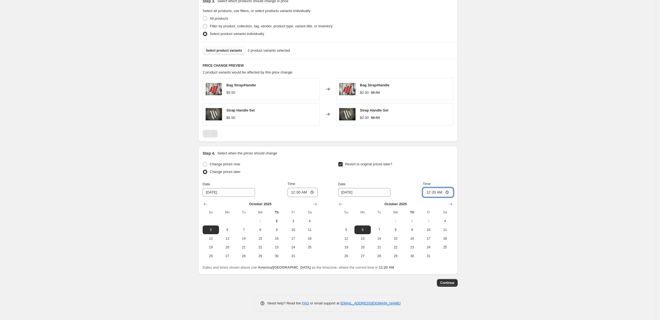
type input "00:00"
click at [454, 280] on span "Continue" at bounding box center [447, 282] width 14 height 4
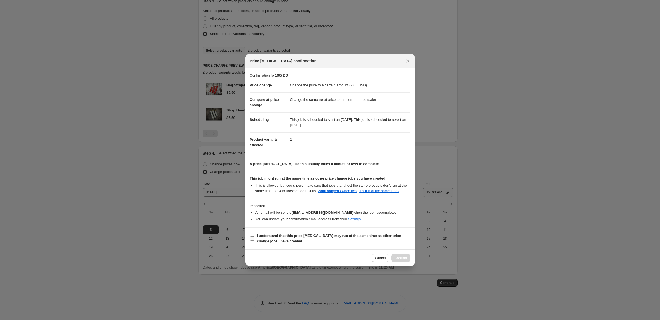
click at [250, 241] on input "I understand that this price [MEDICAL_DATA] may run at the same time as other p…" at bounding box center [252, 238] width 4 height 4
checkbox input "true"
click at [407, 260] on span "Confirm" at bounding box center [401, 258] width 13 height 4
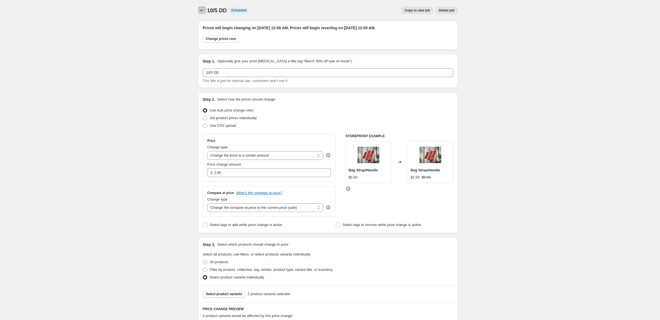
click at [198, 9] on button "Price change jobs" at bounding box center [202, 11] width 8 height 8
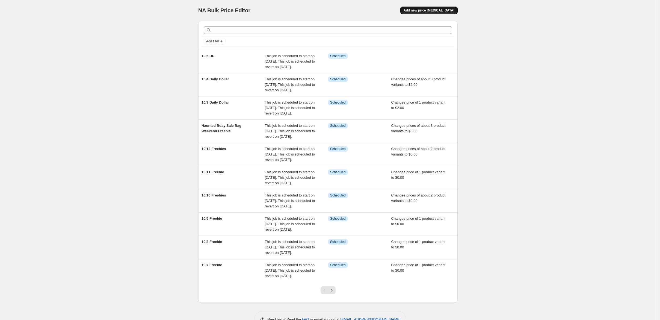
click at [454, 10] on span "Add new price [MEDICAL_DATA]" at bounding box center [429, 10] width 51 height 4
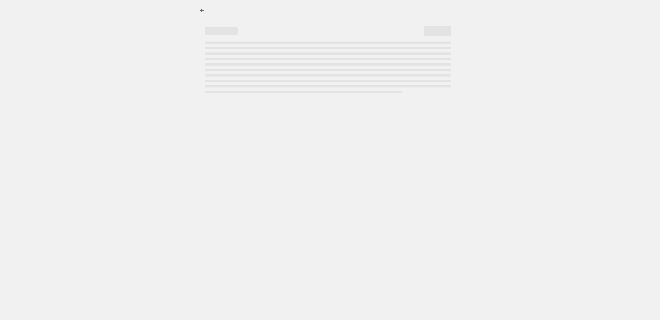
select select "percentage"
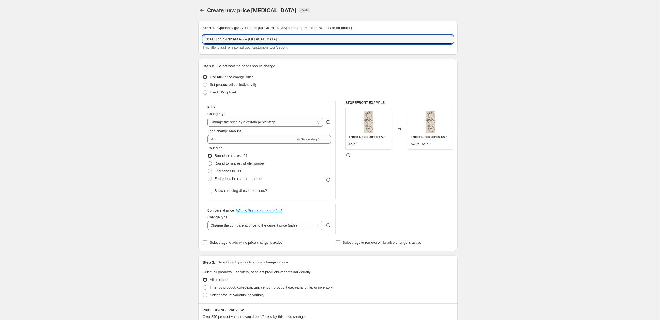
drag, startPoint x: 274, startPoint y: 47, endPoint x: 146, endPoint y: 57, distance: 128.4
click at [145, 54] on div "Create new price change job. This page is ready Create new price change job Dra…" at bounding box center [328, 273] width 656 height 546
type input "10/6 DD"
click at [241, 126] on select "Change the price to a certain amount Change the price by a certain amount Chang…" at bounding box center [265, 122] width 116 height 9
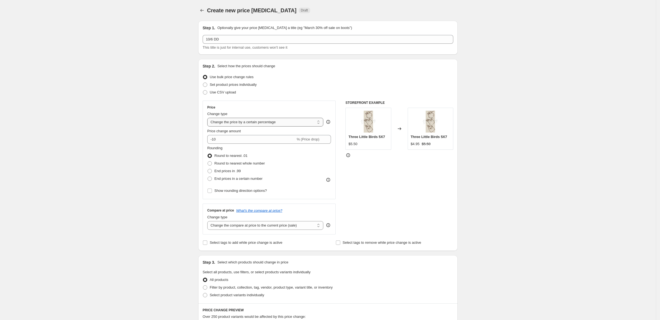
select select "to"
click at [207, 126] on select "Change the price to a certain amount Change the price by a certain amount Chang…" at bounding box center [265, 122] width 116 height 9
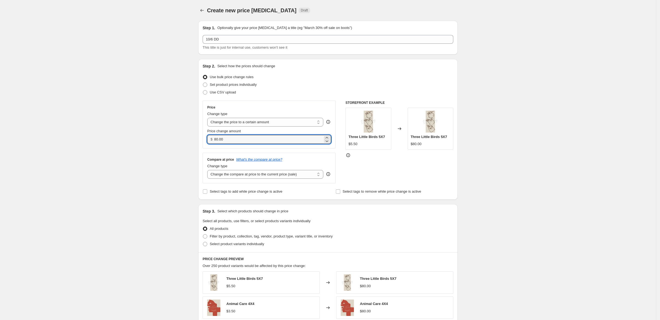
drag, startPoint x: 205, startPoint y: 168, endPoint x: 172, endPoint y: 175, distance: 33.6
click at [198, 174] on div "Step 2. Select how the prices should change Use bulk price change rules Set pro…" at bounding box center [327, 129] width 259 height 141
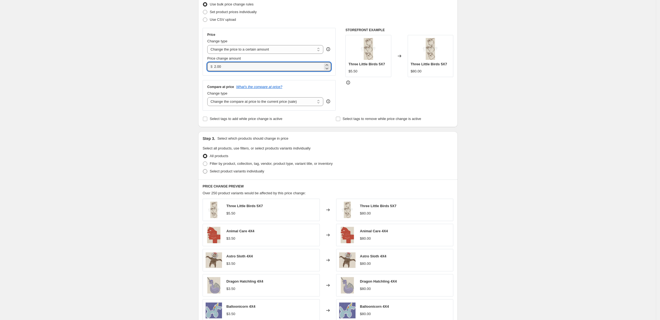
type input "2.00"
click at [203, 173] on span at bounding box center [205, 171] width 4 height 4
click at [203, 169] on input "Select product variants individually" at bounding box center [203, 169] width 0 height 0
radio input "true"
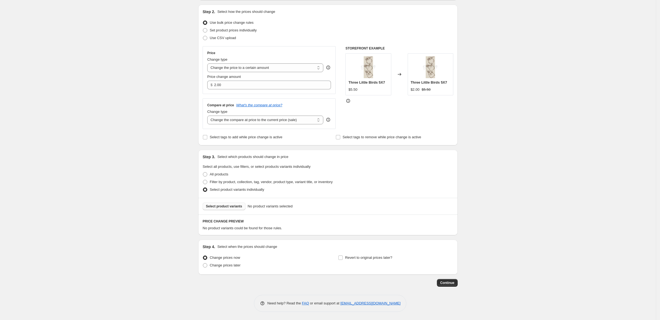
click at [206, 208] on span "Select product variants" at bounding box center [224, 206] width 36 height 4
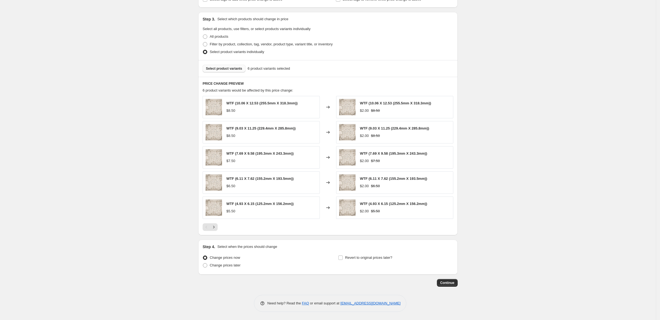
scroll to position [255, 0]
click at [203, 266] on span at bounding box center [205, 265] width 4 height 4
click at [203, 263] on input "Change prices later" at bounding box center [203, 263] width 0 height 0
radio input "true"
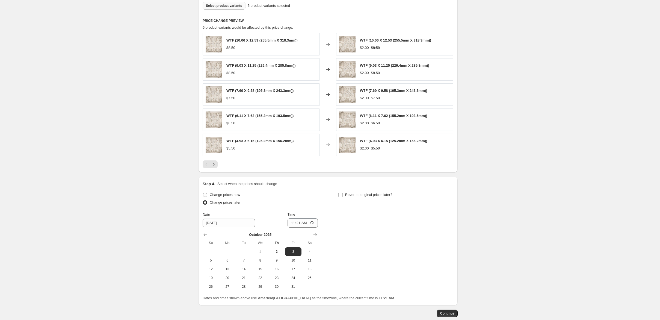
scroll to position [328, 0]
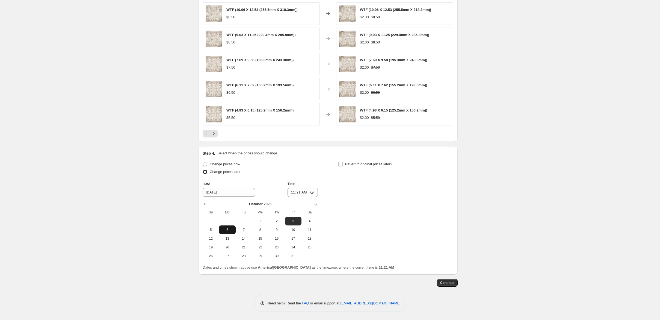
click at [221, 232] on span "6" at bounding box center [227, 229] width 12 height 4
type input "[DATE]"
click at [288, 197] on input "11:21" at bounding box center [303, 192] width 31 height 9
type input "00:00"
click at [343, 166] on input "Revert to original prices later?" at bounding box center [340, 164] width 4 height 4
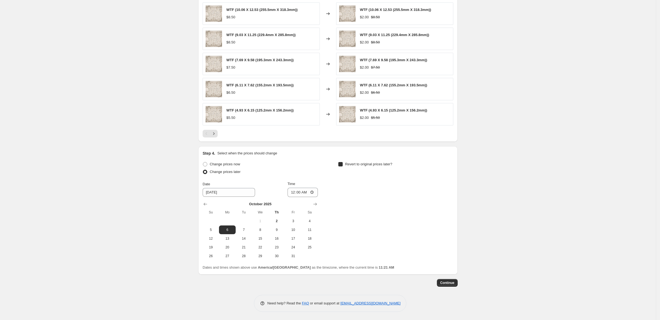
checkbox input "true"
click at [385, 232] on span "7" at bounding box center [379, 229] width 12 height 4
type input "[DATE]"
click at [453, 197] on input "11:21" at bounding box center [438, 192] width 31 height 9
type input "00:00"
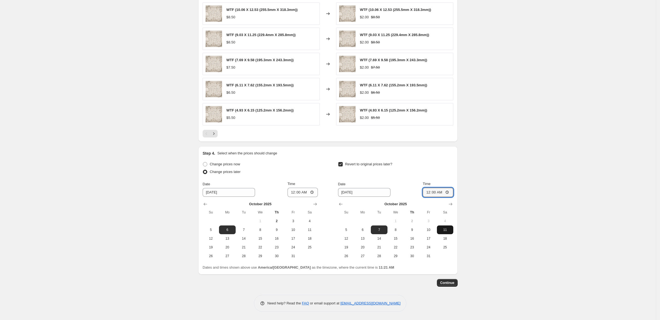
scroll to position [374, 0]
click at [454, 282] on span "Continue" at bounding box center [447, 282] width 14 height 4
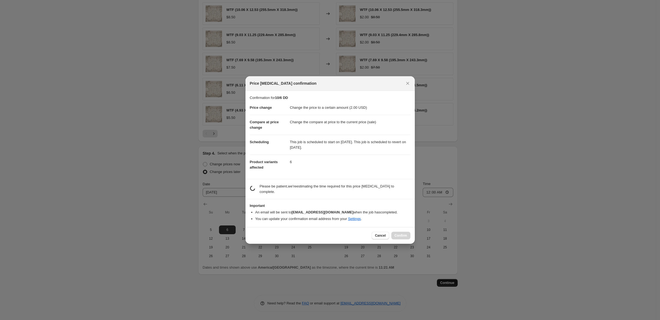
scroll to position [0, 0]
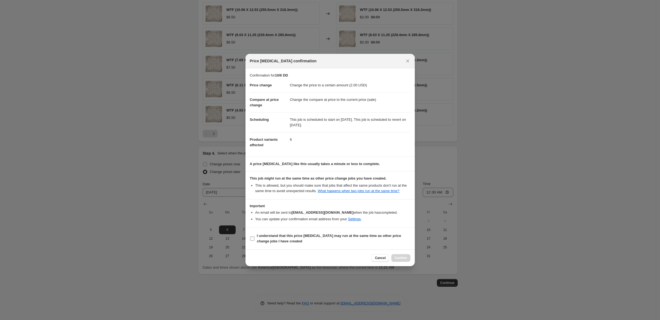
drag, startPoint x: 233, startPoint y: 257, endPoint x: 278, endPoint y: 265, distance: 45.4
click at [250, 241] on input "I understand that this price [MEDICAL_DATA] may run at the same time as other p…" at bounding box center [252, 238] width 4 height 4
checkbox input "true"
click at [407, 260] on span "Confirm" at bounding box center [401, 258] width 13 height 4
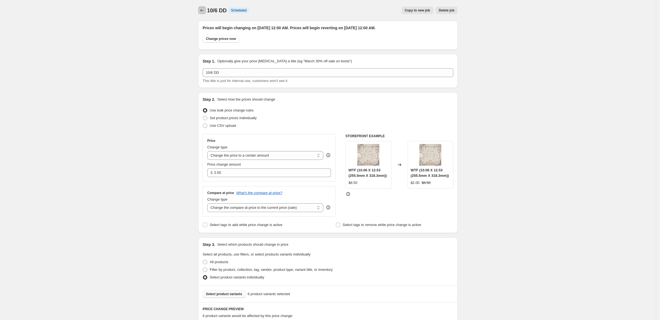
click at [199, 13] on icon "Price change jobs" at bounding box center [201, 10] width 5 height 5
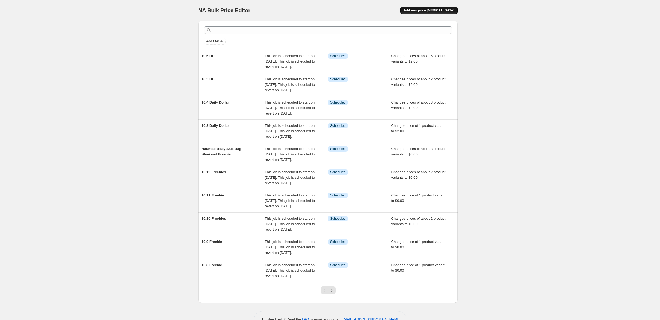
click at [454, 11] on span "Add new price [MEDICAL_DATA]" at bounding box center [429, 10] width 51 height 4
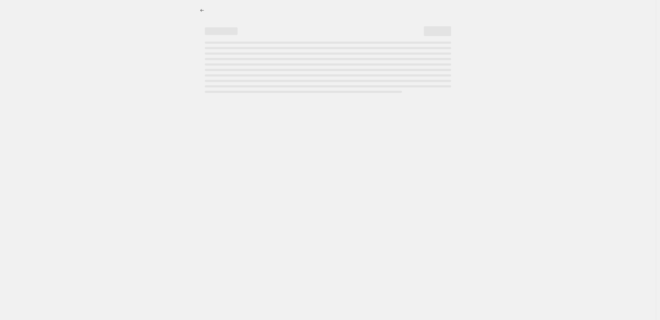
select select "percentage"
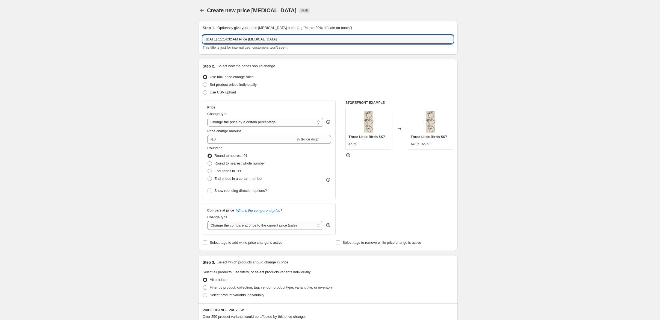
drag, startPoint x: 273, startPoint y: 48, endPoint x: 167, endPoint y: 50, distance: 106.0
click at [198, 50] on div "Step 1. Optionally give your price change job a title (eg "March 30% off sale o…" at bounding box center [327, 38] width 259 height 34
type input "10/7 DD"
click at [275, 126] on select "Change the price to a certain amount Change the price by a certain amount Chang…" at bounding box center [265, 122] width 116 height 9
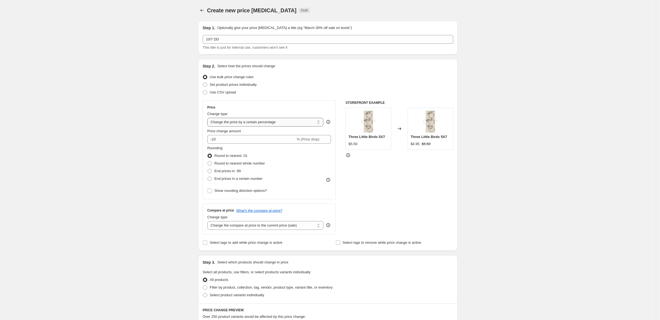
select select "to"
click at [207, 126] on select "Change the price to a certain amount Change the price by a certain amount Chang…" at bounding box center [265, 122] width 116 height 9
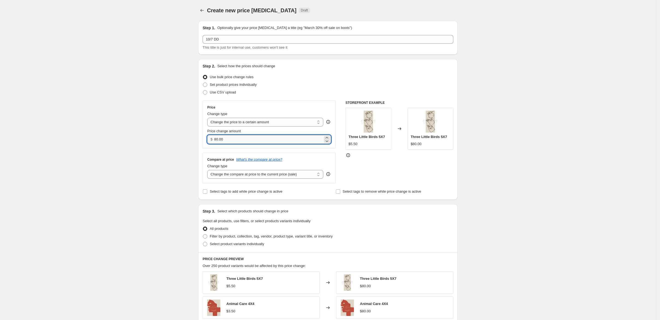
drag, startPoint x: 205, startPoint y: 167, endPoint x: 186, endPoint y: 168, distance: 18.9
click at [214, 144] on input "80.00" at bounding box center [268, 139] width 108 height 9
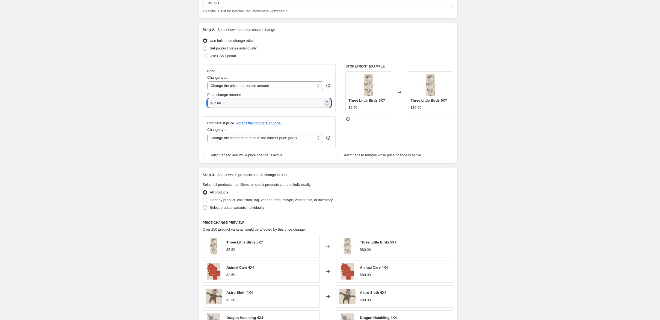
type input "2.00"
click at [203, 210] on span at bounding box center [205, 207] width 4 height 4
click at [203, 206] on input "Select product variants individually" at bounding box center [203, 205] width 0 height 0
radio input "true"
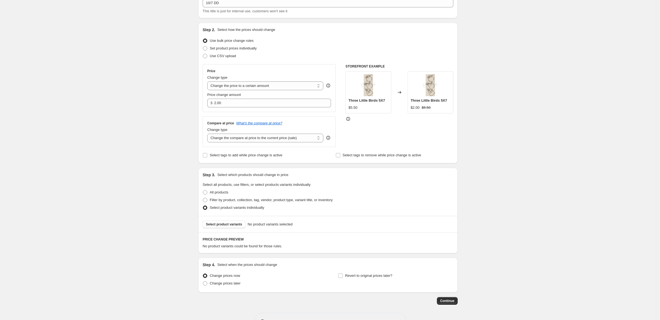
scroll to position [73, 0]
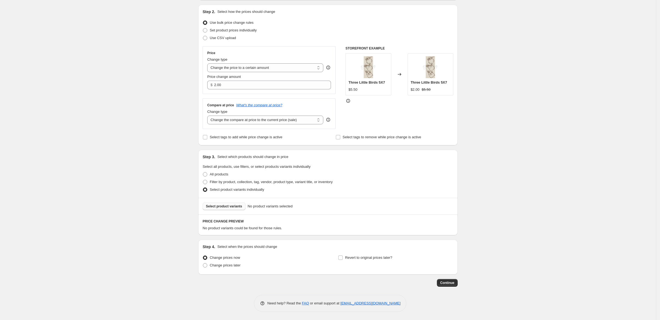
click at [209, 208] on span "Select product variants" at bounding box center [224, 206] width 36 height 4
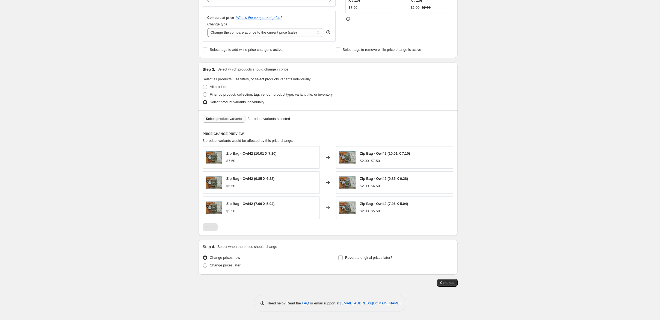
scroll to position [210, 0]
click at [203, 263] on span at bounding box center [205, 265] width 4 height 4
click at [203, 263] on input "Change prices later" at bounding box center [203, 263] width 0 height 0
radio input "true"
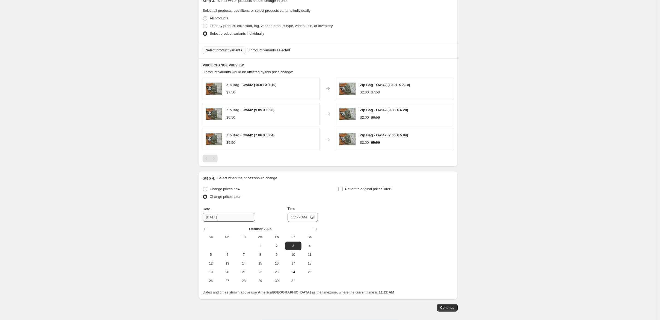
scroll to position [283, 0]
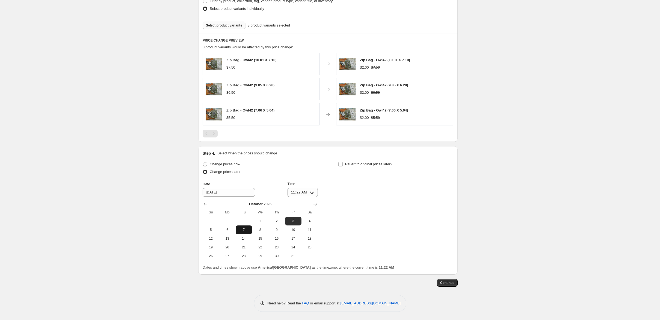
click at [238, 232] on span "7" at bounding box center [244, 229] width 12 height 4
type input "[DATE]"
click at [288, 197] on input "11:22" at bounding box center [303, 192] width 31 height 9
type input "00:00"
click at [343, 166] on input "Revert to original prices later?" at bounding box center [340, 164] width 4 height 4
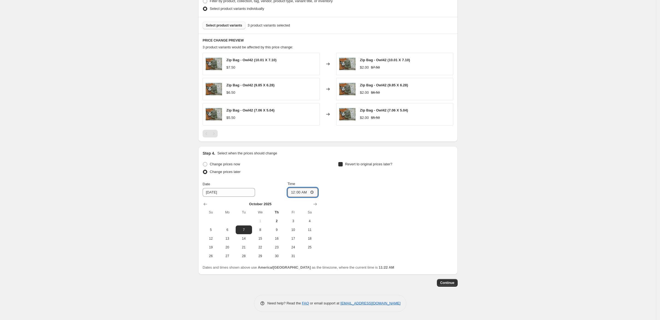
checkbox input "true"
click at [402, 232] on span "8" at bounding box center [396, 229] width 12 height 4
type input "[DATE]"
click at [453, 197] on input "11:22" at bounding box center [438, 192] width 31 height 9
type input "00:00"
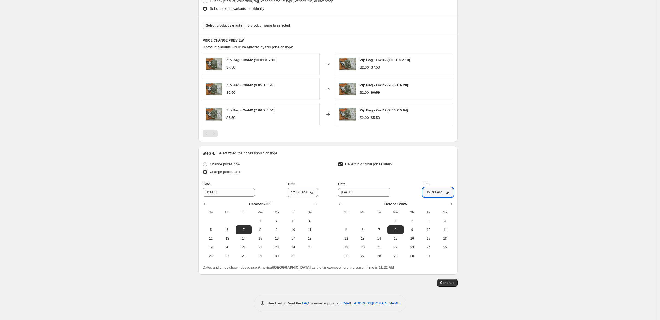
scroll to position [319, 0]
click at [454, 284] on span "Continue" at bounding box center [447, 282] width 14 height 4
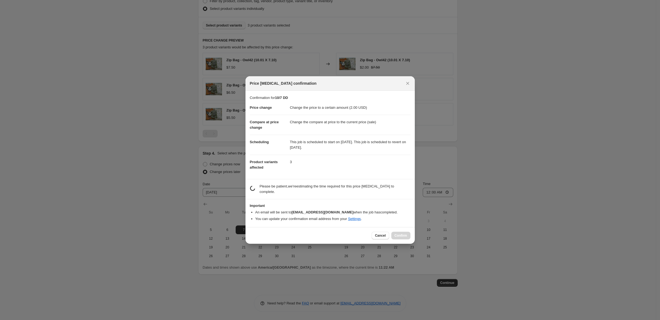
scroll to position [0, 0]
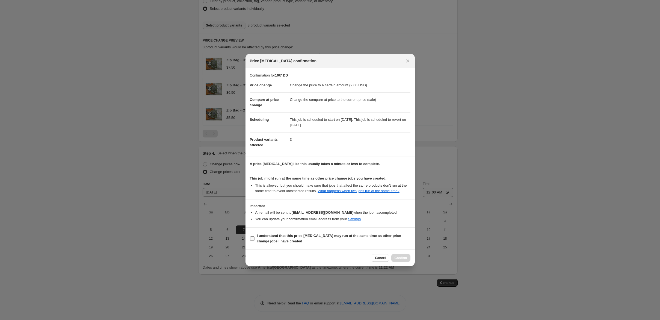
click at [250, 241] on input "I understand that this price [MEDICAL_DATA] may run at the same time as other p…" at bounding box center [252, 238] width 4 height 4
checkbox input "true"
click at [407, 260] on span "Confirm" at bounding box center [401, 258] width 13 height 4
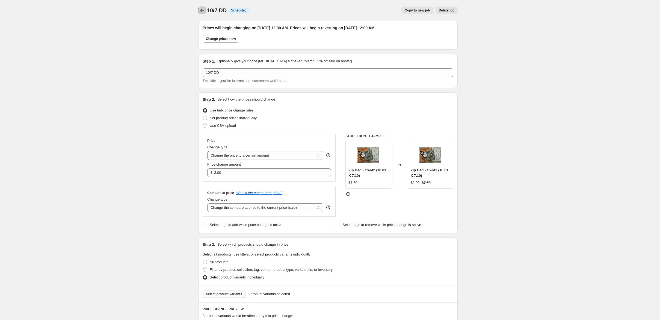
click at [199, 10] on icon "Price change jobs" at bounding box center [201, 10] width 5 height 5
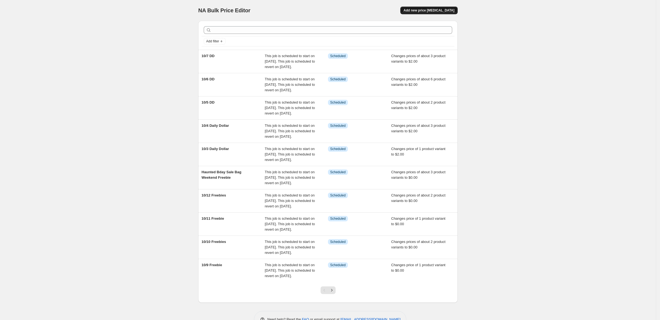
click at [454, 10] on span "Add new price [MEDICAL_DATA]" at bounding box center [429, 10] width 51 height 4
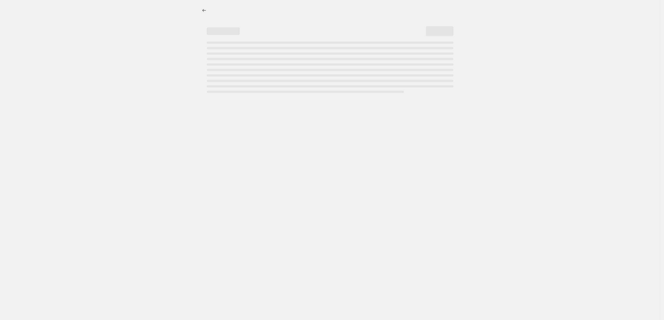
select select "percentage"
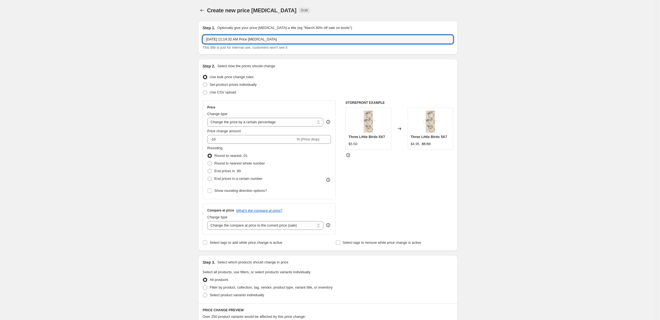
drag, startPoint x: 267, startPoint y: 44, endPoint x: 153, endPoint y: 51, distance: 114.1
click at [154, 51] on div "Create new price change job. This page is ready Create new price change job Dra…" at bounding box center [328, 273] width 656 height 546
type input "10/8 DD"
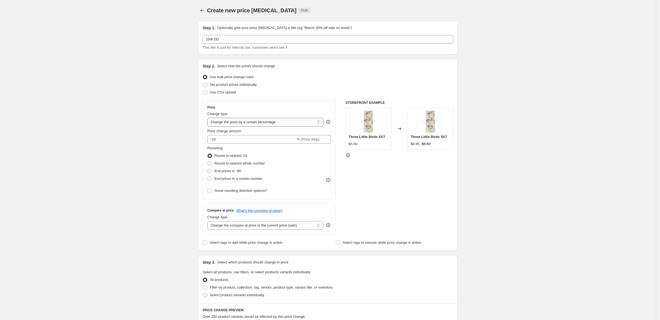
click at [269, 126] on select "Change the price to a certain amount Change the price by a certain amount Chang…" at bounding box center [265, 122] width 116 height 9
select select "to"
click at [207, 126] on select "Change the price to a certain amount Change the price by a certain amount Chang…" at bounding box center [265, 122] width 116 height 9
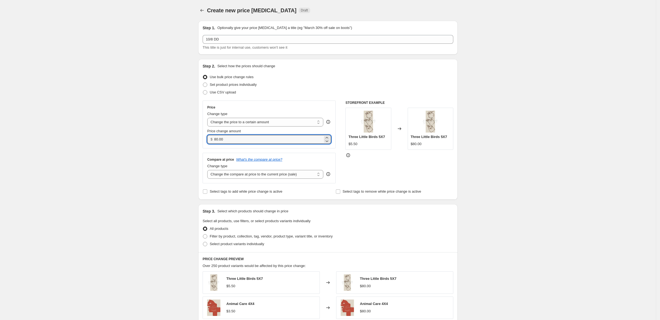
drag, startPoint x: 209, startPoint y: 171, endPoint x: 173, endPoint y: 172, distance: 35.2
click at [203, 148] on div "Price Change type Change the price to a certain amount Change the price by a ce…" at bounding box center [269, 124] width 133 height 48
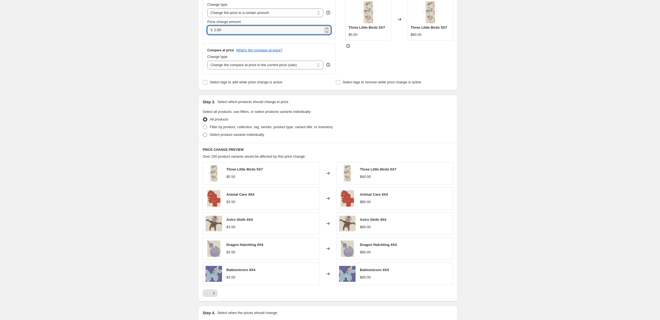
type input "2.00"
click at [218, 137] on span "Select product variants individually" at bounding box center [237, 134] width 54 height 5
click at [203, 133] on input "Select product variants individually" at bounding box center [203, 132] width 0 height 0
radio input "true"
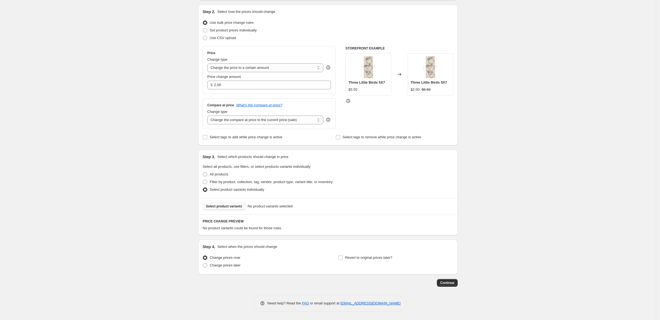
click at [207, 204] on span "Select product variants" at bounding box center [224, 206] width 36 height 4
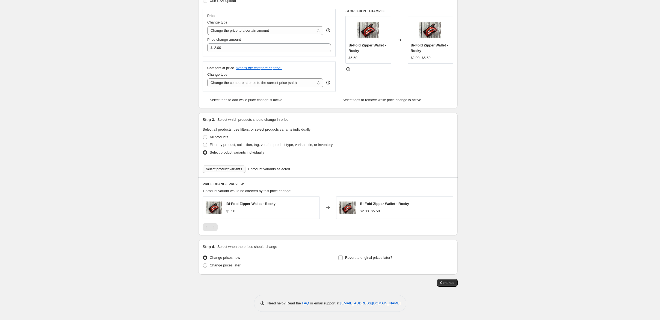
scroll to position [160, 0]
click at [210, 263] on span "Change prices later" at bounding box center [225, 265] width 31 height 4
click at [203, 263] on input "Change prices later" at bounding box center [203, 263] width 0 height 0
radio input "true"
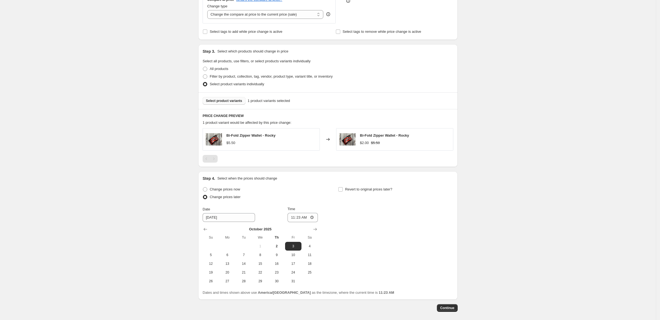
scroll to position [233, 0]
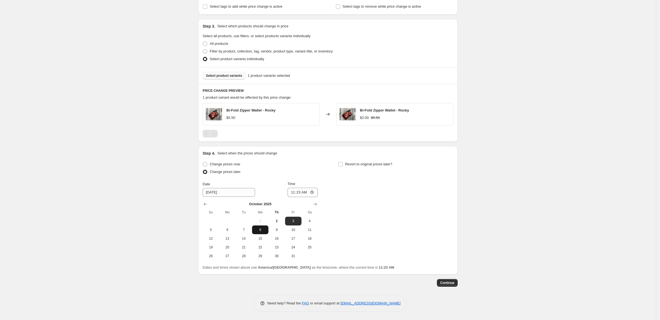
click at [254, 232] on span "8" at bounding box center [260, 229] width 12 height 4
type input "[DATE]"
click at [288, 197] on input "11:23" at bounding box center [303, 192] width 31 height 9
type input "00:00"
click at [343, 166] on input "Revert to original prices later?" at bounding box center [340, 164] width 4 height 4
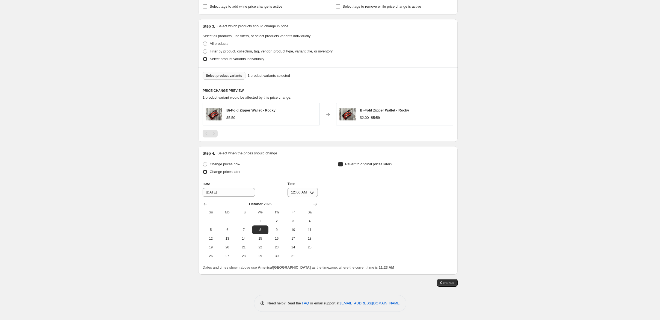
checkbox input "true"
click at [453, 197] on input "11:23" at bounding box center [438, 192] width 31 height 9
type input "00:00"
click at [454, 282] on span "Continue" at bounding box center [447, 282] width 14 height 4
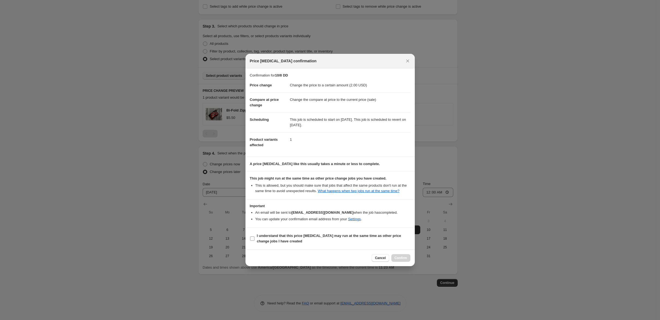
drag, startPoint x: 232, startPoint y: 257, endPoint x: 250, endPoint y: 260, distance: 18.2
click at [250, 241] on input "I understand that this price [MEDICAL_DATA] may run at the same time as other p…" at bounding box center [252, 238] width 4 height 4
checkbox input "true"
click at [407, 260] on span "Confirm" at bounding box center [401, 258] width 13 height 4
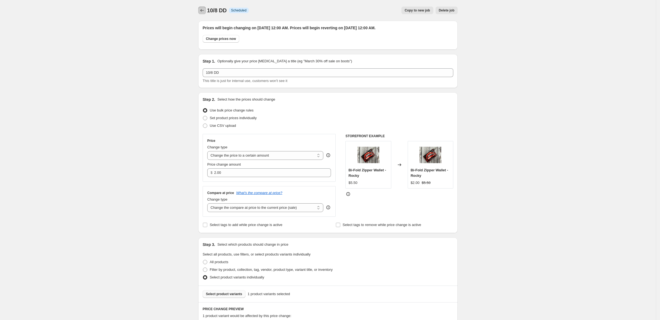
click at [199, 13] on icon "Price change jobs" at bounding box center [201, 10] width 5 height 5
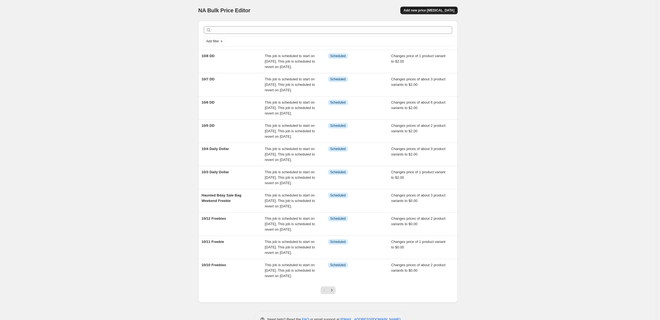
click at [454, 11] on span "Add new price [MEDICAL_DATA]" at bounding box center [429, 10] width 51 height 4
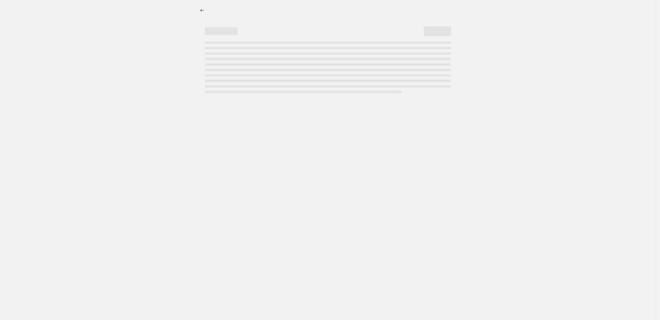
select select "percentage"
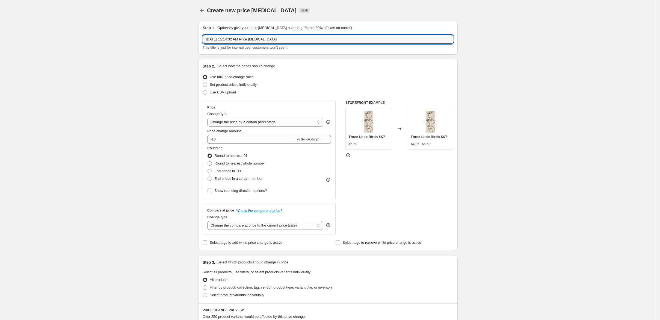
drag, startPoint x: 268, startPoint y: 47, endPoint x: 147, endPoint y: 54, distance: 120.6
click at [148, 52] on div "Create new price change job. This page is ready Create new price change job Dra…" at bounding box center [328, 273] width 656 height 546
type input "10/9 DD"
click at [269, 126] on select "Change the price to a certain amount Change the price by a certain amount Chang…" at bounding box center [265, 122] width 116 height 9
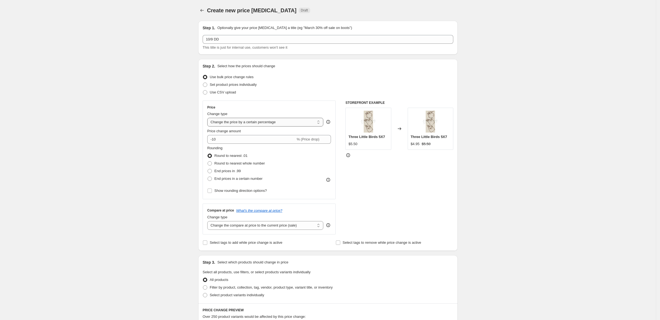
select select "to"
click at [207, 126] on select "Change the price to a certain amount Change the price by a certain amount Chang…" at bounding box center [265, 122] width 116 height 9
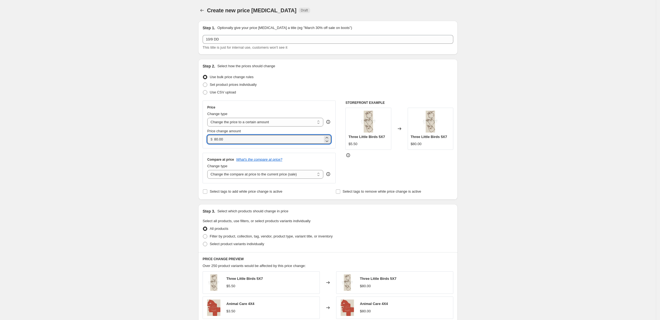
drag, startPoint x: 225, startPoint y: 173, endPoint x: 169, endPoint y: 175, distance: 55.7
click at [198, 175] on div "Step 2. Select how the prices should change Use bulk price change rules Set pro…" at bounding box center [327, 129] width 259 height 141
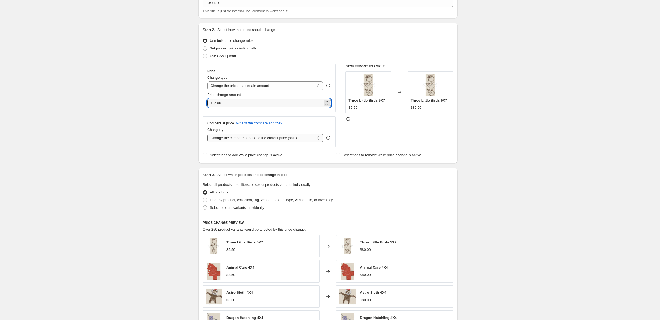
scroll to position [73, 0]
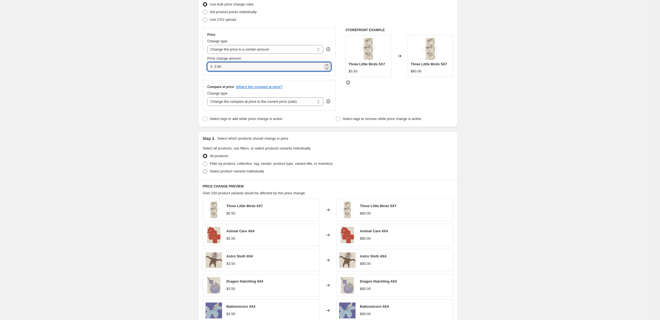
type input "2.00"
click at [210, 173] on span "Select product variants individually" at bounding box center [237, 171] width 54 height 4
click at [203, 169] on input "Select product variants individually" at bounding box center [203, 169] width 0 height 0
radio input "true"
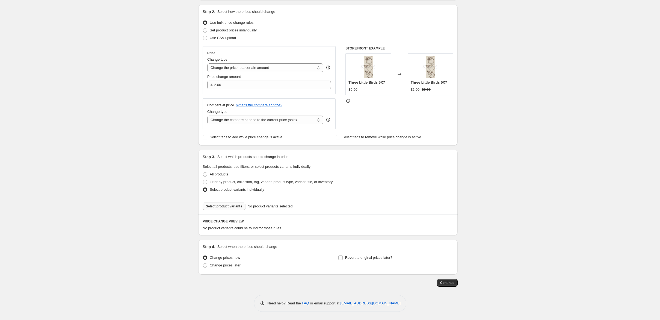
click at [206, 208] on span "Select product variants" at bounding box center [224, 206] width 36 height 4
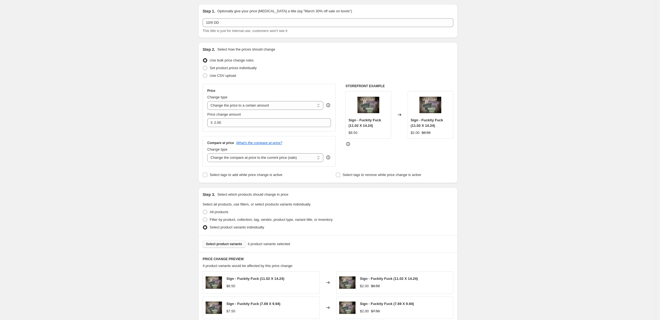
scroll to position [199, 0]
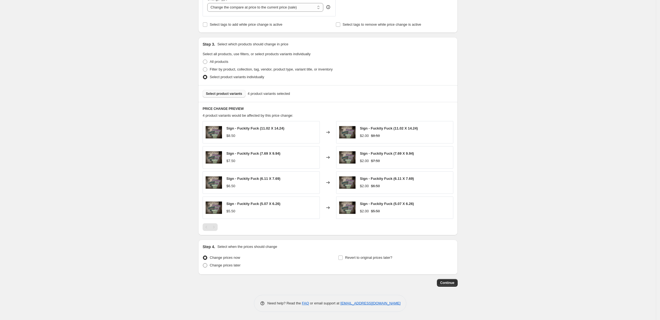
click at [203, 267] on span at bounding box center [205, 265] width 4 height 4
click at [203, 263] on input "Change prices later" at bounding box center [203, 263] width 0 height 0
radio input "true"
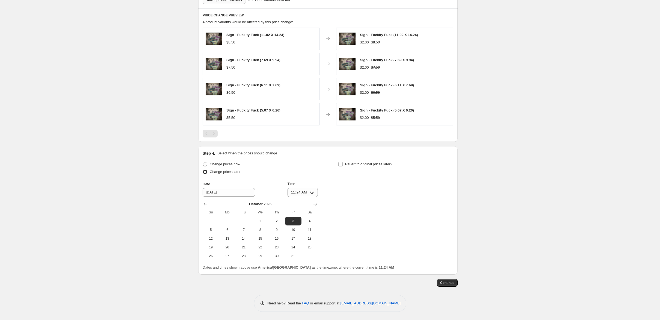
scroll to position [308, 0]
click at [271, 232] on span "9" at bounding box center [277, 229] width 12 height 4
type input "[DATE]"
click at [288, 197] on input "11:24" at bounding box center [303, 192] width 31 height 9
type input "00:00"
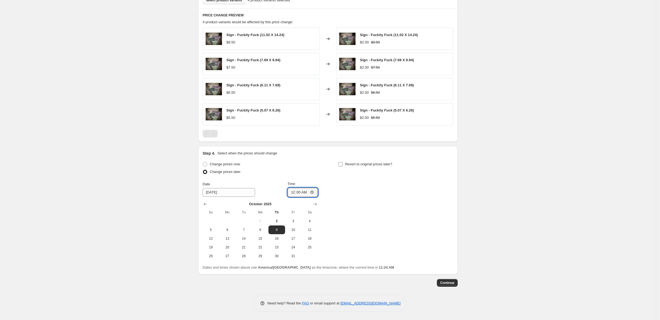
click at [343, 166] on input "Revert to original prices later?" at bounding box center [340, 164] width 4 height 4
checkbox input "true"
click at [434, 232] on span "10" at bounding box center [428, 229] width 12 height 4
type input "[DATE]"
click at [453, 197] on input "11:24" at bounding box center [438, 192] width 31 height 9
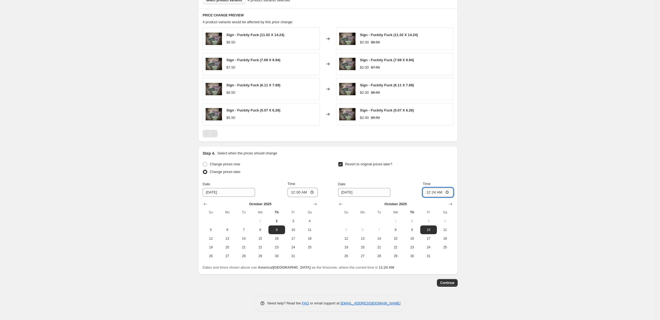
type input "00:00"
click at [454, 280] on span "Continue" at bounding box center [447, 282] width 14 height 4
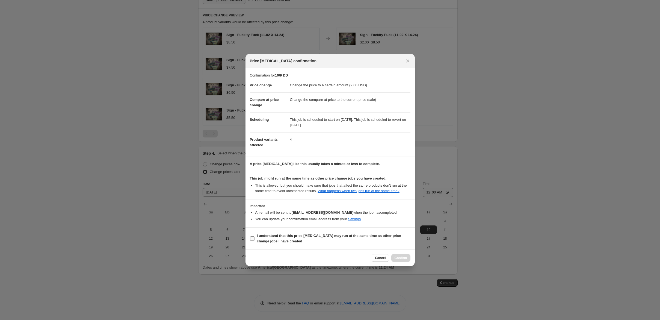
click at [250, 241] on input "I understand that this price [MEDICAL_DATA] may run at the same time as other p…" at bounding box center [252, 238] width 4 height 4
checkbox input "true"
click at [407, 260] on span "Confirm" at bounding box center [401, 258] width 13 height 4
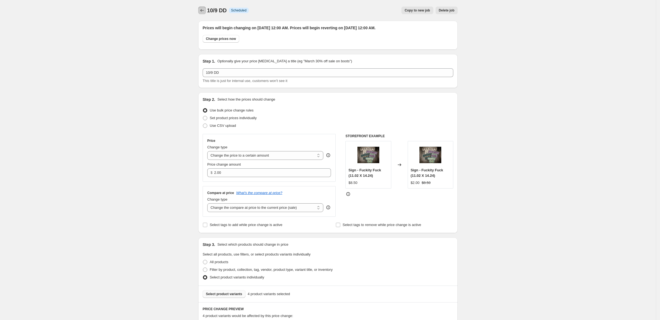
click at [199, 12] on icon "Price change jobs" at bounding box center [201, 10] width 5 height 5
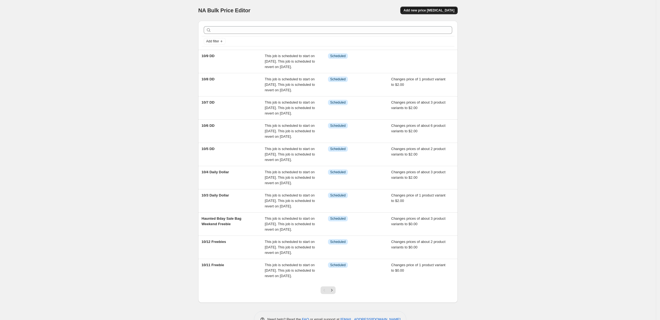
click at [454, 13] on span "Add new price [MEDICAL_DATA]" at bounding box center [429, 10] width 51 height 4
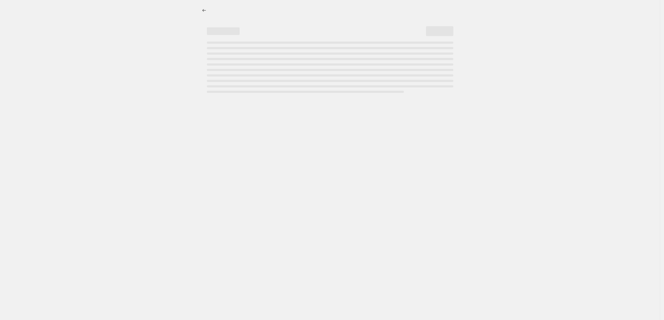
select select "percentage"
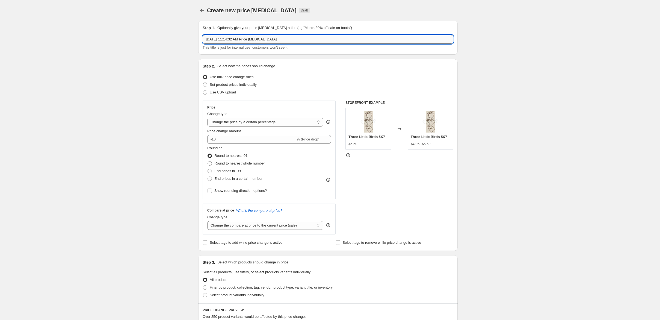
click at [267, 44] on input "Oct 2, 2025, 11:14:32 AM Price change job" at bounding box center [328, 39] width 251 height 9
type input "10/10 DD"
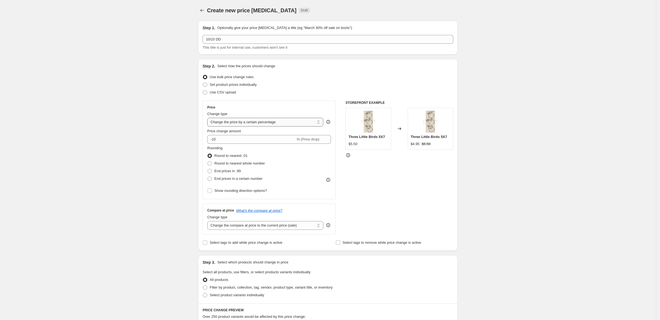
click at [230, 126] on select "Change the price to a certain amount Change the price by a certain amount Chang…" at bounding box center [265, 122] width 116 height 9
select select "to"
click at [207, 126] on select "Change the price to a certain amount Change the price by a certain amount Chang…" at bounding box center [265, 122] width 116 height 9
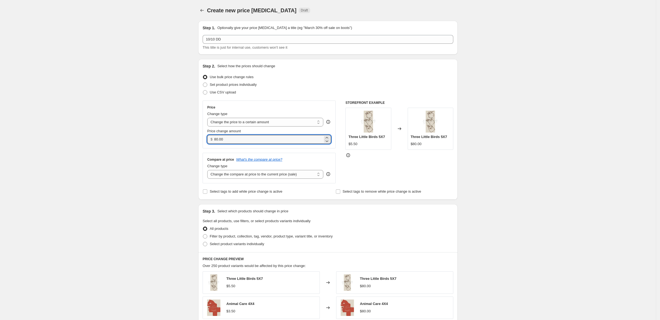
drag, startPoint x: 207, startPoint y: 167, endPoint x: 181, endPoint y: 169, distance: 25.5
click at [207, 144] on div "$ 80.00" at bounding box center [269, 139] width 124 height 9
type input "2.00"
click at [203, 246] on span at bounding box center [205, 244] width 4 height 4
click at [203, 242] on input "Select product variants individually" at bounding box center [203, 242] width 0 height 0
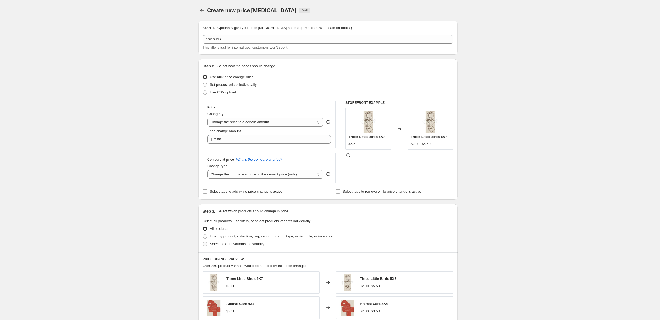
radio input "true"
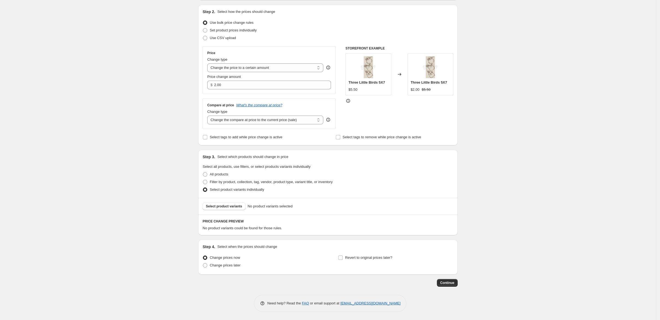
scroll to position [109, 0]
click at [203, 202] on button "Select product variants" at bounding box center [224, 206] width 43 height 8
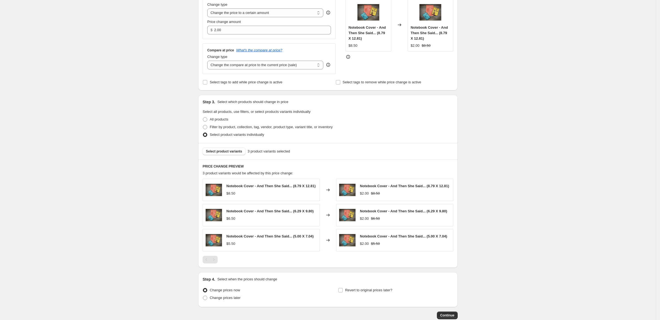
scroll to position [182, 0]
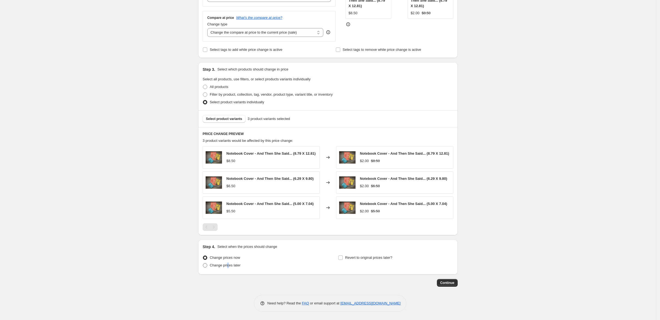
click at [210, 267] on span "Change prices later" at bounding box center [225, 265] width 31 height 4
click at [203, 267] on span at bounding box center [205, 265] width 4 height 4
click at [203, 263] on input "Change prices later" at bounding box center [203, 263] width 0 height 0
radio input "true"
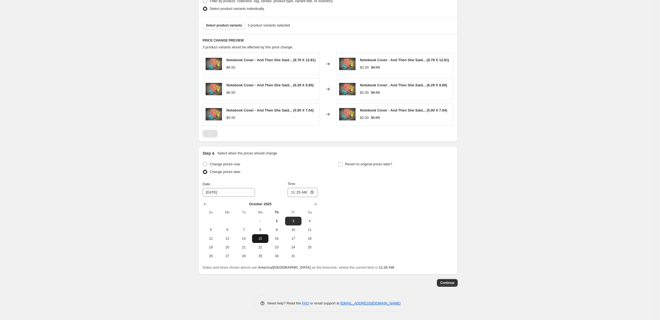
scroll to position [291, 0]
click at [287, 232] on span "10" at bounding box center [293, 229] width 12 height 4
type input "[DATE]"
click at [288, 197] on input "11:25" at bounding box center [303, 192] width 31 height 9
type input "00:00"
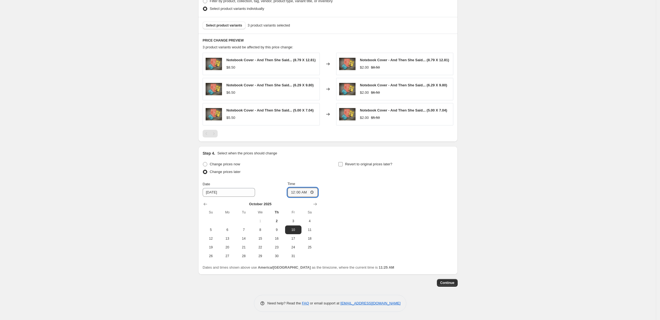
click at [343, 166] on input "Revert to original prices later?" at bounding box center [340, 164] width 4 height 4
checkbox input "true"
click at [451, 232] on span "11" at bounding box center [445, 229] width 12 height 4
type input "[DATE]"
click at [453, 197] on input "11:25" at bounding box center [438, 192] width 31 height 9
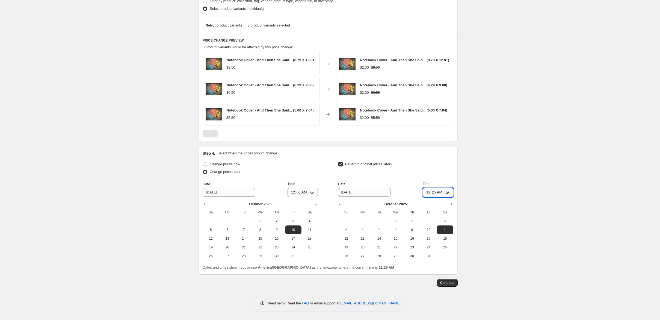
type input "00:00"
click at [454, 280] on span "Continue" at bounding box center [447, 282] width 14 height 4
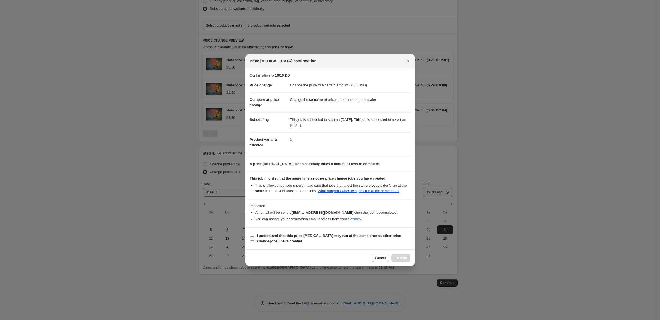
click at [250, 241] on input "I understand that this price [MEDICAL_DATA] may run at the same time as other p…" at bounding box center [252, 238] width 4 height 4
checkbox input "true"
click at [407, 260] on span "Confirm" at bounding box center [401, 258] width 13 height 4
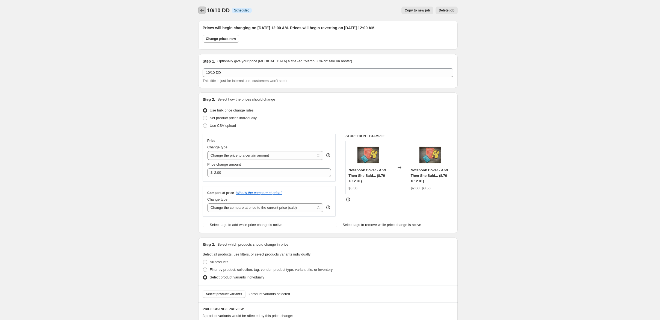
click at [199, 12] on icon "Price change jobs" at bounding box center [201, 10] width 5 height 5
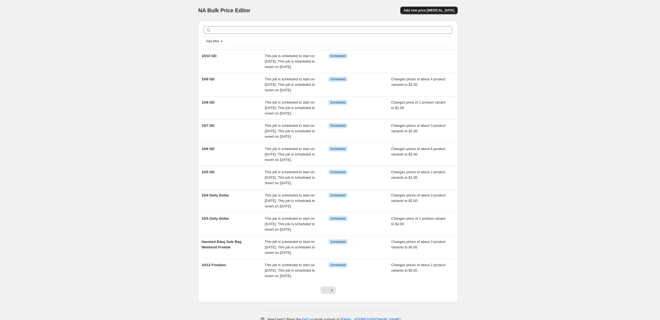
click at [454, 11] on span "Add new price [MEDICAL_DATA]" at bounding box center [429, 10] width 51 height 4
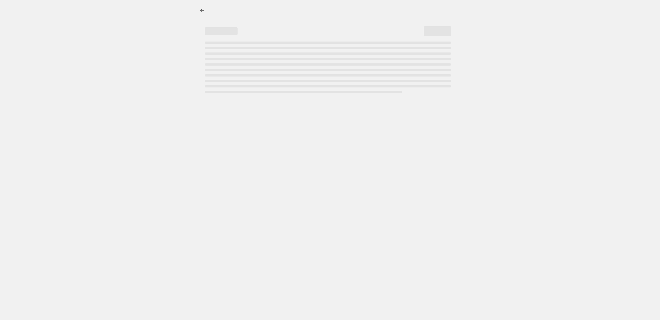
select select "percentage"
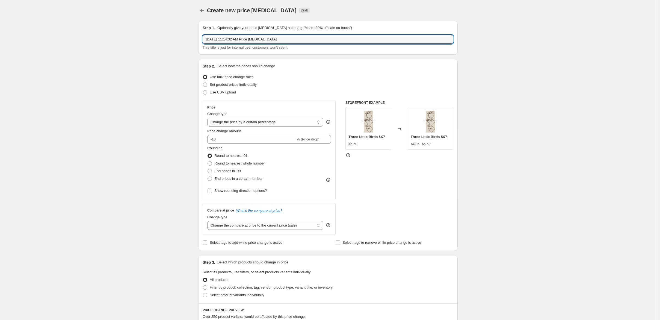
drag, startPoint x: 277, startPoint y: 43, endPoint x: 151, endPoint y: 55, distance: 126.2
click at [151, 55] on div "Create new price change job. This page is ready Create new price change job Dra…" at bounding box center [328, 273] width 656 height 546
type input "10/11 DD"
click at [257, 126] on select "Change the price to a certain amount Change the price by a certain amount Chang…" at bounding box center [265, 122] width 116 height 9
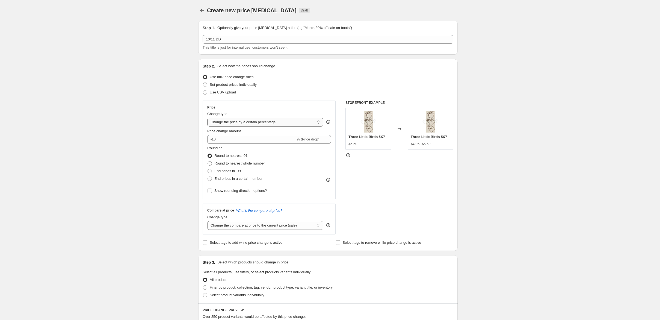
select select "to"
click at [207, 126] on select "Change the price to a certain amount Change the price by a certain amount Chang…" at bounding box center [265, 122] width 116 height 9
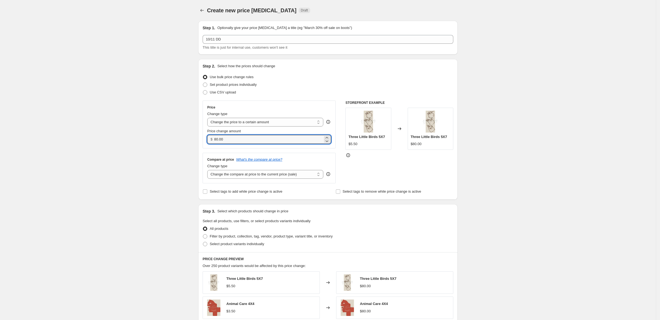
drag, startPoint x: 219, startPoint y: 168, endPoint x: 164, endPoint y: 172, distance: 55.0
click at [194, 172] on div "Step 1. Optionally give your price change job a title (eg "March 30% off sale o…" at bounding box center [326, 238] width 264 height 445
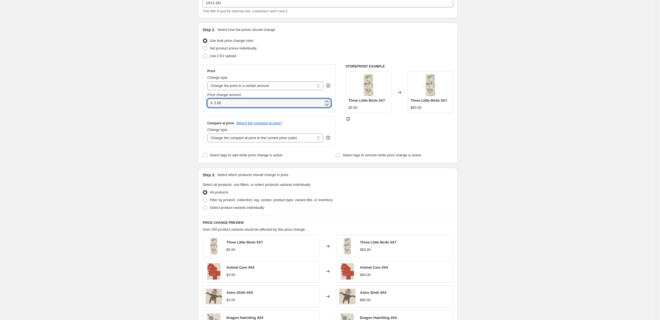
scroll to position [73, 0]
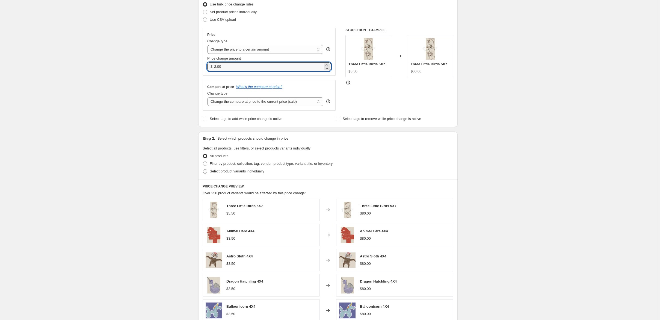
type input "2.00"
click at [203, 173] on span at bounding box center [205, 171] width 4 height 4
click at [203, 169] on input "Select product variants individually" at bounding box center [203, 169] width 0 height 0
radio input "true"
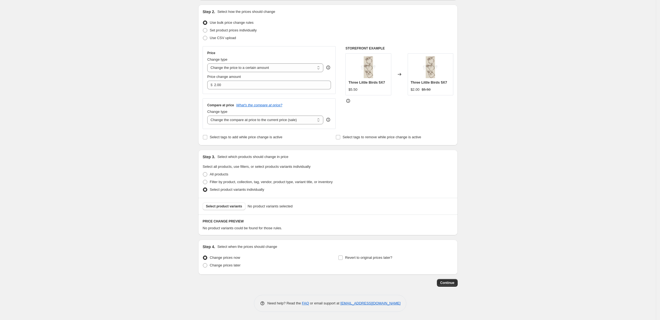
scroll to position [109, 0]
click at [206, 204] on span "Select product variants" at bounding box center [224, 206] width 36 height 4
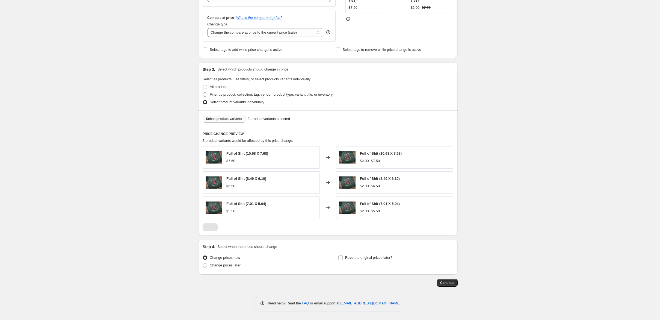
scroll to position [210, 0]
click at [203, 263] on span at bounding box center [205, 265] width 4 height 4
click at [203, 263] on input "Change prices later" at bounding box center [203, 263] width 0 height 0
radio input "true"
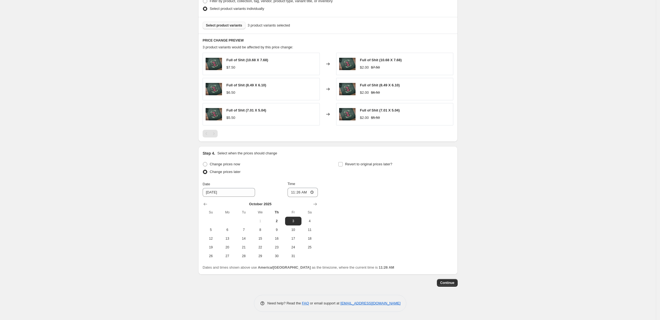
scroll to position [319, 0]
click at [307, 227] on span "11" at bounding box center [310, 229] width 12 height 4
type input "[DATE]"
click at [288, 188] on input "11:26" at bounding box center [303, 192] width 31 height 9
type input "00:00"
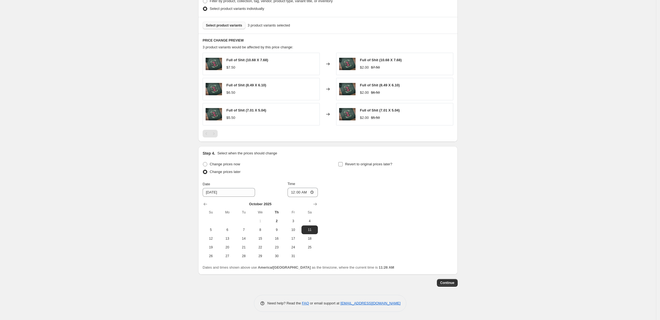
click at [343, 162] on input "Revert to original prices later?" at bounding box center [340, 164] width 4 height 4
checkbox input "true"
click at [352, 236] on span "12" at bounding box center [346, 238] width 12 height 4
type input "[DATE]"
click at [453, 188] on input "11:26" at bounding box center [438, 192] width 31 height 9
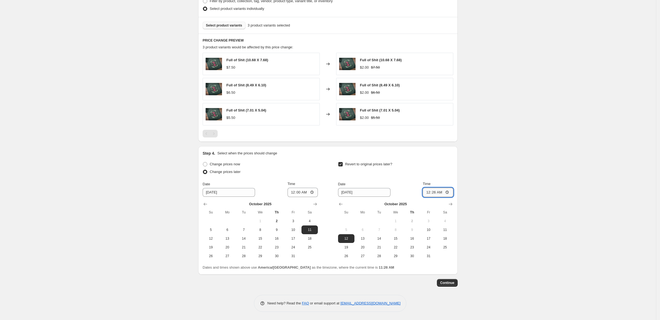
type input "00:00"
click at [454, 285] on span "Continue" at bounding box center [447, 282] width 14 height 4
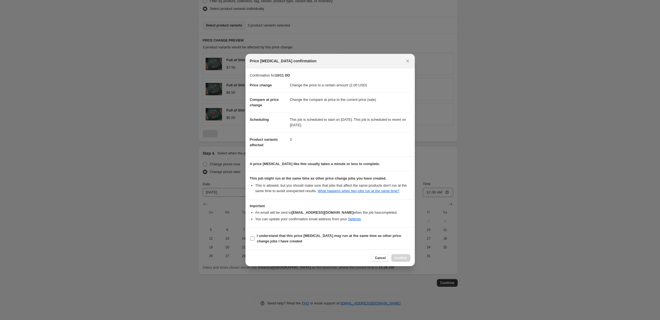
click at [250, 241] on input "I understand that this price [MEDICAL_DATA] may run at the same time as other p…" at bounding box center [252, 238] width 4 height 4
checkbox input "true"
click at [407, 260] on span "Confirm" at bounding box center [401, 258] width 13 height 4
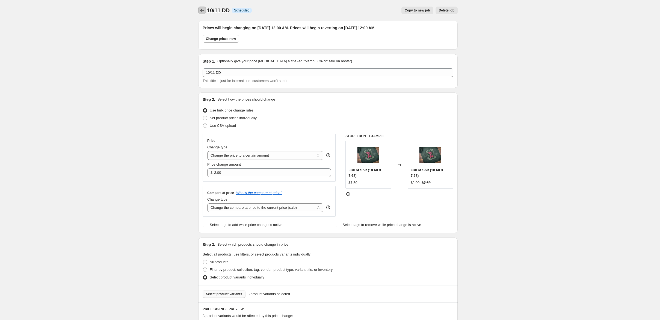
click at [199, 12] on icon "Price change jobs" at bounding box center [201, 10] width 5 height 5
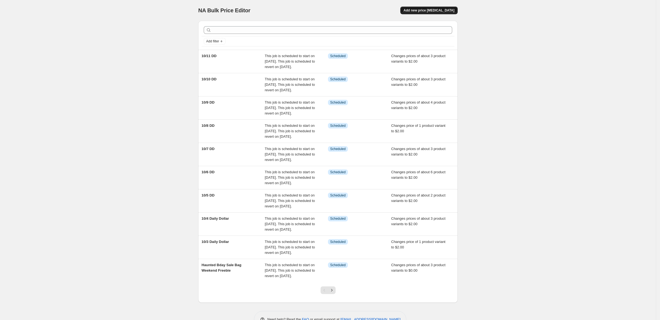
click at [454, 12] on span "Add new price [MEDICAL_DATA]" at bounding box center [429, 10] width 51 height 4
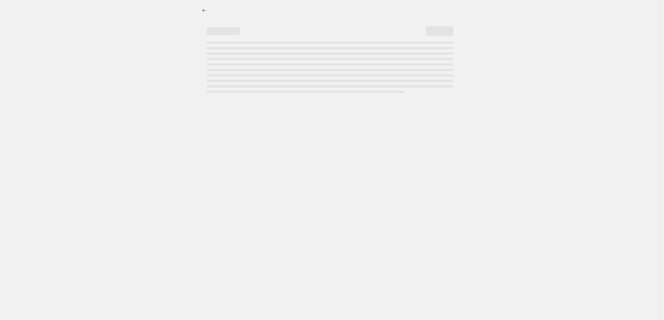
select select "percentage"
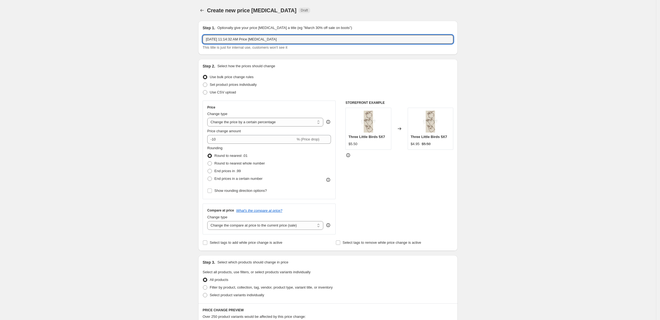
drag, startPoint x: 268, startPoint y: 48, endPoint x: 155, endPoint y: 57, distance: 113.4
click at [154, 54] on div "Create new price change job. This page is ready Create new price change job Dra…" at bounding box center [328, 273] width 656 height 546
type input "10/12 DD"
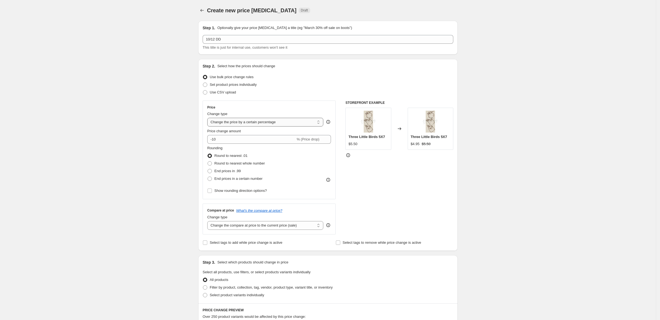
click at [261, 126] on select "Change the price to a certain amount Change the price by a certain amount Chang…" at bounding box center [265, 122] width 116 height 9
select select "to"
click at [207, 126] on select "Change the price to a certain amount Change the price by a certain amount Chang…" at bounding box center [265, 122] width 116 height 9
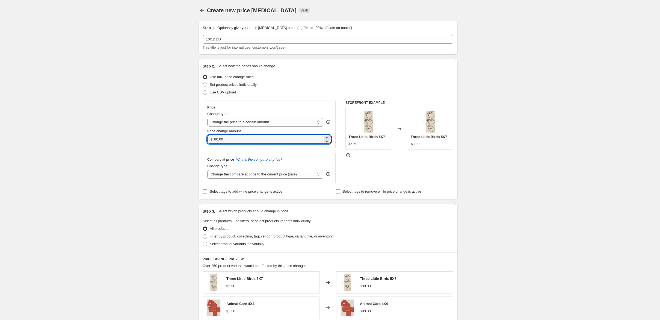
drag, startPoint x: 203, startPoint y: 171, endPoint x: 183, endPoint y: 173, distance: 20.0
click at [207, 144] on div "$ 80.00" at bounding box center [269, 139] width 124 height 9
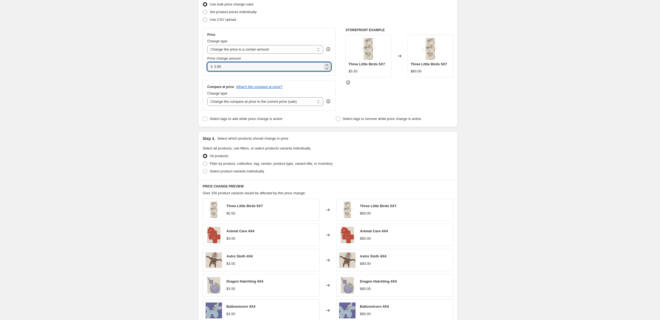
scroll to position [109, 0]
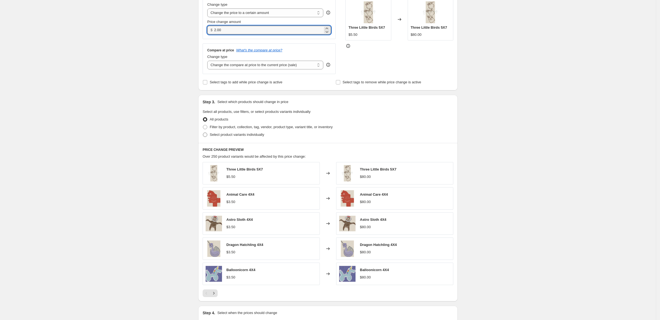
type input "2.00"
click at [203, 137] on span at bounding box center [205, 134] width 4 height 4
click at [203, 133] on input "Select product variants individually" at bounding box center [203, 132] width 0 height 0
radio input "true"
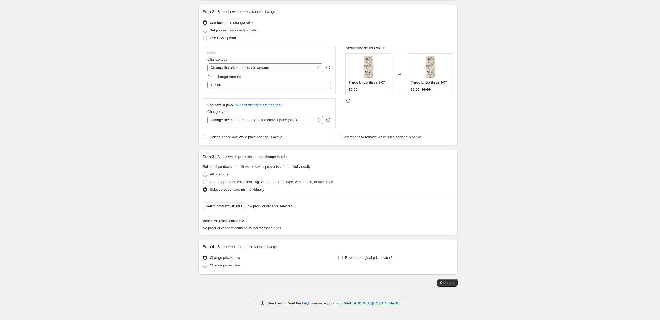
scroll to position [121, 0]
click at [209, 204] on span "Select product variants" at bounding box center [224, 206] width 36 height 4
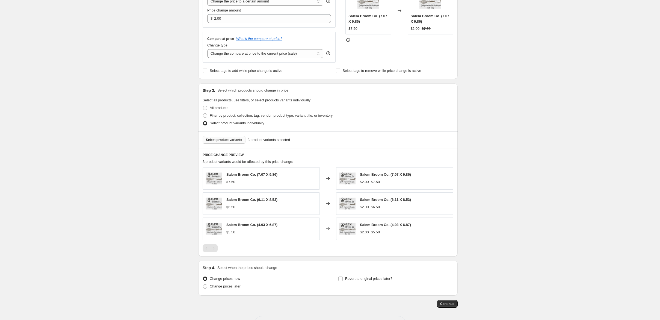
scroll to position [194, 0]
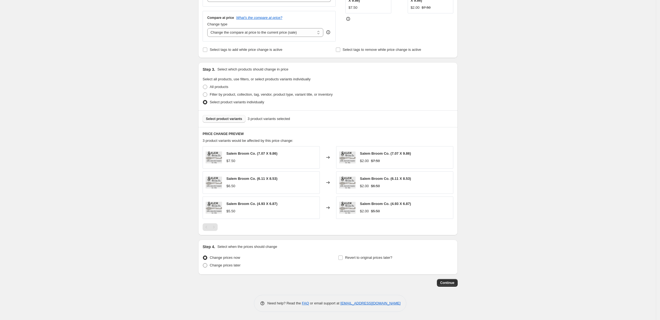
click at [203, 267] on span at bounding box center [205, 265] width 4 height 4
click at [203, 263] on input "Change prices later" at bounding box center [203, 263] width 0 height 0
radio input "true"
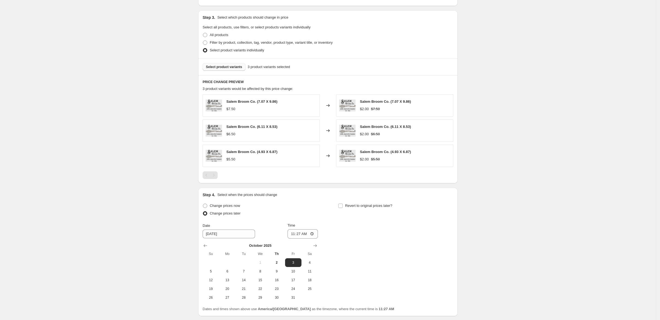
scroll to position [267, 0]
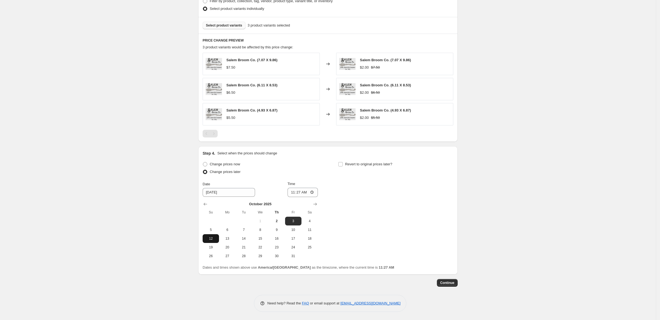
click at [203, 243] on button "12" at bounding box center [211, 238] width 16 height 9
type input "[DATE]"
click at [288, 197] on input "11:27" at bounding box center [303, 192] width 31 height 9
type input "00:00"
click at [343, 166] on input "Revert to original prices later?" at bounding box center [340, 164] width 4 height 4
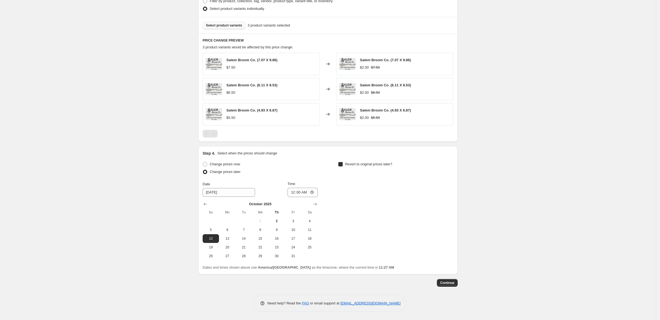
checkbox input "true"
drag, startPoint x: 372, startPoint y: 280, endPoint x: 373, endPoint y: 277, distance: 3.0
click at [369, 241] on span "13" at bounding box center [363, 238] width 12 height 4
type input "[DATE]"
click at [452, 197] on input "11:27" at bounding box center [438, 192] width 31 height 9
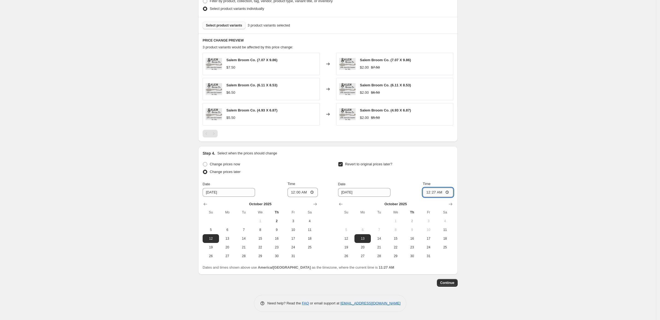
type input "00:00"
click at [458, 283] on button "Continue" at bounding box center [447, 283] width 21 height 8
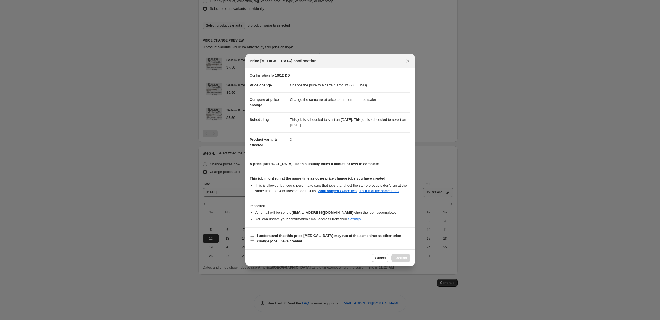
drag, startPoint x: 233, startPoint y: 257, endPoint x: 265, endPoint y: 263, distance: 33.1
click at [250, 241] on input "I understand that this price [MEDICAL_DATA] may run at the same time as other p…" at bounding box center [252, 238] width 4 height 4
checkbox input "true"
click at [407, 260] on span "Confirm" at bounding box center [401, 258] width 13 height 4
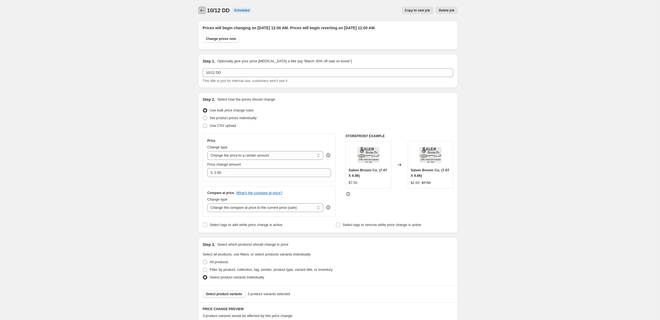
click at [199, 12] on icon "Price change jobs" at bounding box center [201, 10] width 5 height 5
